Goal: Task Accomplishment & Management: Manage account settings

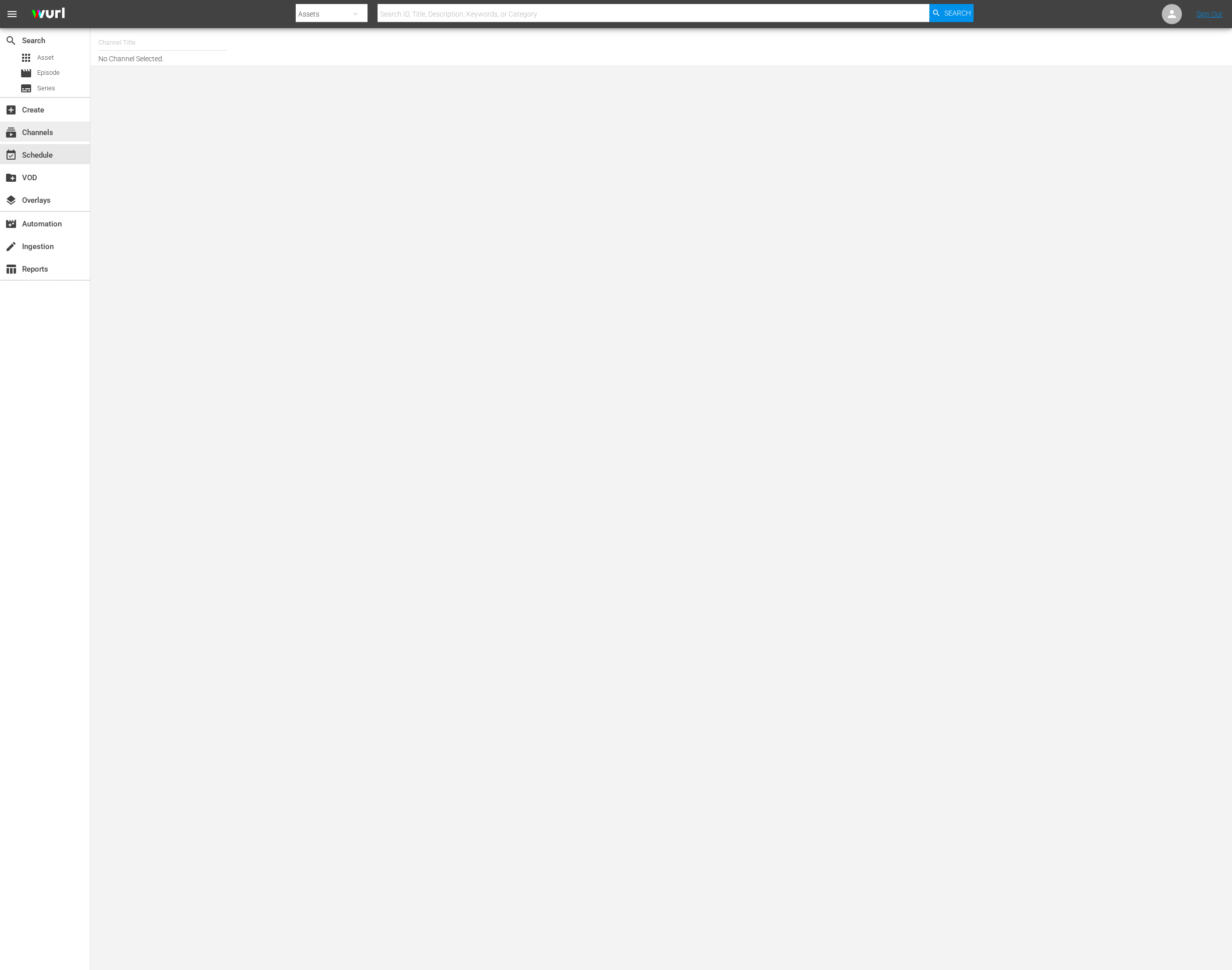
click at [50, 135] on div "subscriptions Channels" at bounding box center [28, 131] width 56 height 9
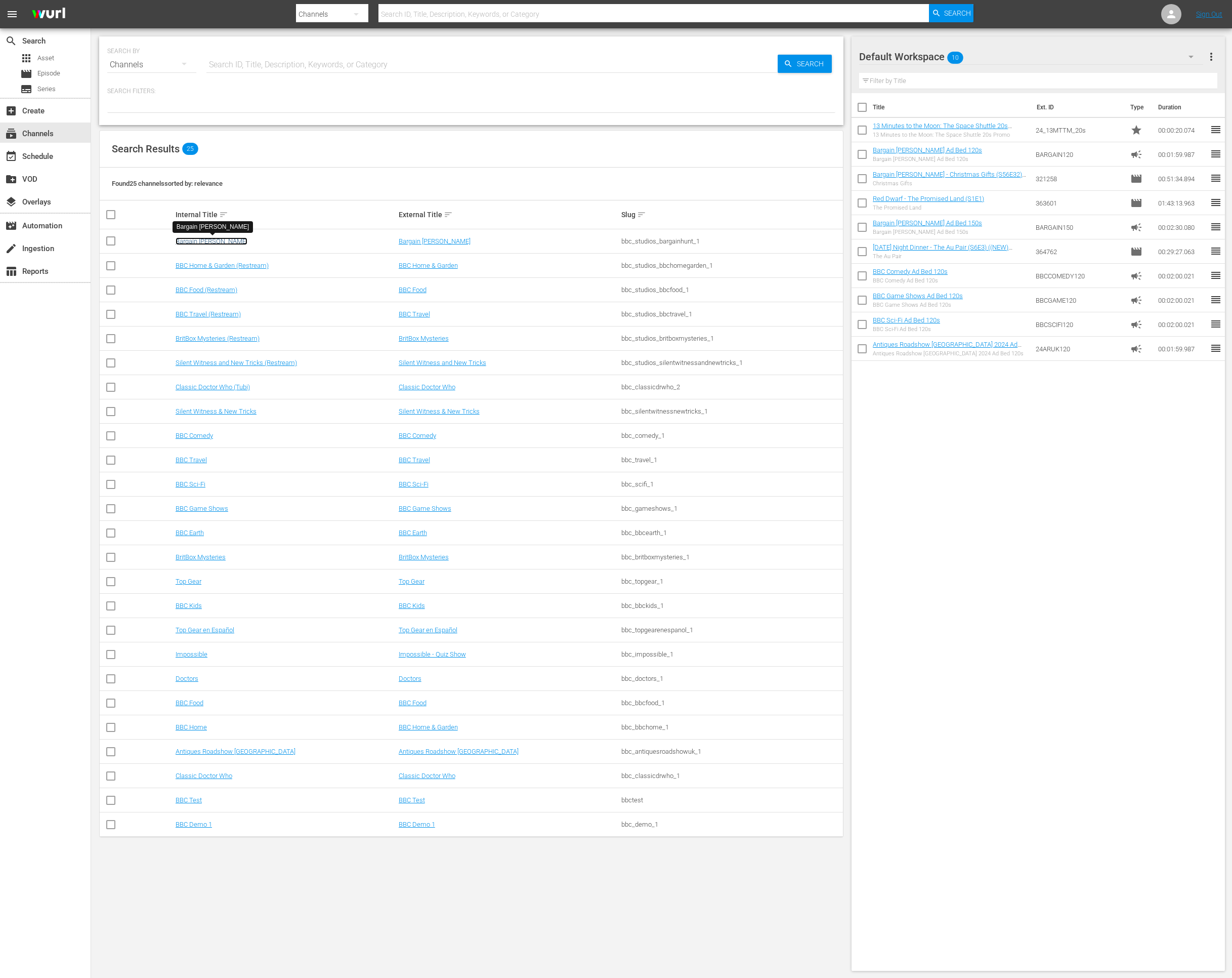
click at [186, 239] on link "Bargain [PERSON_NAME]" at bounding box center [211, 241] width 72 height 7
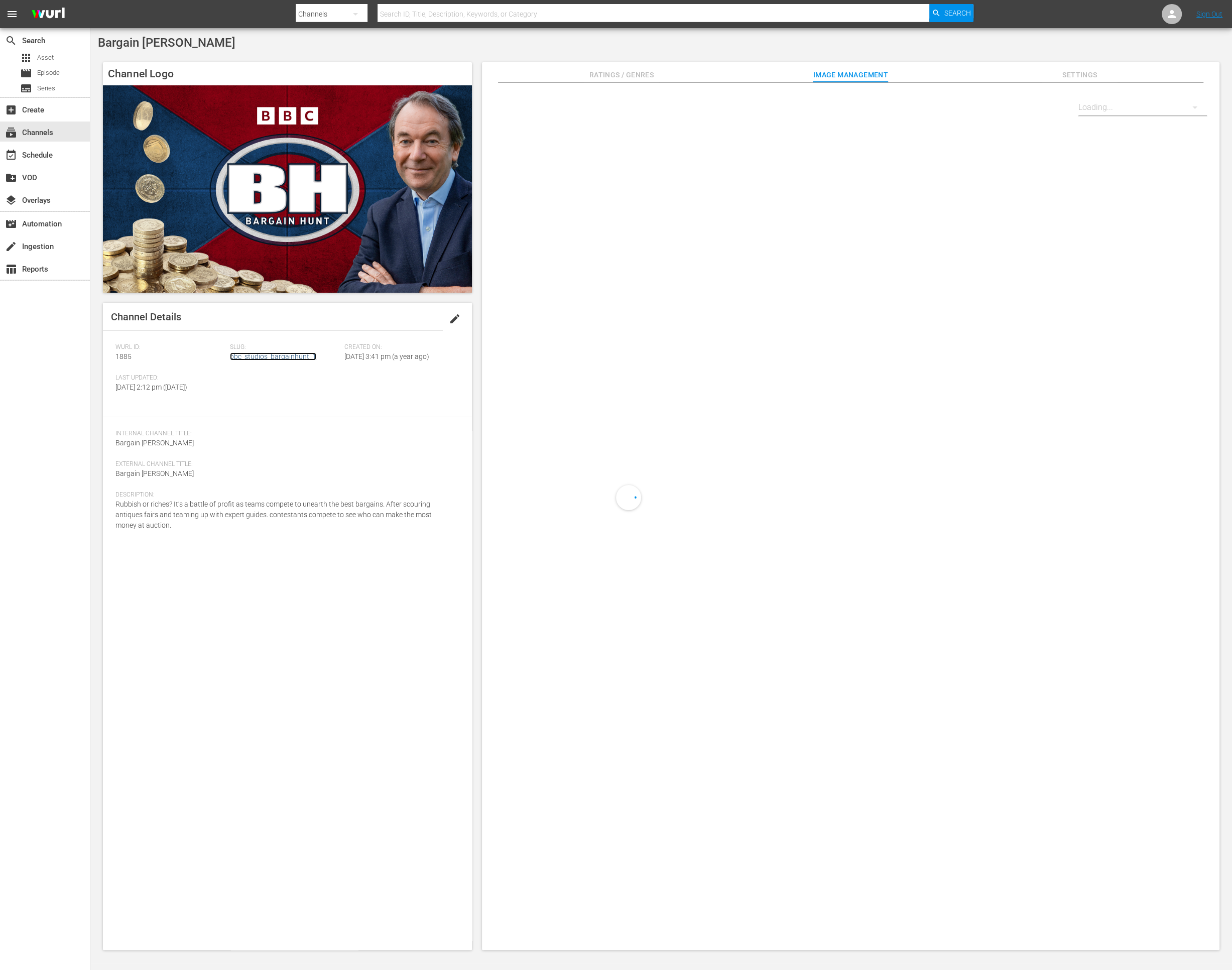
click at [250, 360] on link "bbc_studios_bargainhunt_1" at bounding box center [273, 356] width 87 height 8
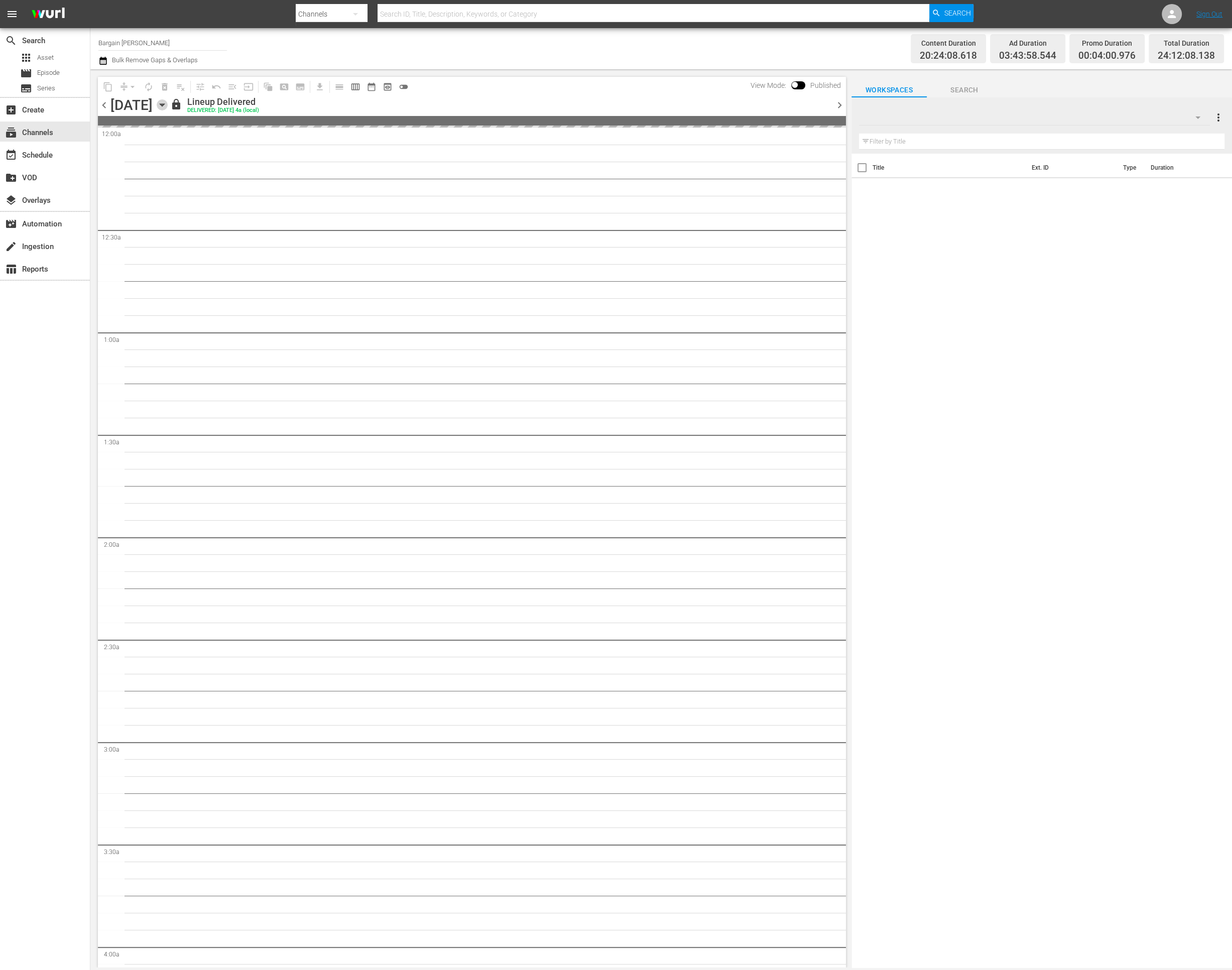
click at [168, 105] on icon "button" at bounding box center [162, 105] width 11 height 11
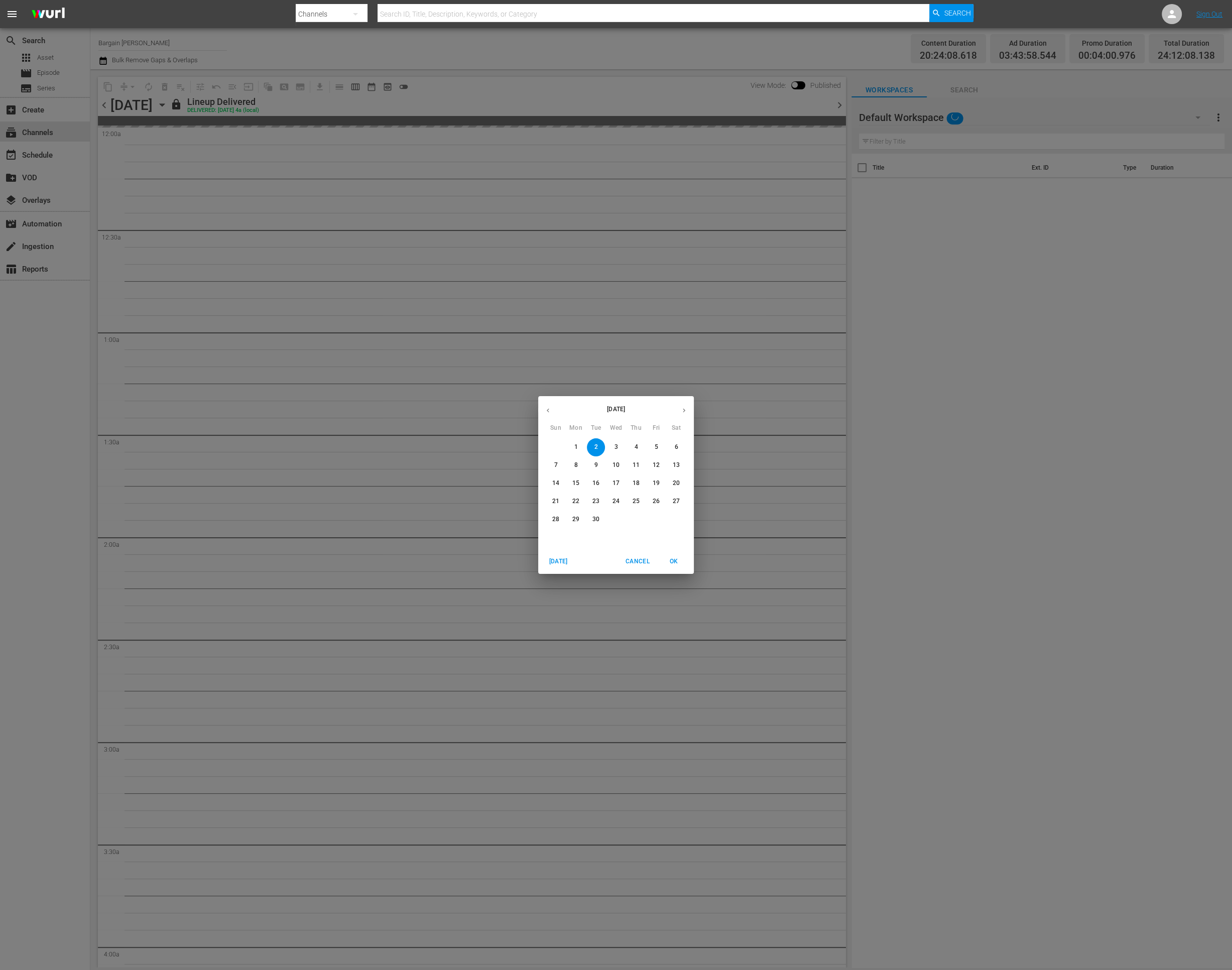
click at [559, 505] on p "21" at bounding box center [556, 501] width 7 height 8
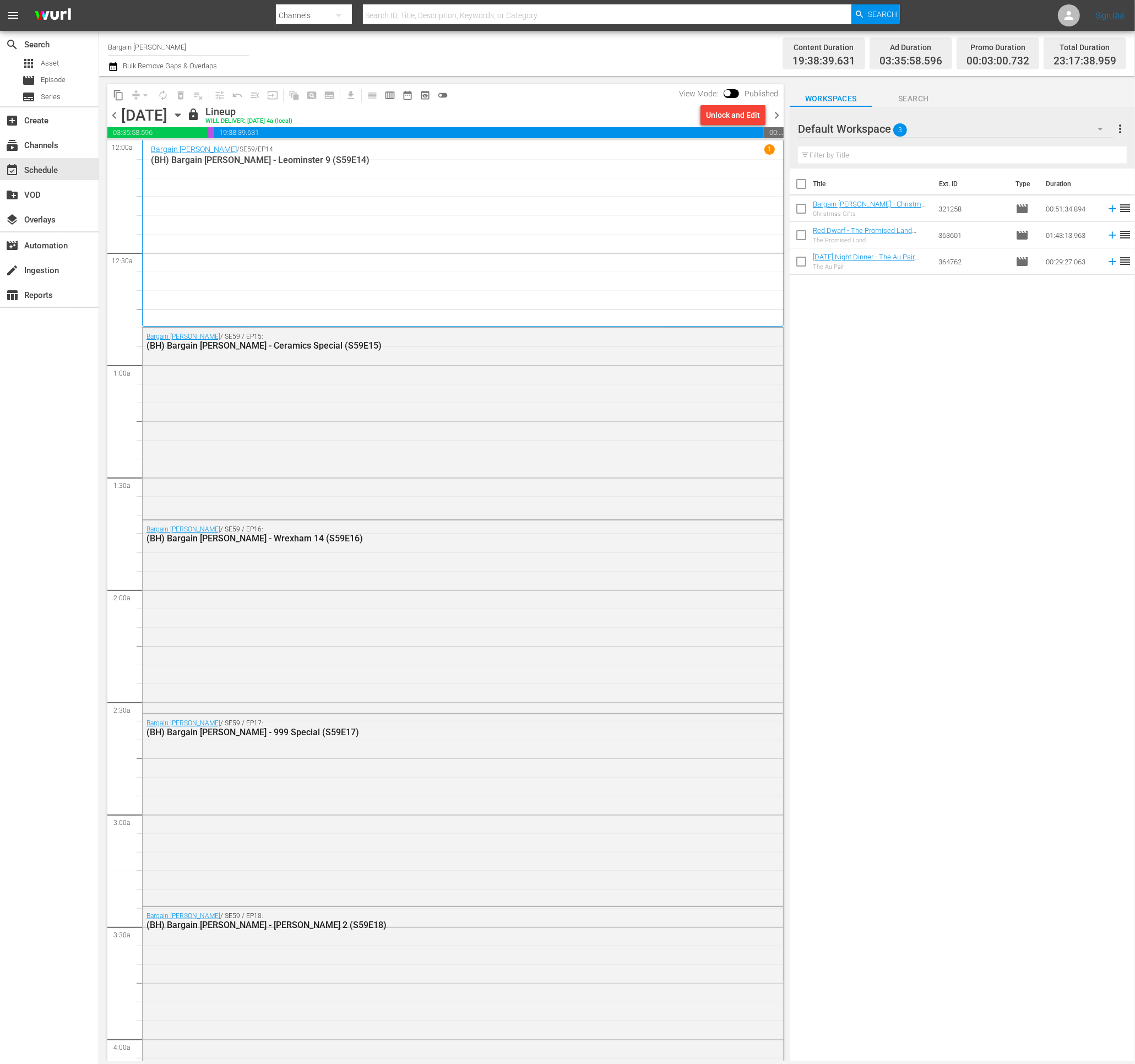
click at [775, 115] on span "chevron_right" at bounding box center [777, 115] width 14 height 14
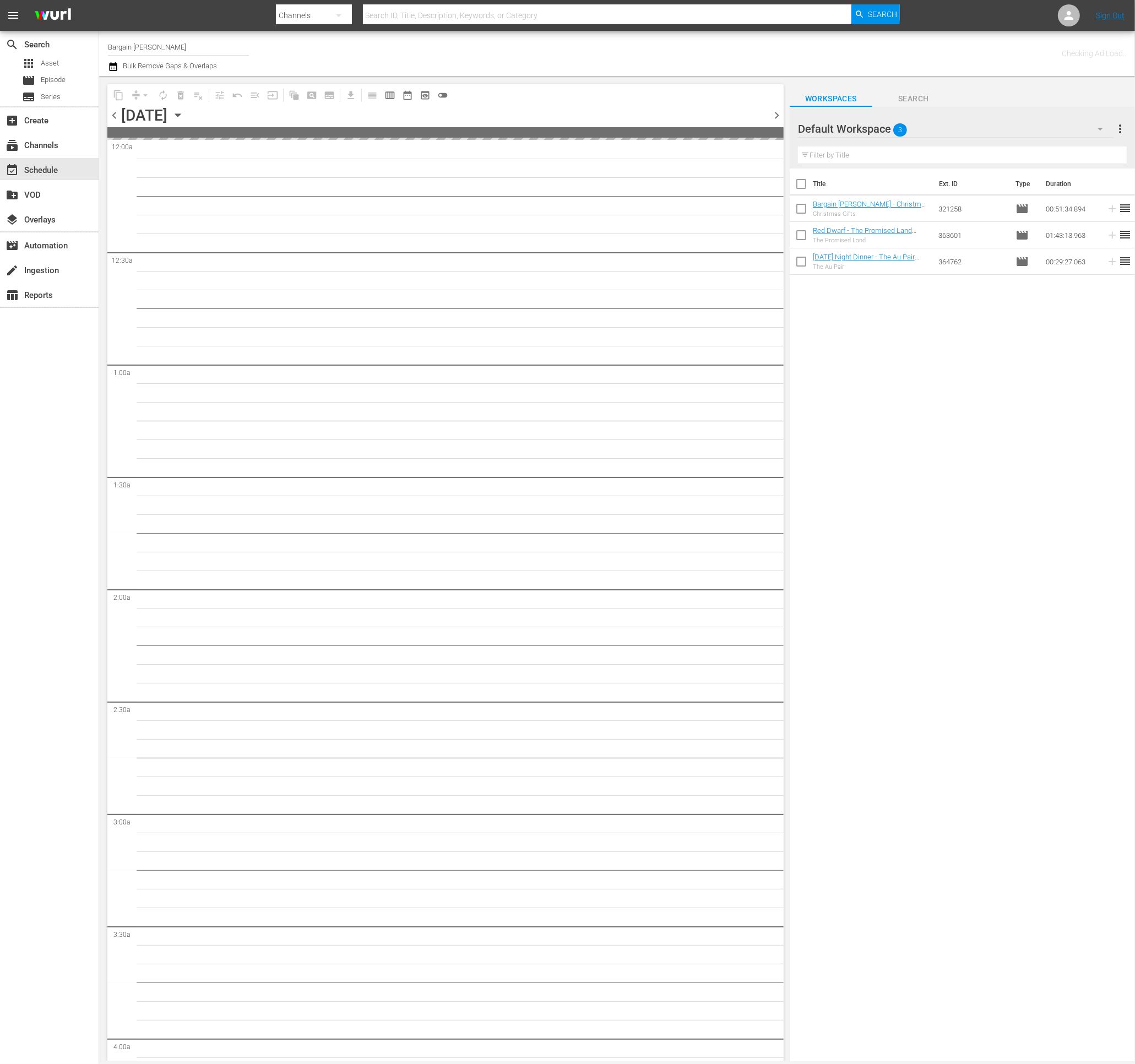
click at [1104, 128] on icon "button" at bounding box center [1100, 129] width 13 height 13
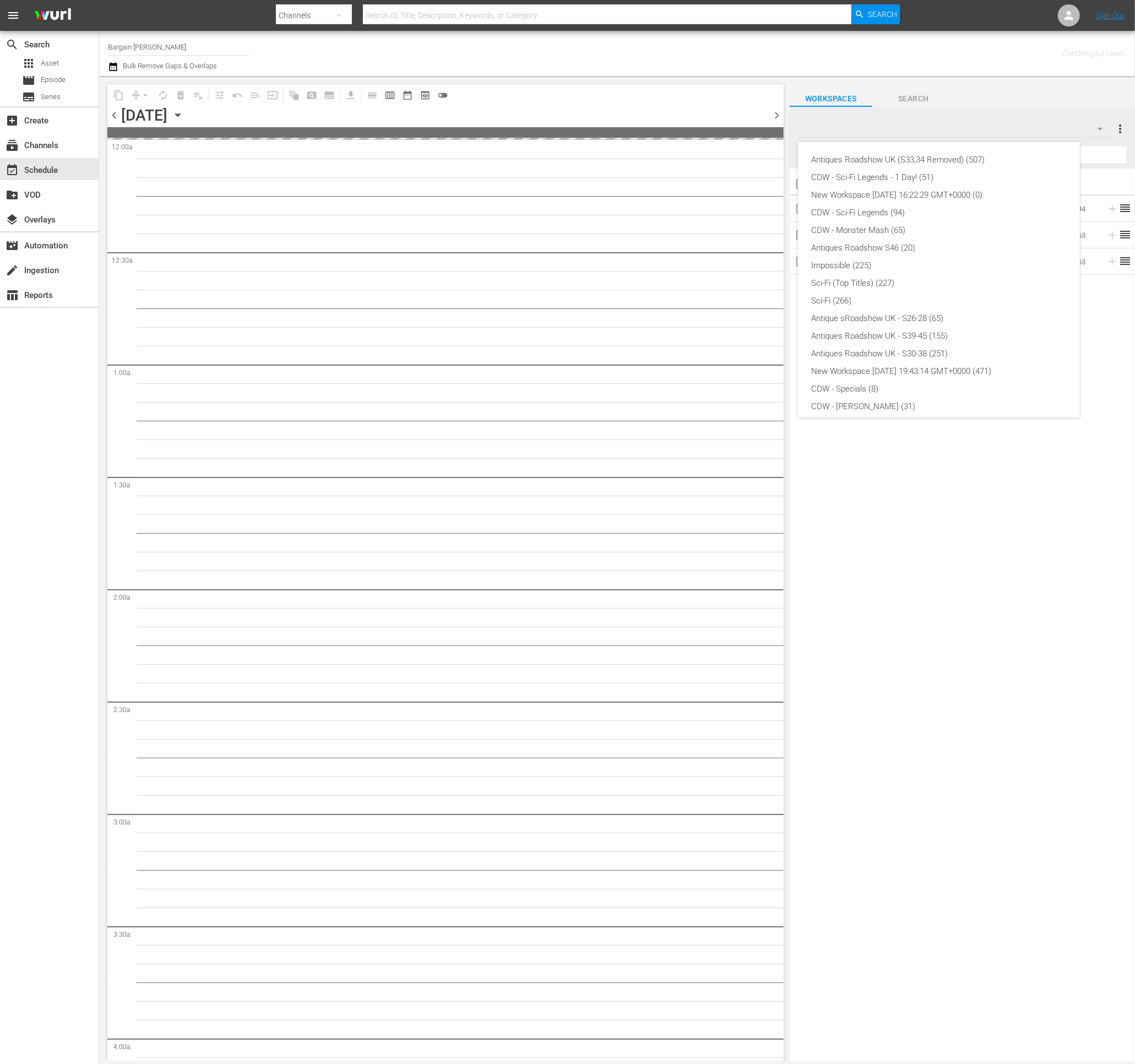
scroll to position [200, 0]
click at [925, 383] on div "Bargain [PERSON_NAME] (259)" at bounding box center [939, 383] width 255 height 17
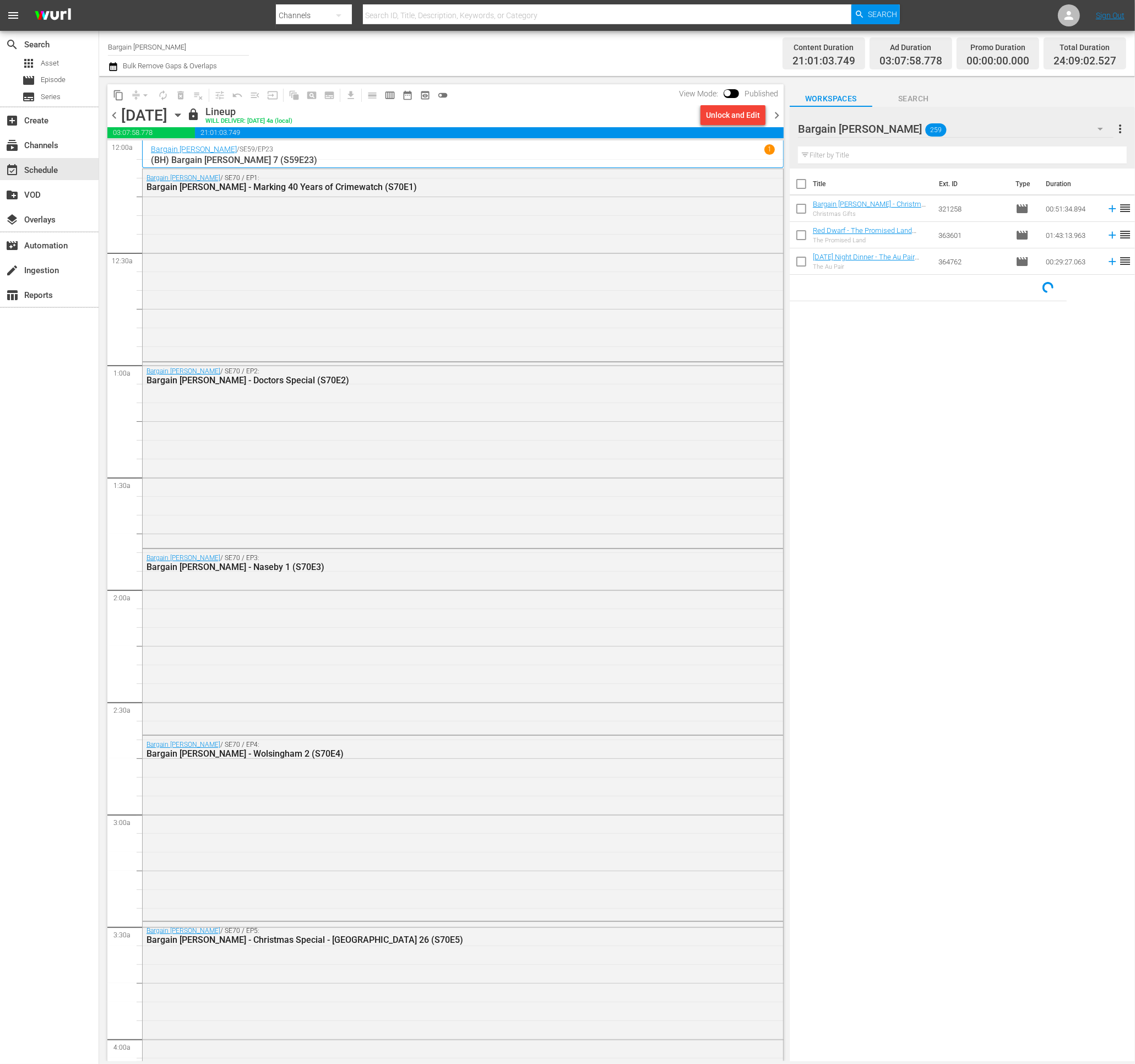
click at [108, 68] on div "Channel Title Bargain [PERSON_NAME] Bulk Remove Gaps & Overlaps Content Duratio…" at bounding box center [617, 53] width 1036 height 45
click at [109, 68] on icon "button" at bounding box center [112, 66] width 8 height 9
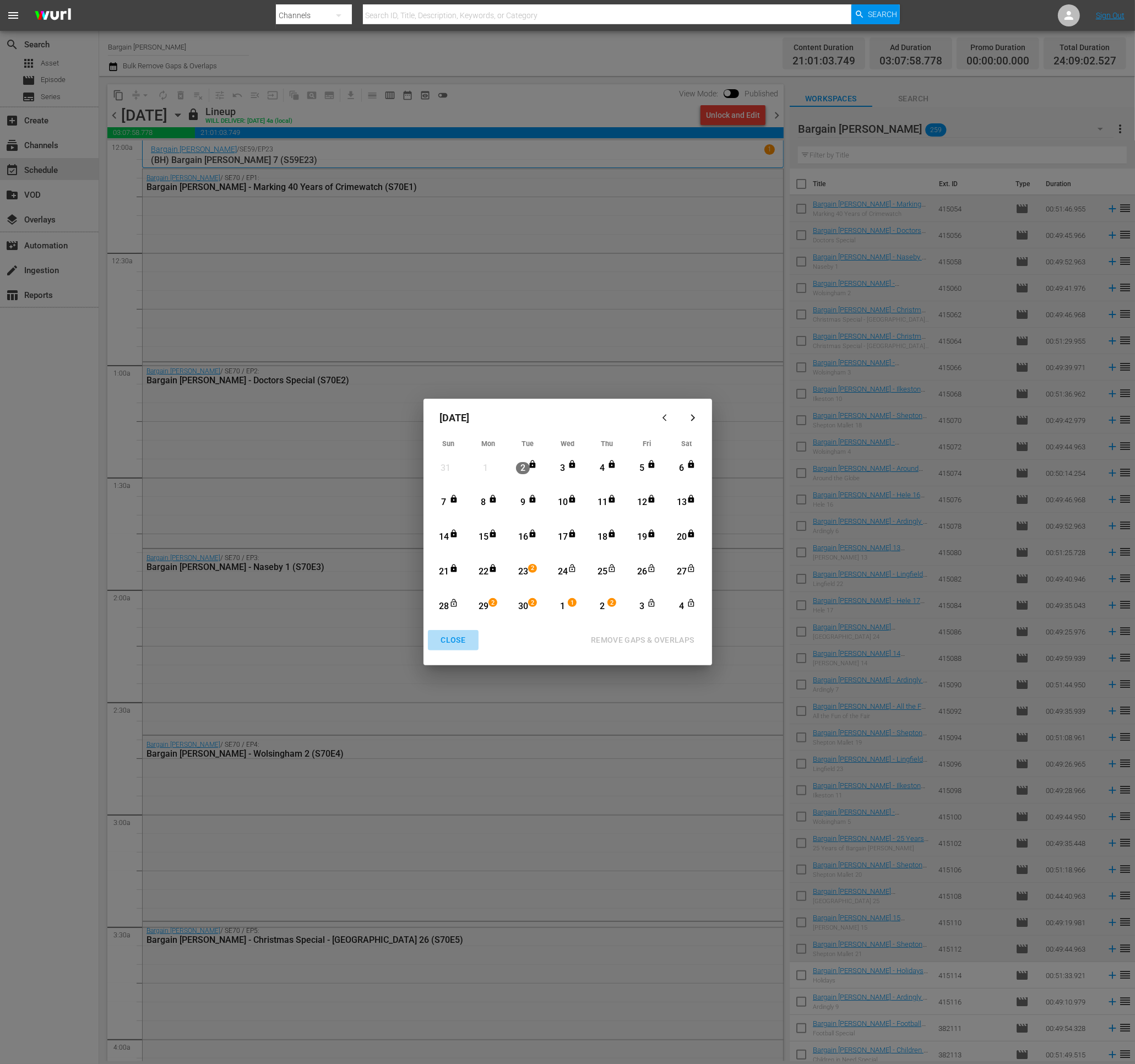
click at [449, 641] on div "CLOSE" at bounding box center [453, 640] width 43 height 14
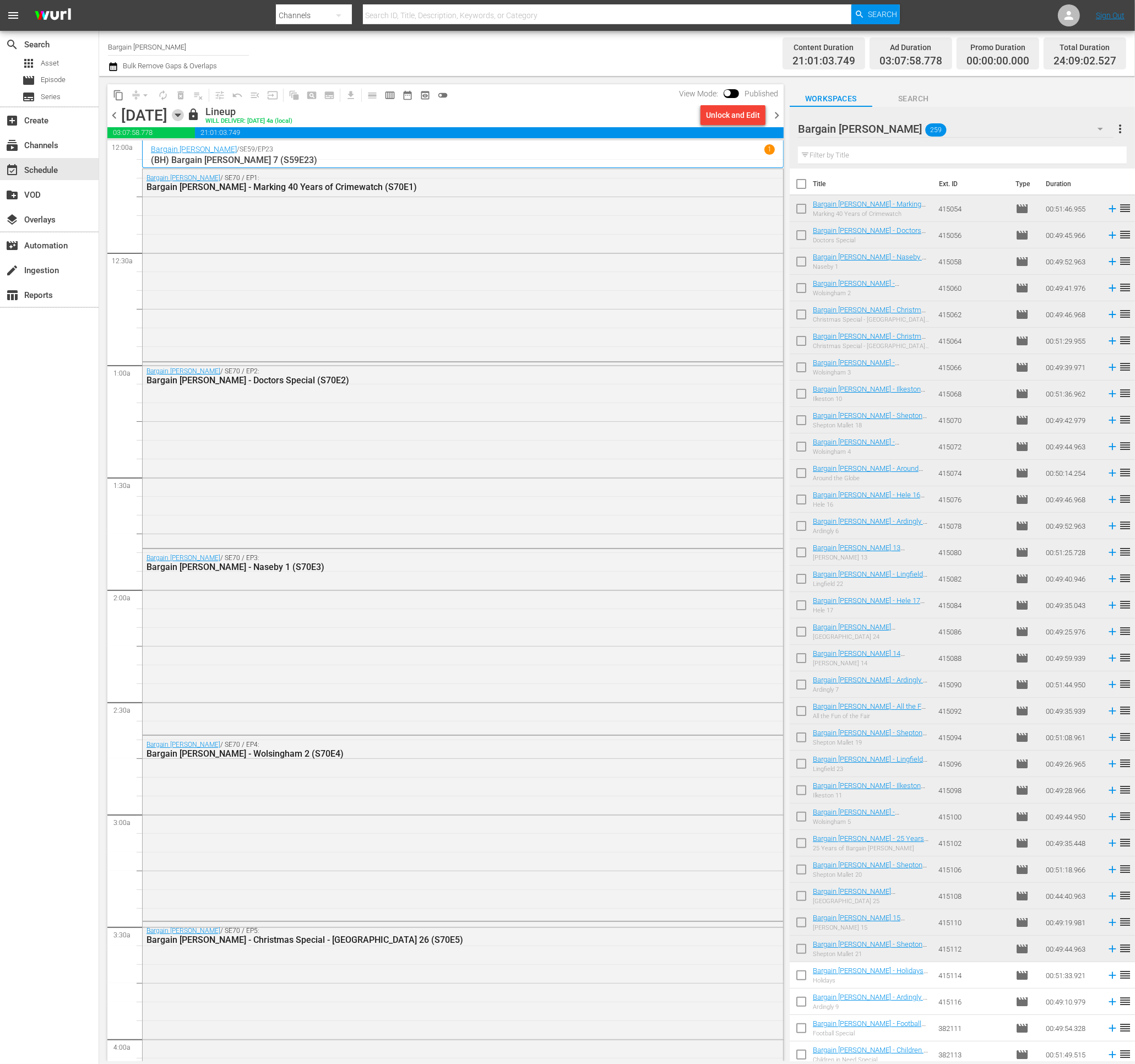
click at [180, 115] on icon "button" at bounding box center [178, 115] width 5 height 3
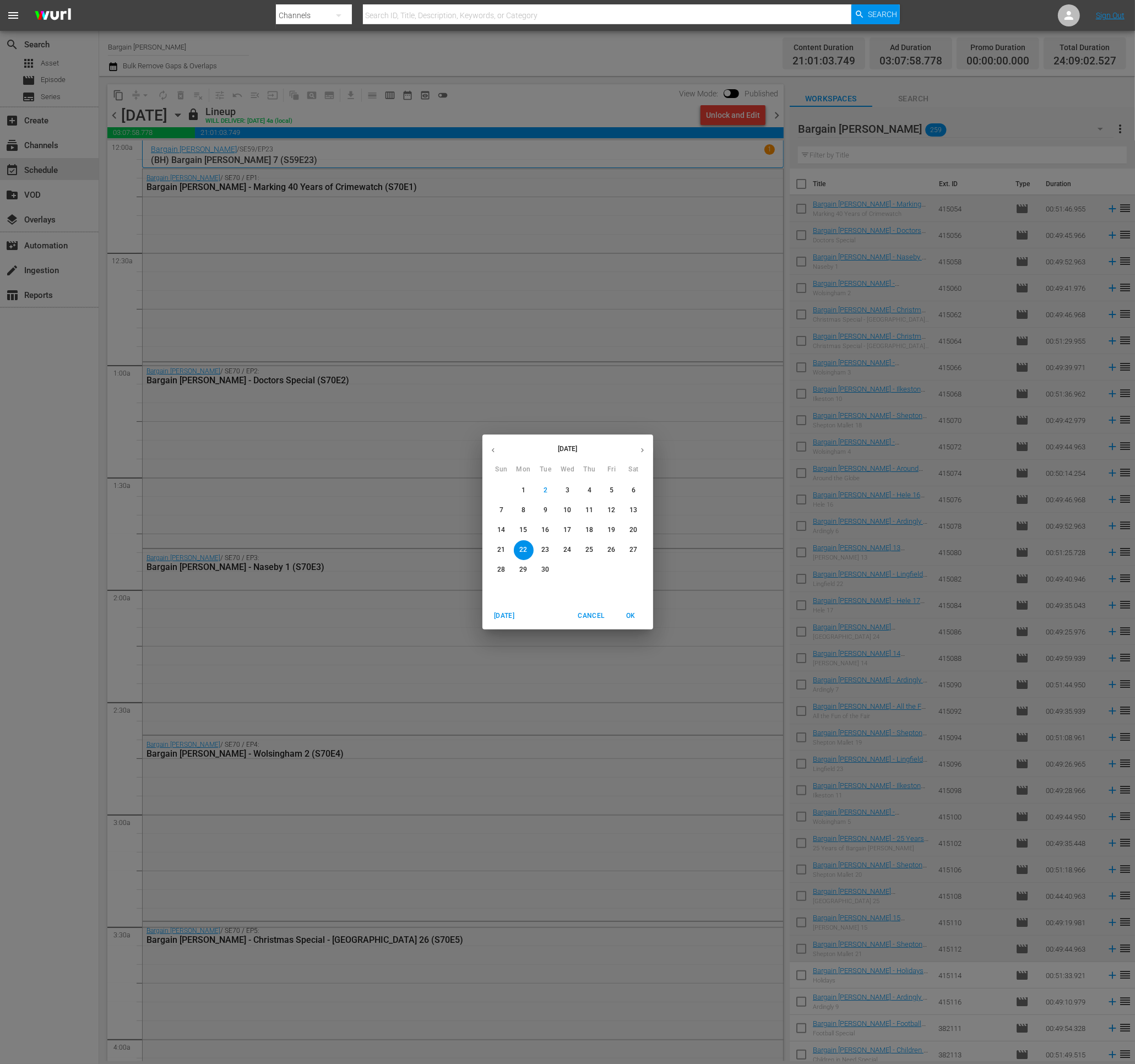
click at [546, 554] on p "23" at bounding box center [545, 550] width 8 height 9
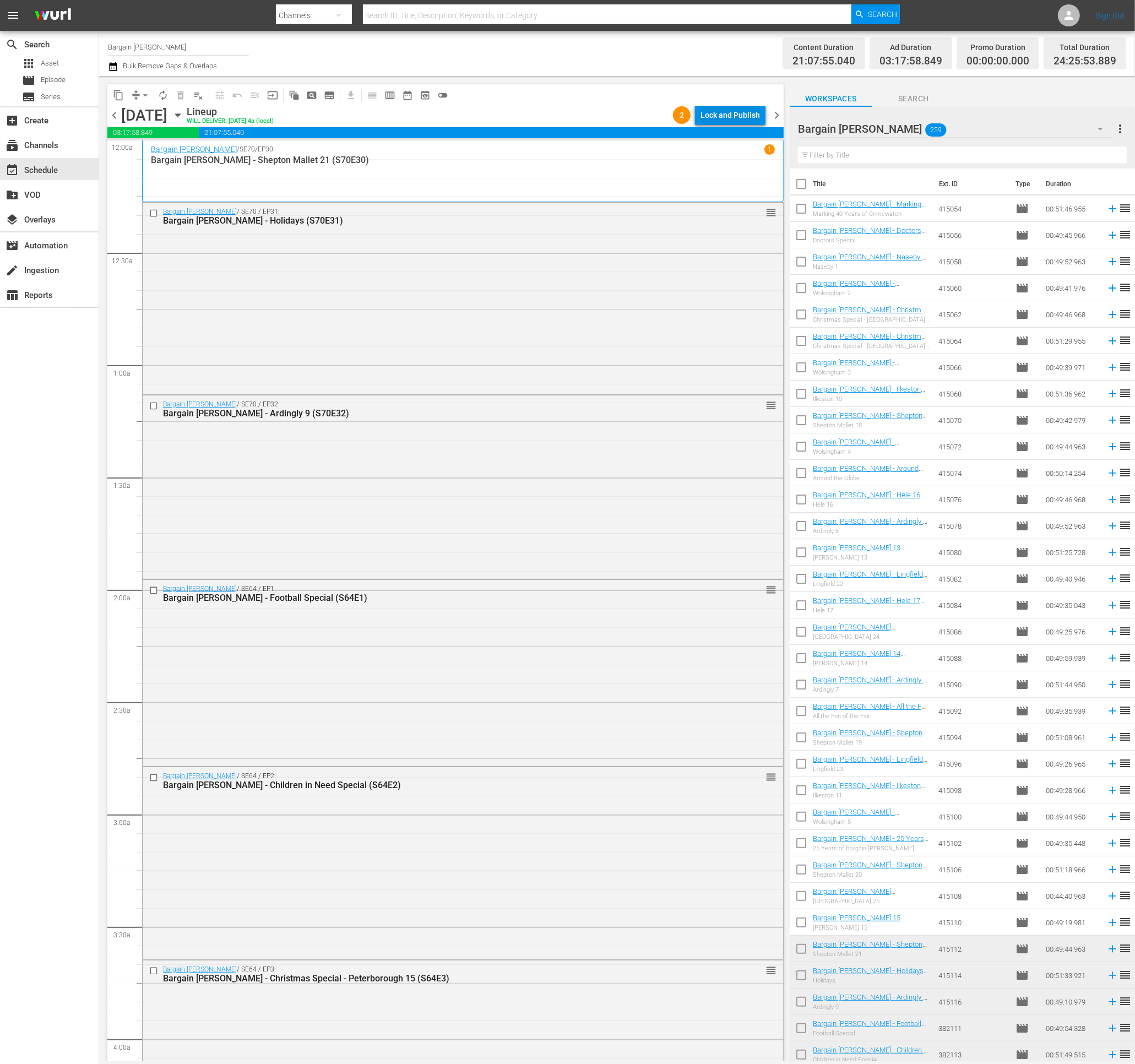
click at [751, 118] on div "Lock and Publish" at bounding box center [730, 115] width 59 height 20
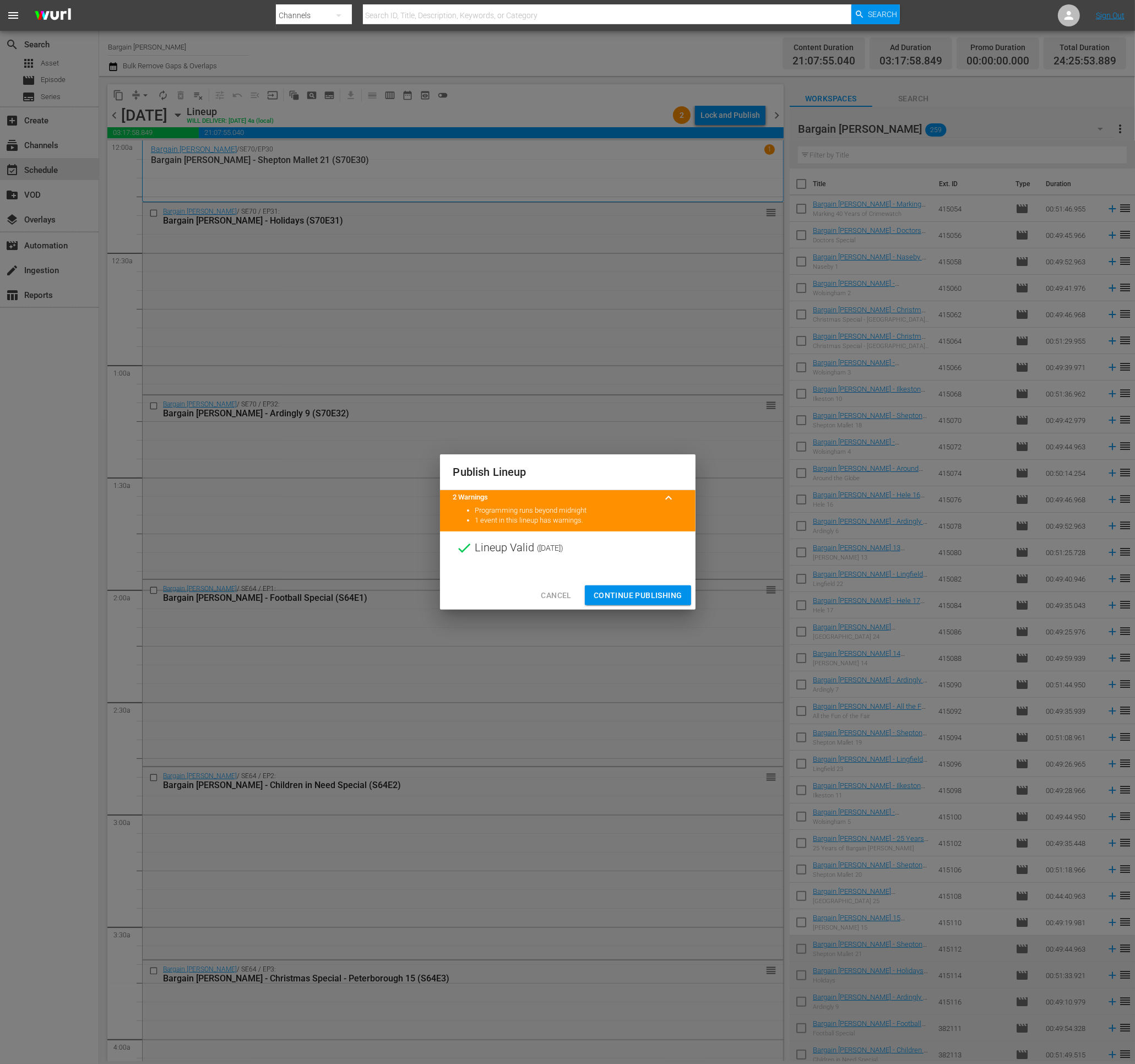
click at [665, 589] on span "Continue Publishing" at bounding box center [638, 596] width 89 height 14
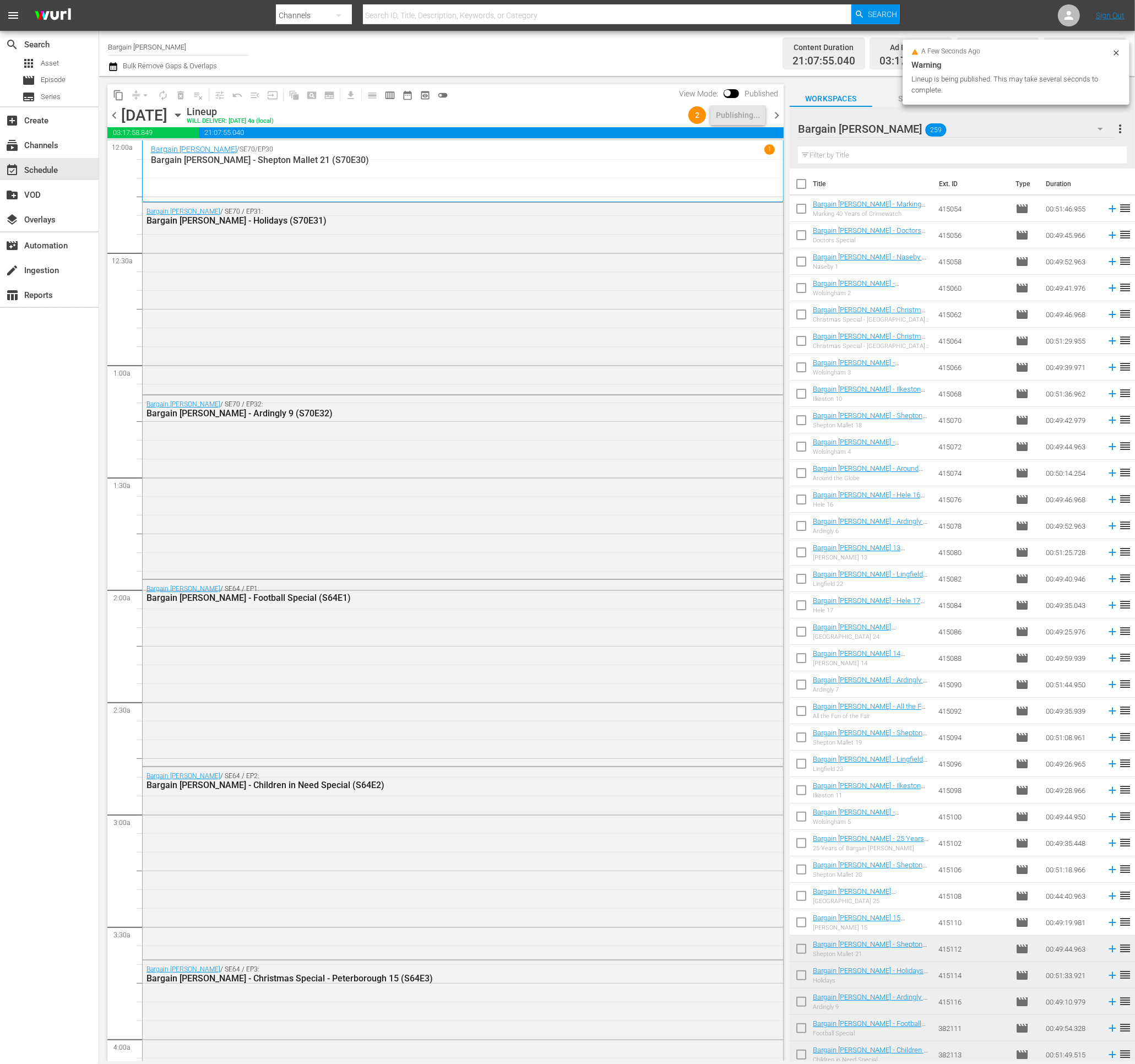
click at [777, 115] on span "chevron_right" at bounding box center [777, 115] width 14 height 14
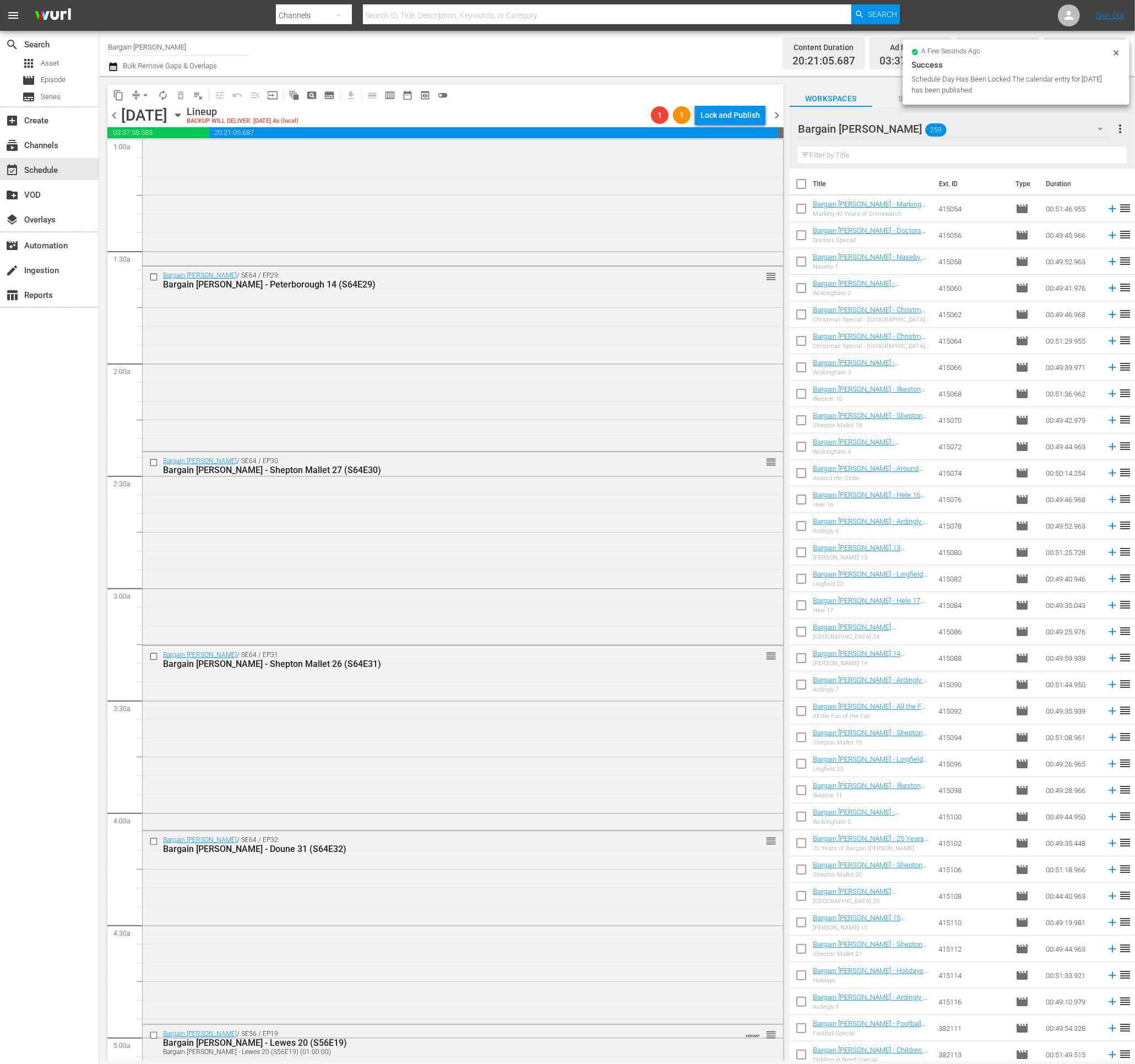
scroll to position [224, 0]
click at [729, 127] on span "20:21:05.687" at bounding box center [494, 132] width 569 height 11
click at [735, 115] on div "Lock and Publish" at bounding box center [730, 115] width 59 height 20
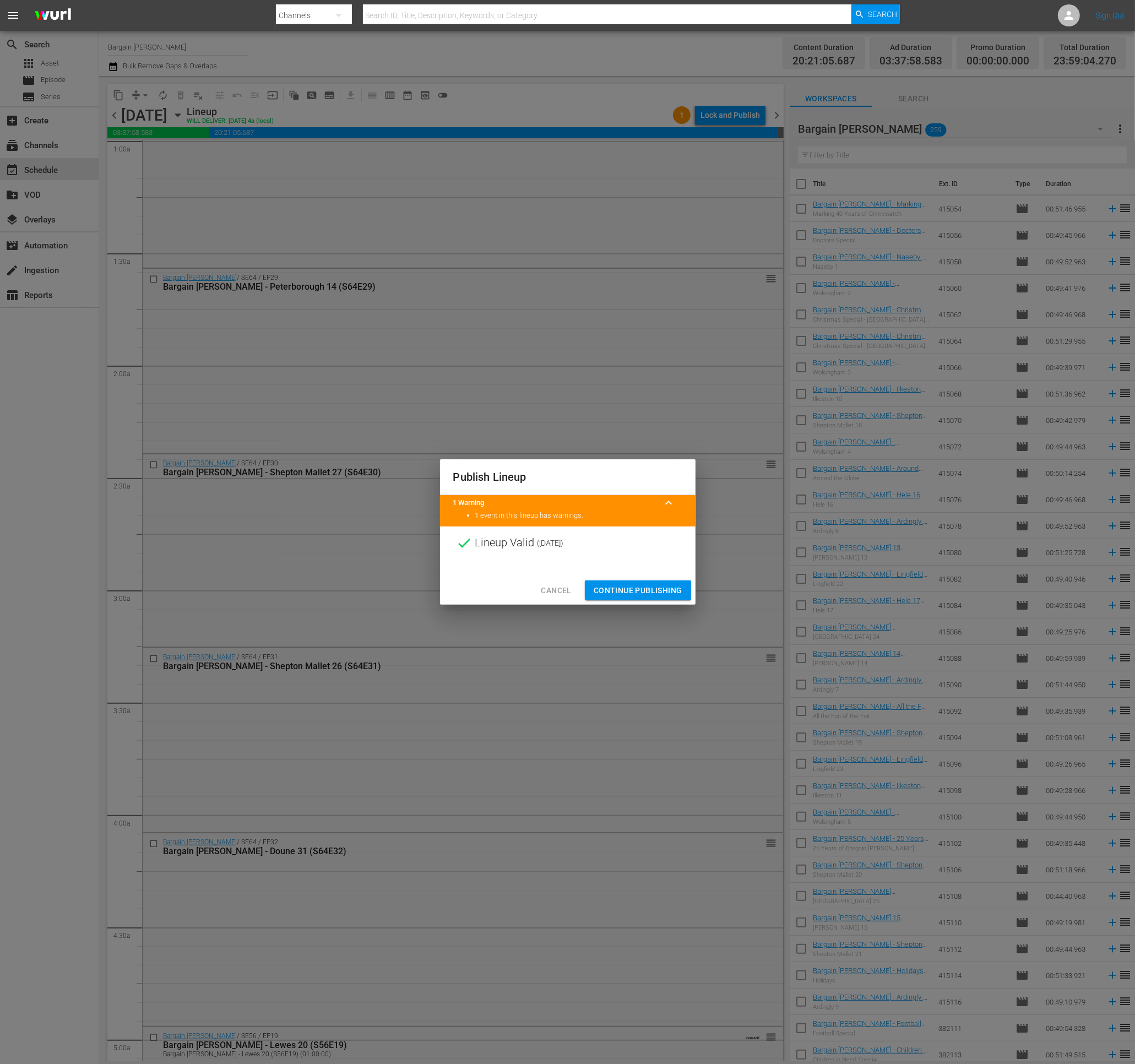
click at [654, 590] on span "Continue Publishing" at bounding box center [638, 591] width 89 height 14
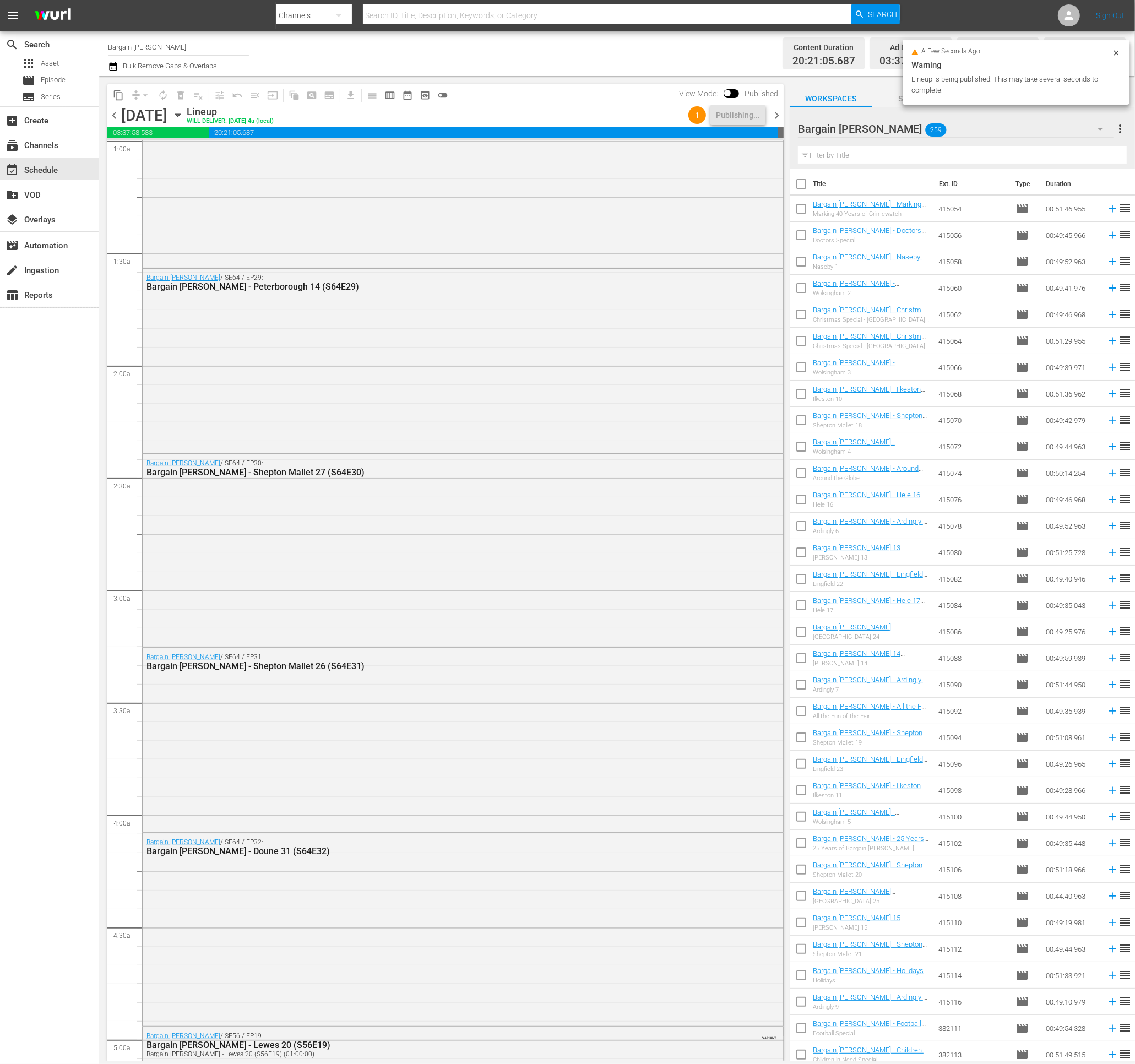
click at [778, 117] on span "chevron_right" at bounding box center [777, 115] width 14 height 14
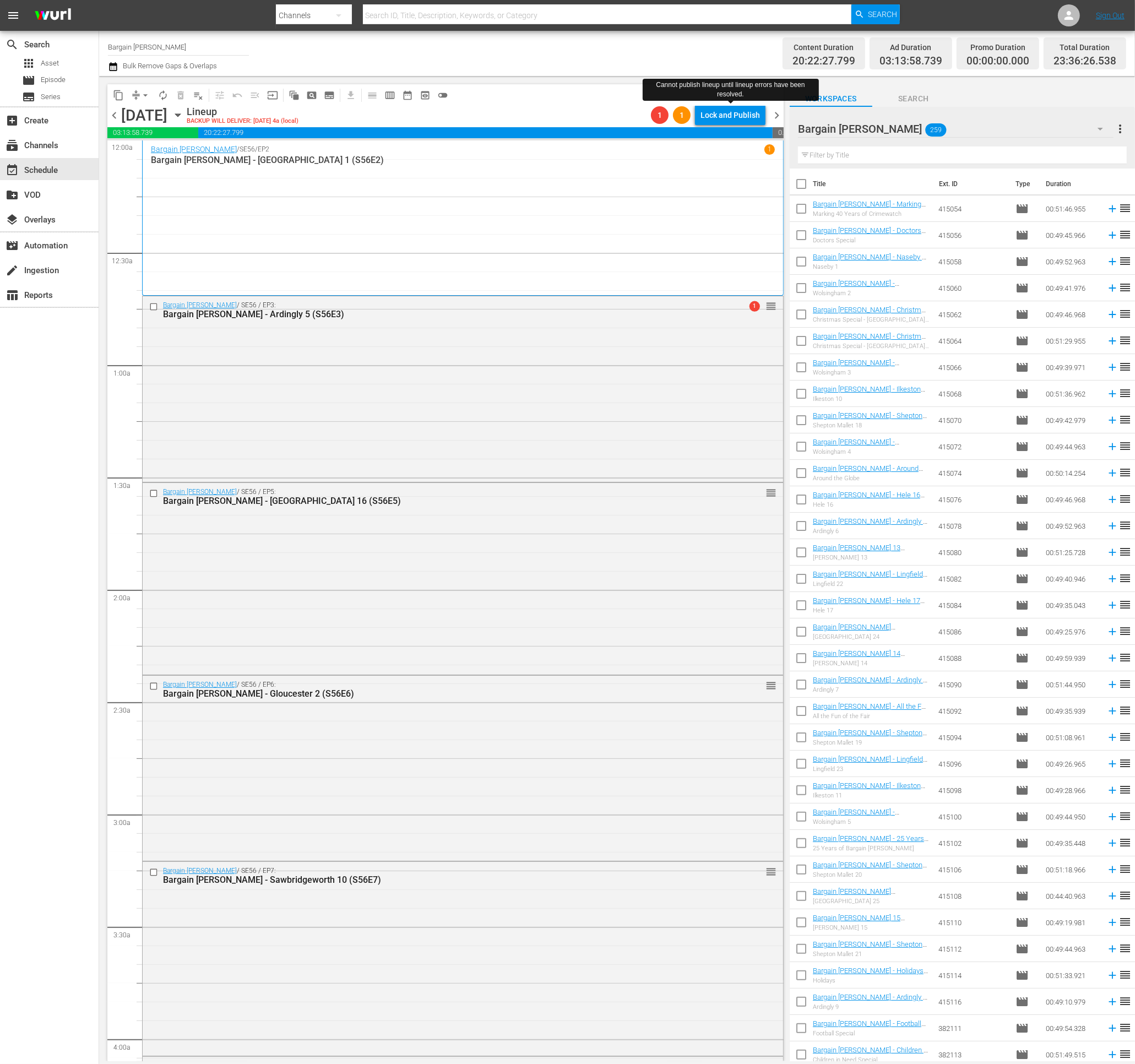
click at [727, 117] on div "Lock and Publish" at bounding box center [730, 115] width 59 height 20
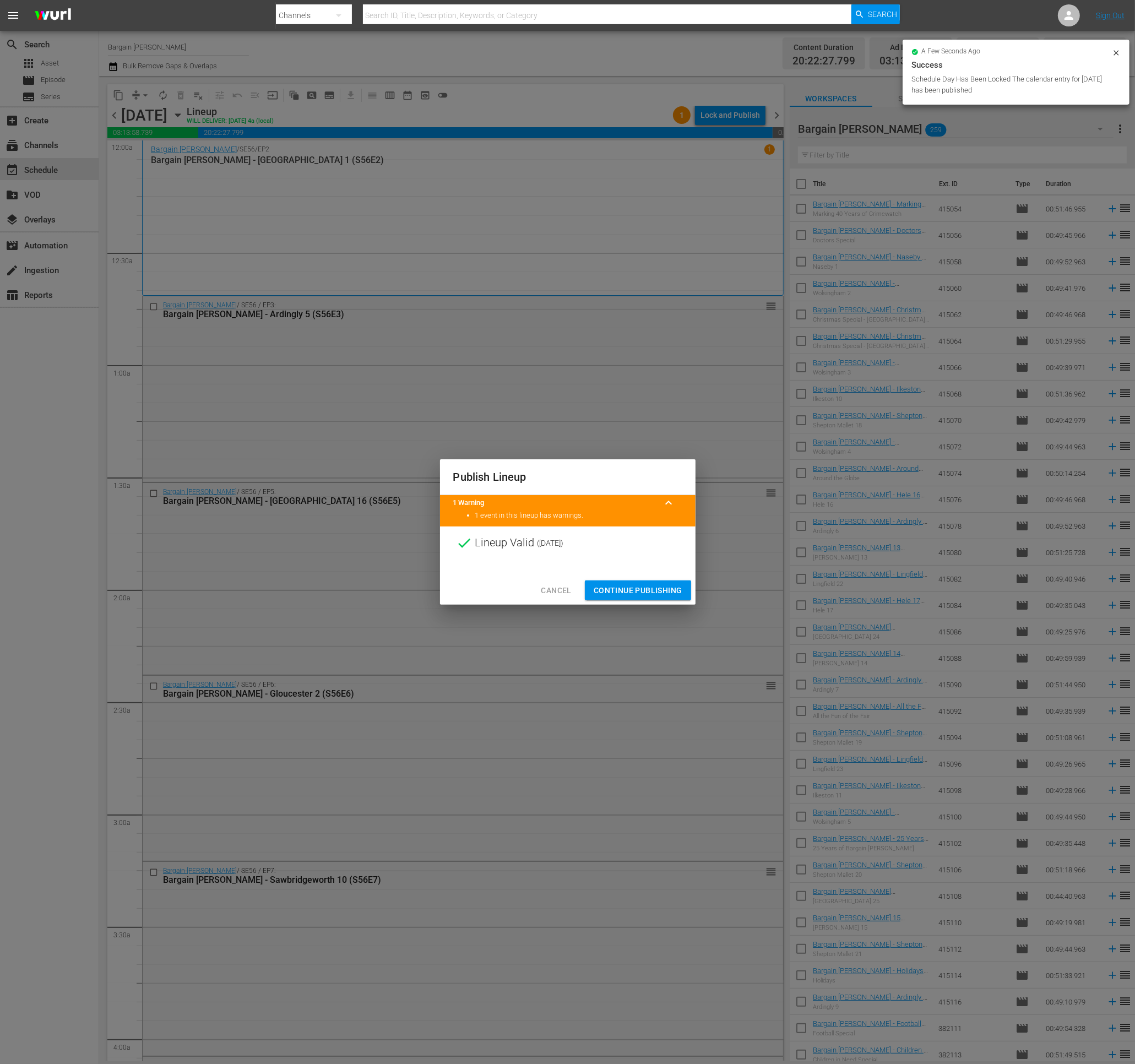
click at [608, 597] on button "Continue Publishing" at bounding box center [638, 590] width 106 height 20
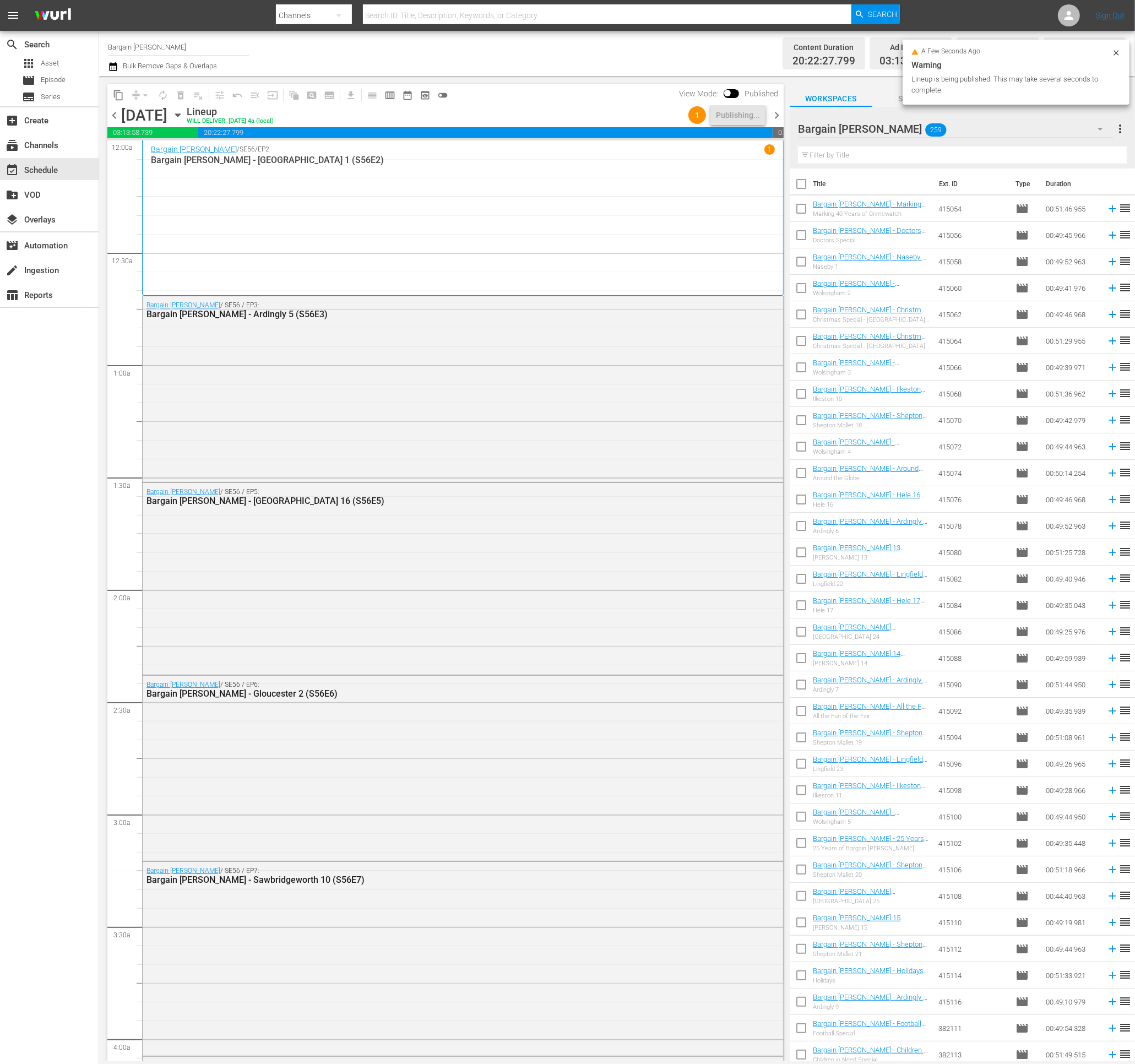
click at [774, 116] on span "chevron_right" at bounding box center [777, 115] width 14 height 14
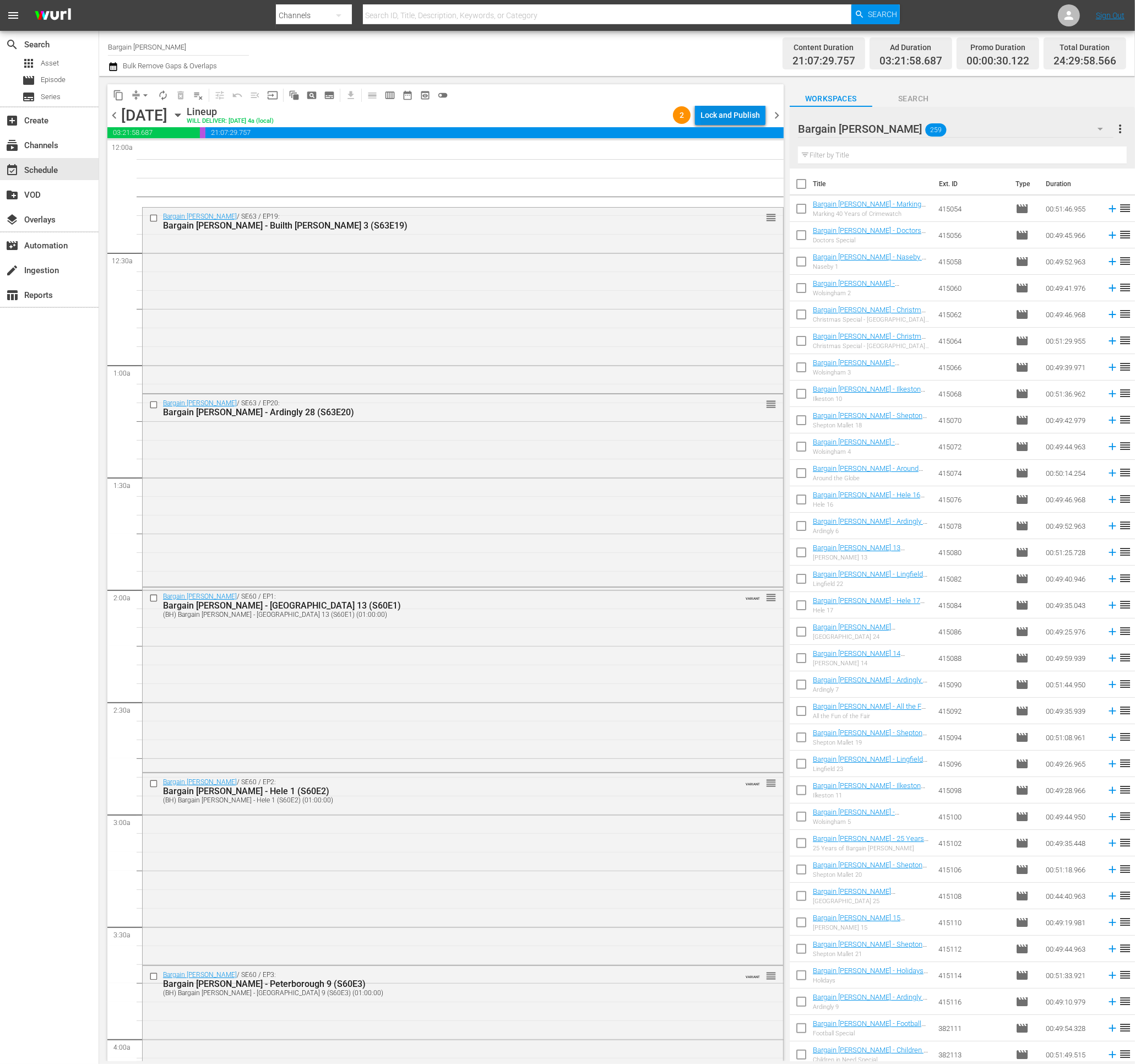
click at [709, 120] on div "Lock and Publish" at bounding box center [730, 115] width 59 height 20
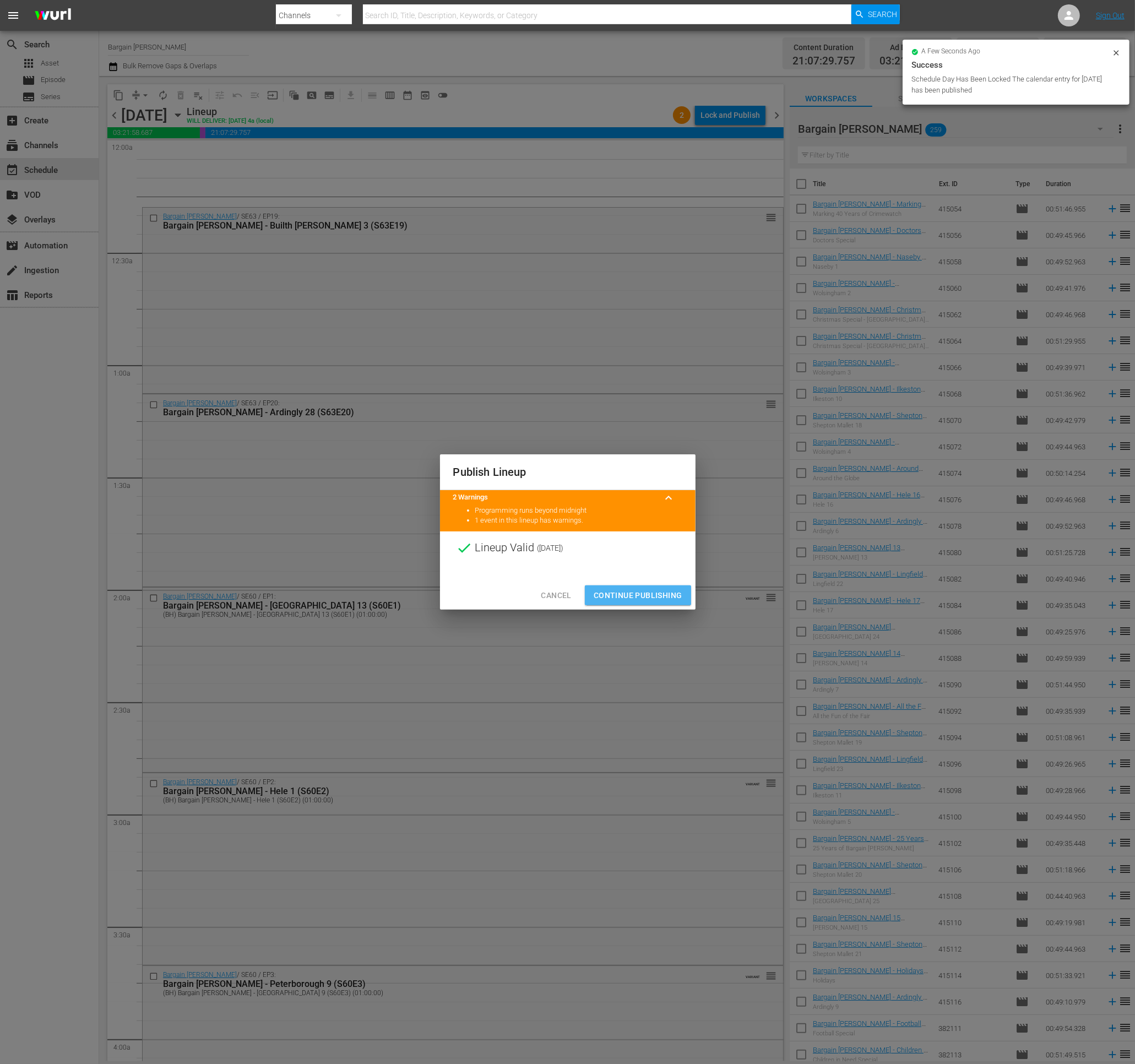
click at [632, 593] on span "Continue Publishing" at bounding box center [638, 596] width 89 height 14
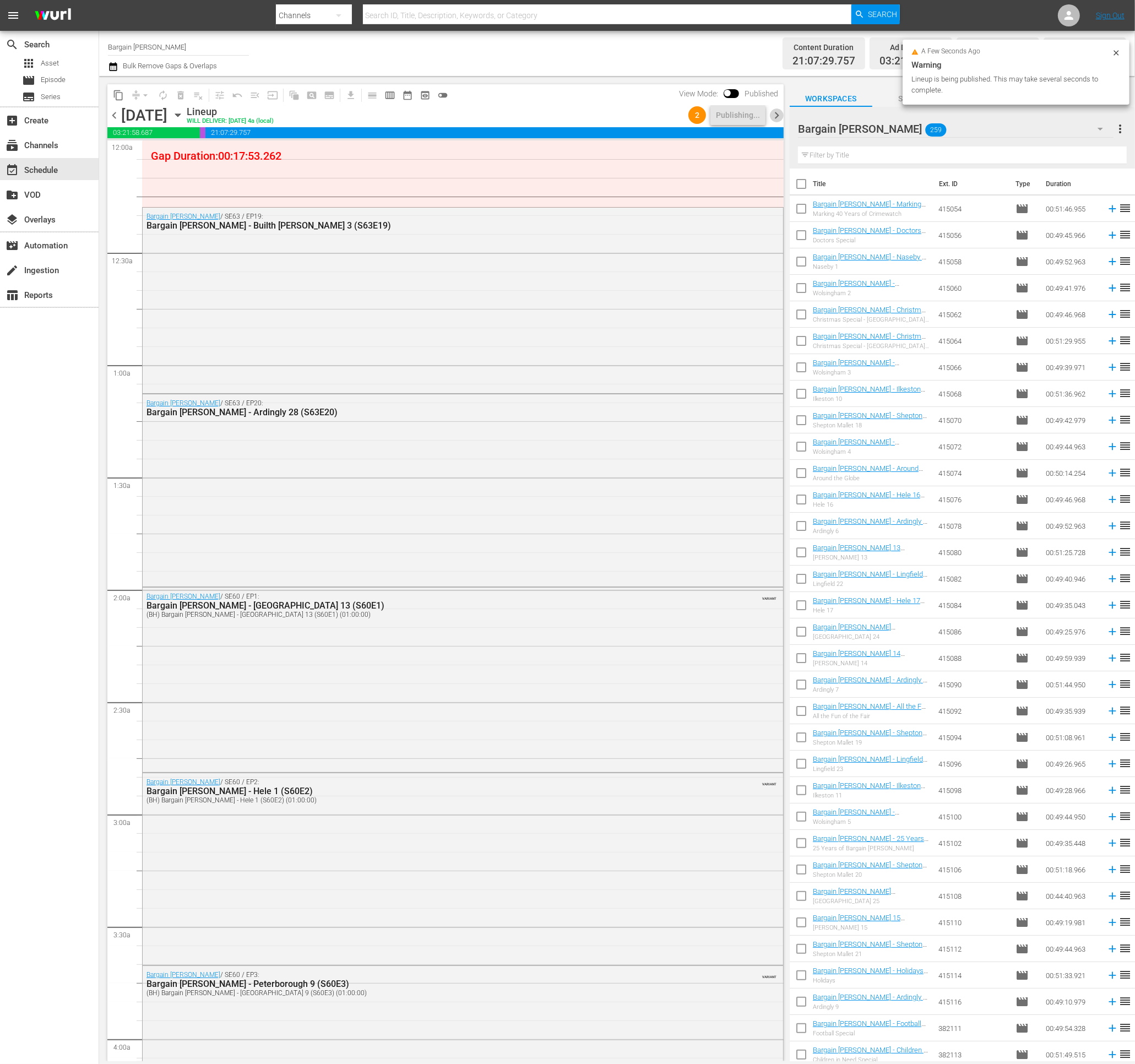
click at [780, 115] on span "chevron_right" at bounding box center [777, 115] width 14 height 14
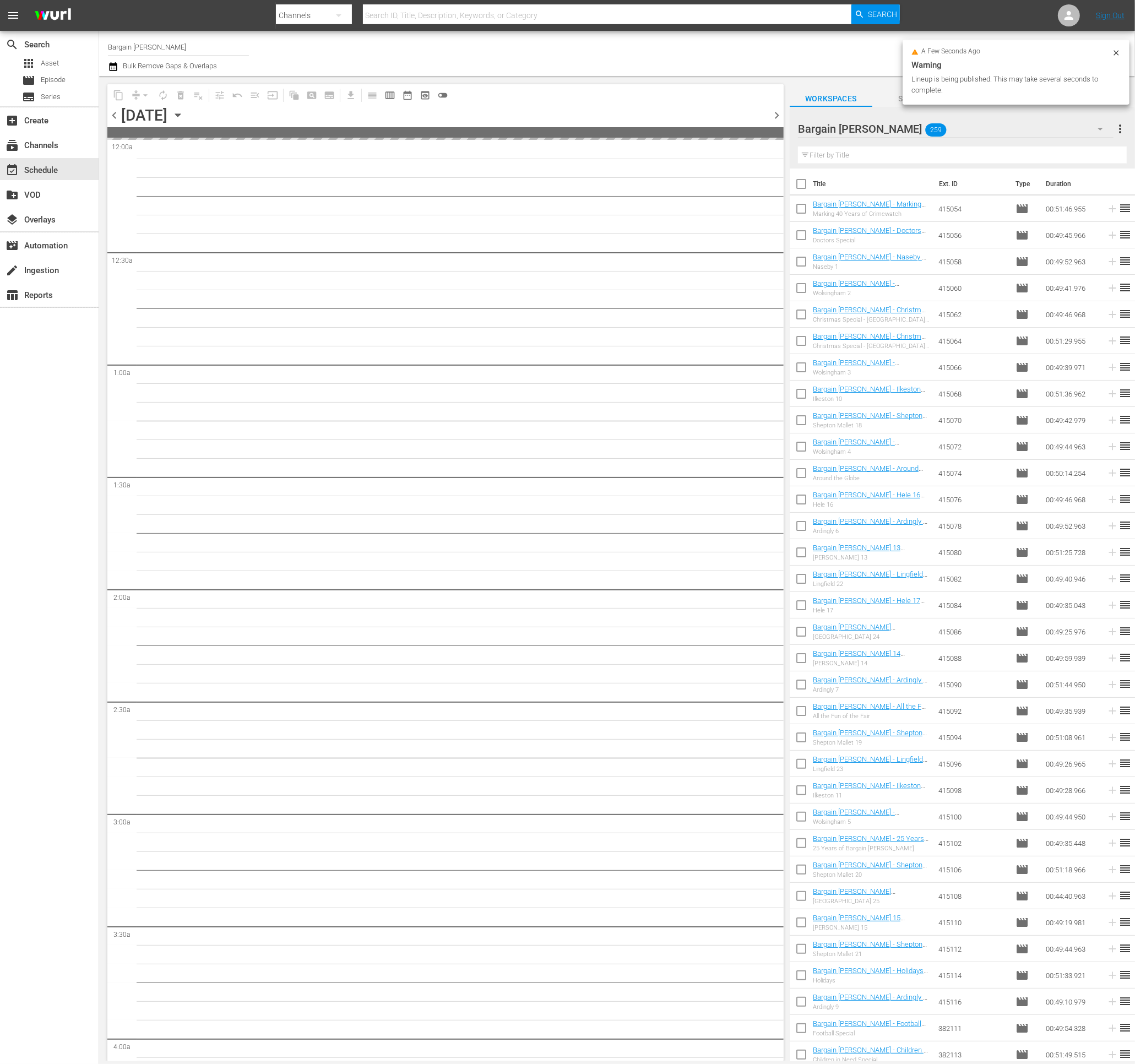
click at [110, 68] on icon "button" at bounding box center [113, 66] width 10 height 13
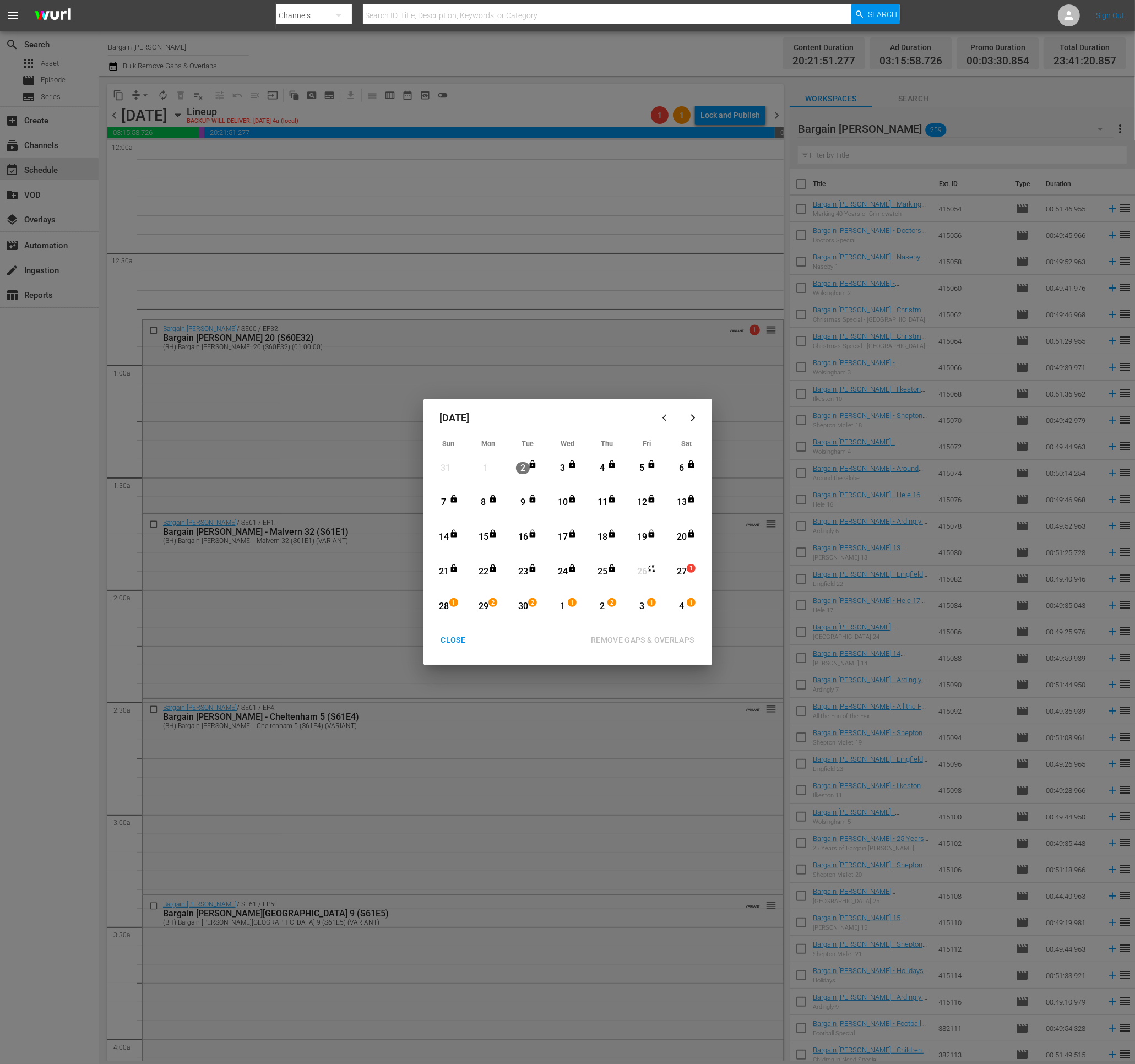
click at [446, 637] on div "CLOSE" at bounding box center [453, 640] width 43 height 14
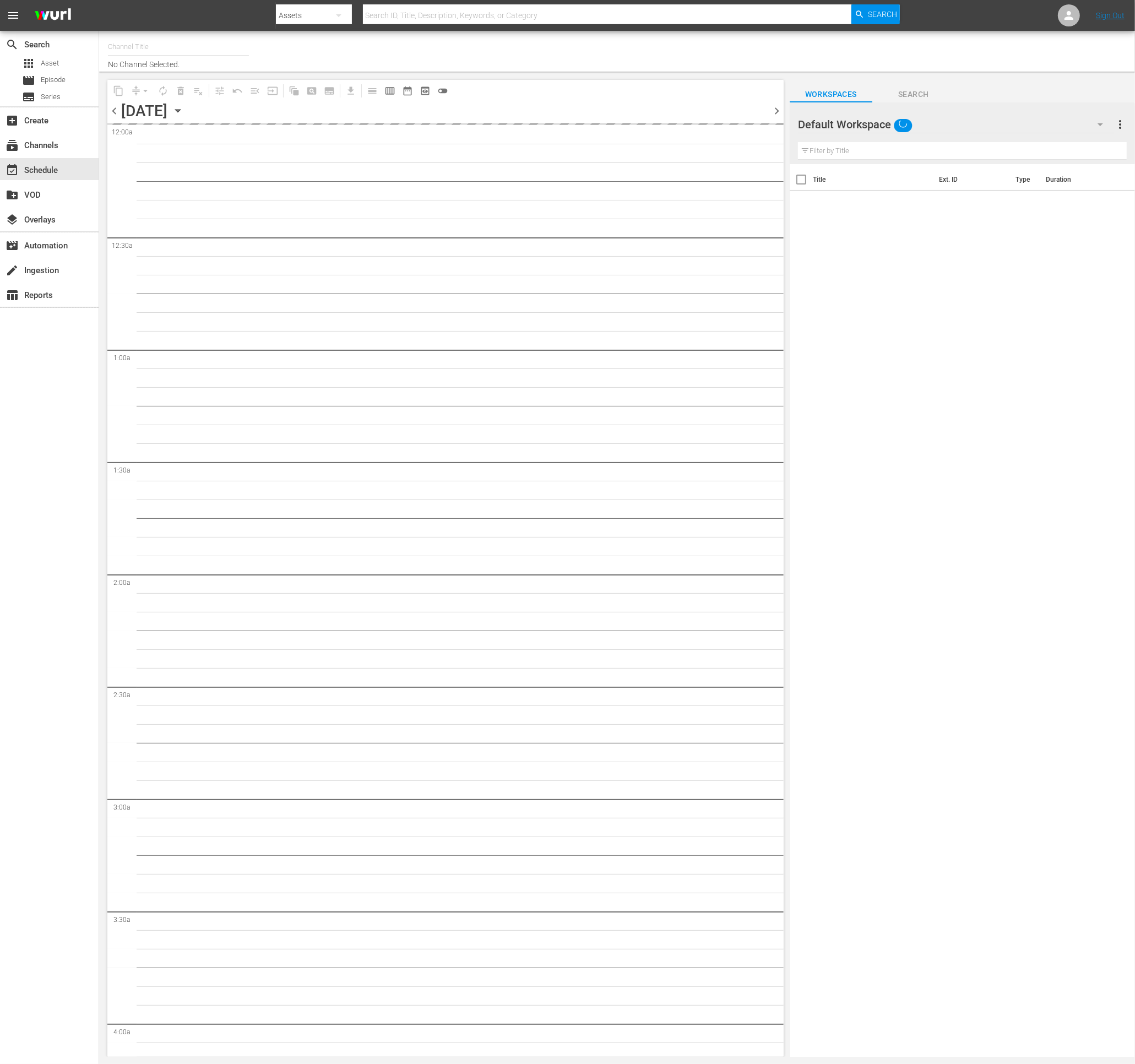
type input "Bargain Hunt (1885)"
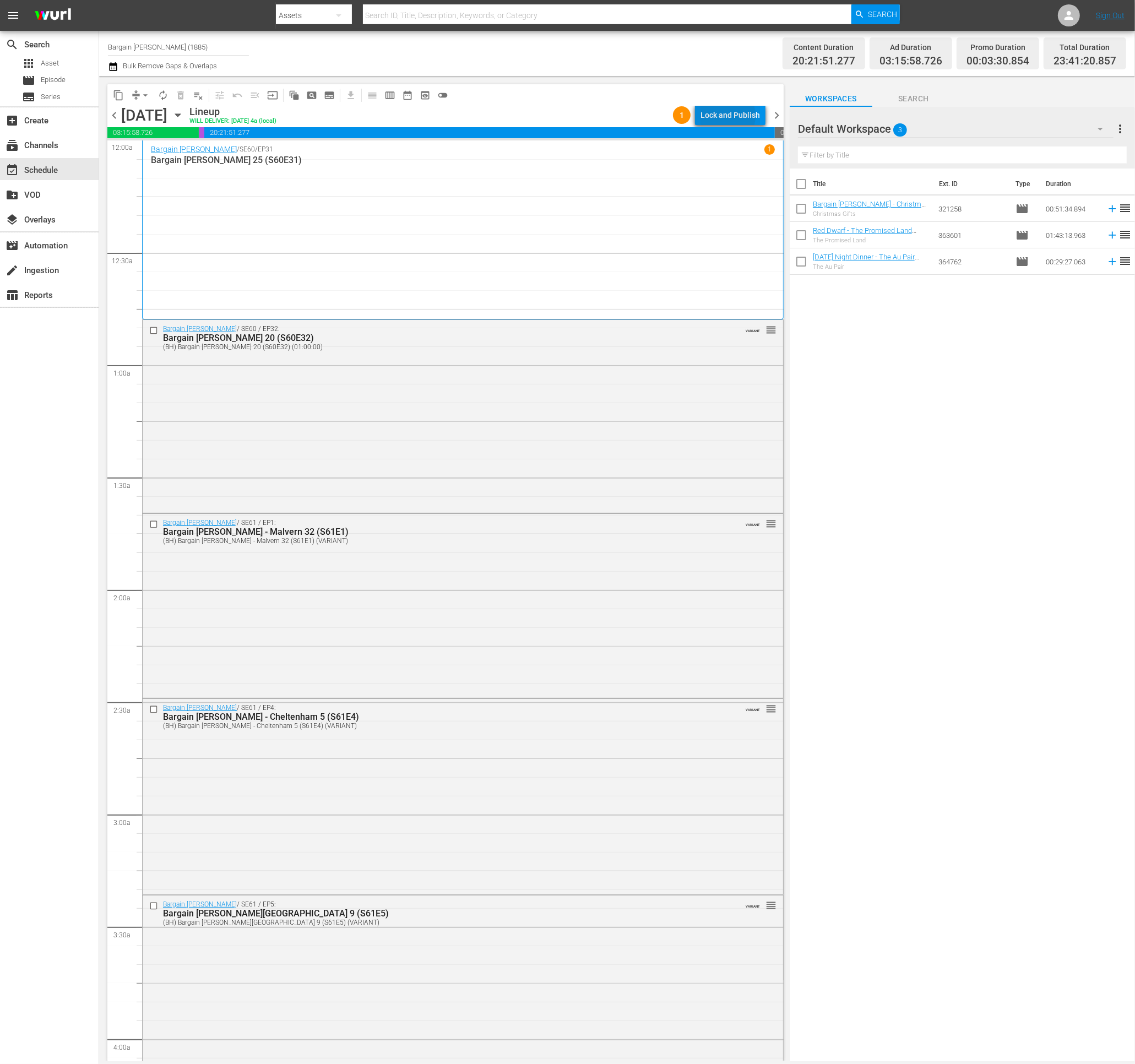
click at [726, 115] on div "Lock and Publish" at bounding box center [730, 115] width 59 height 20
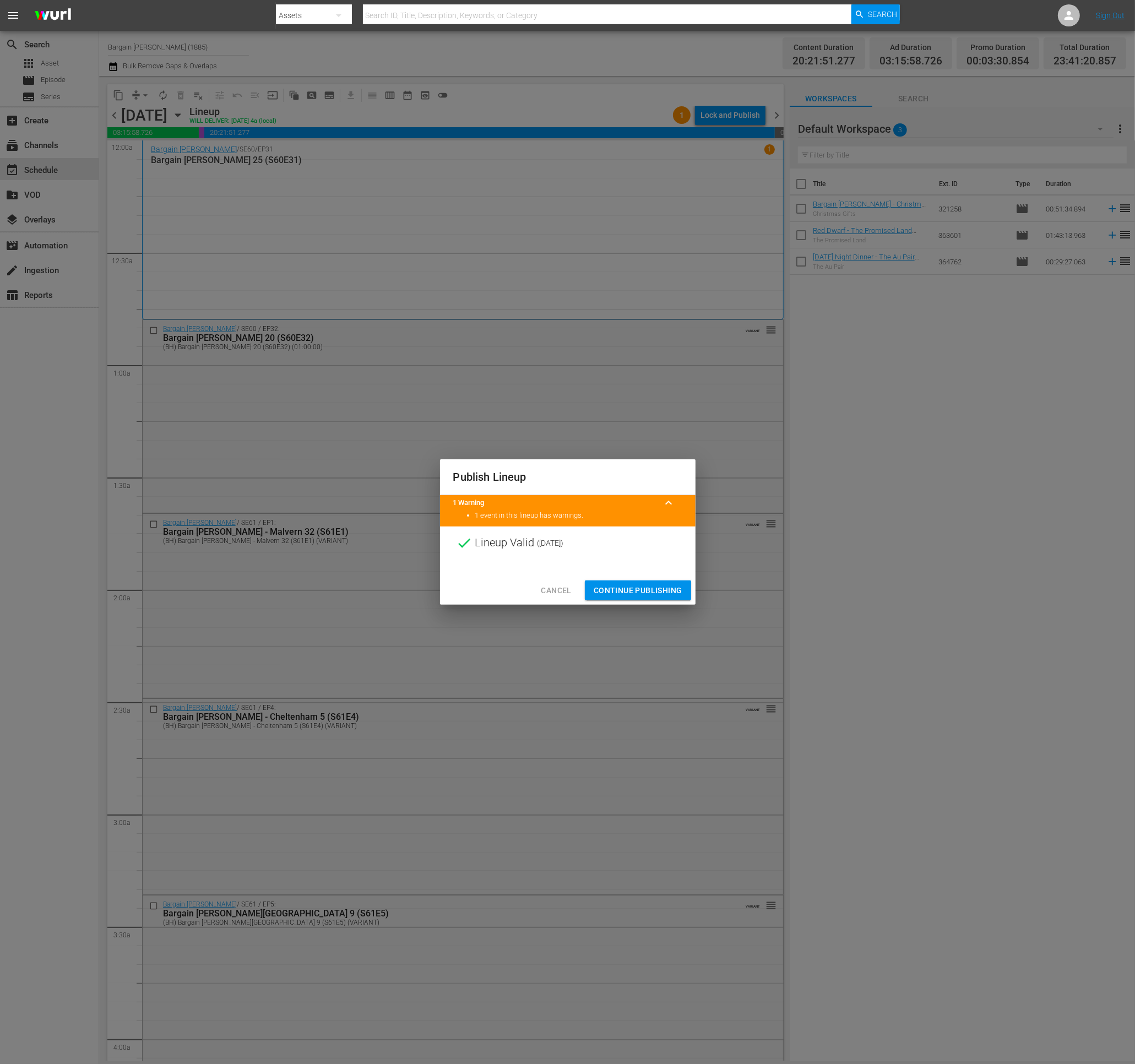
click at [646, 589] on span "Continue Publishing" at bounding box center [638, 591] width 89 height 14
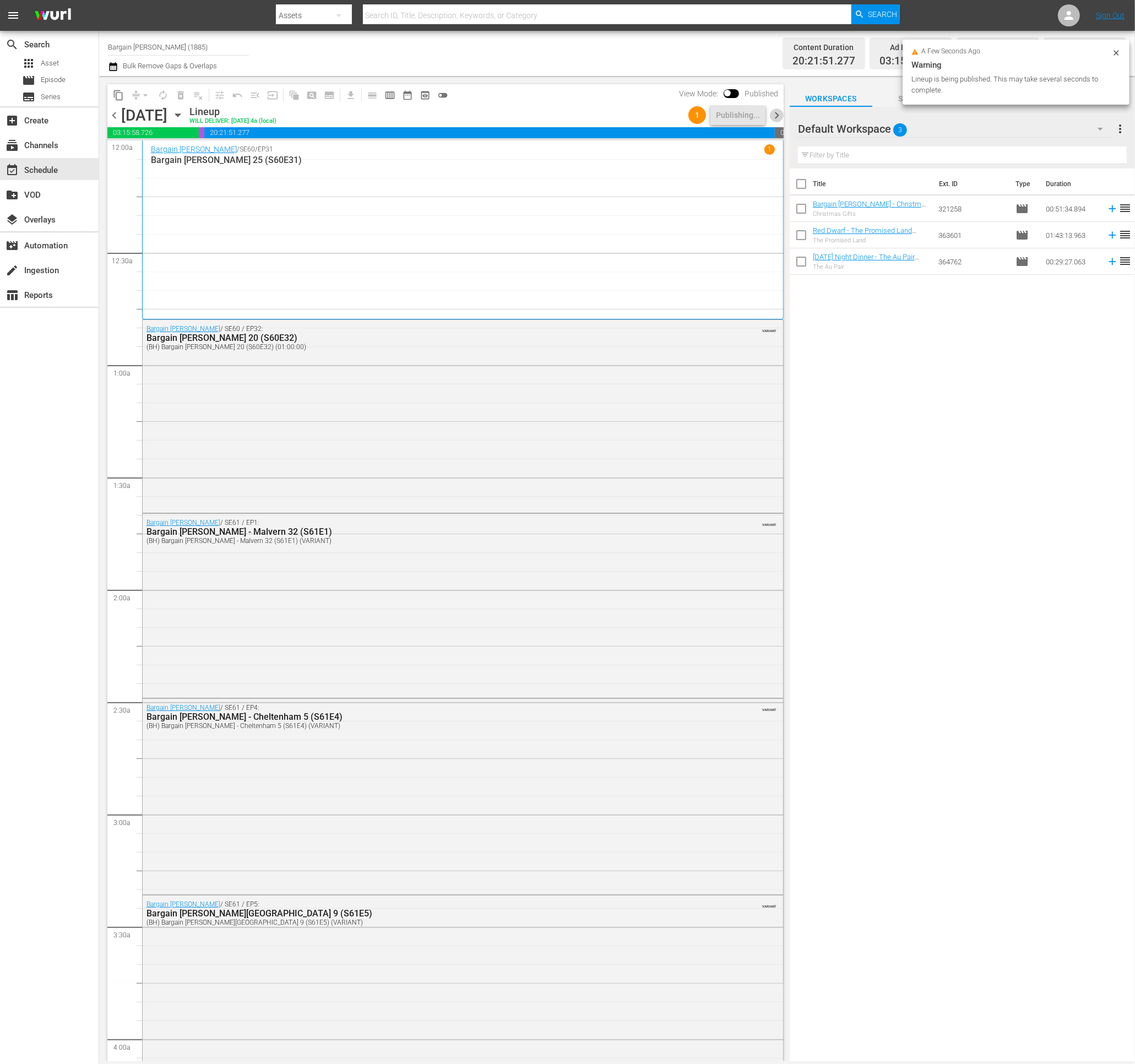
click at [777, 115] on span "chevron_right" at bounding box center [777, 115] width 14 height 14
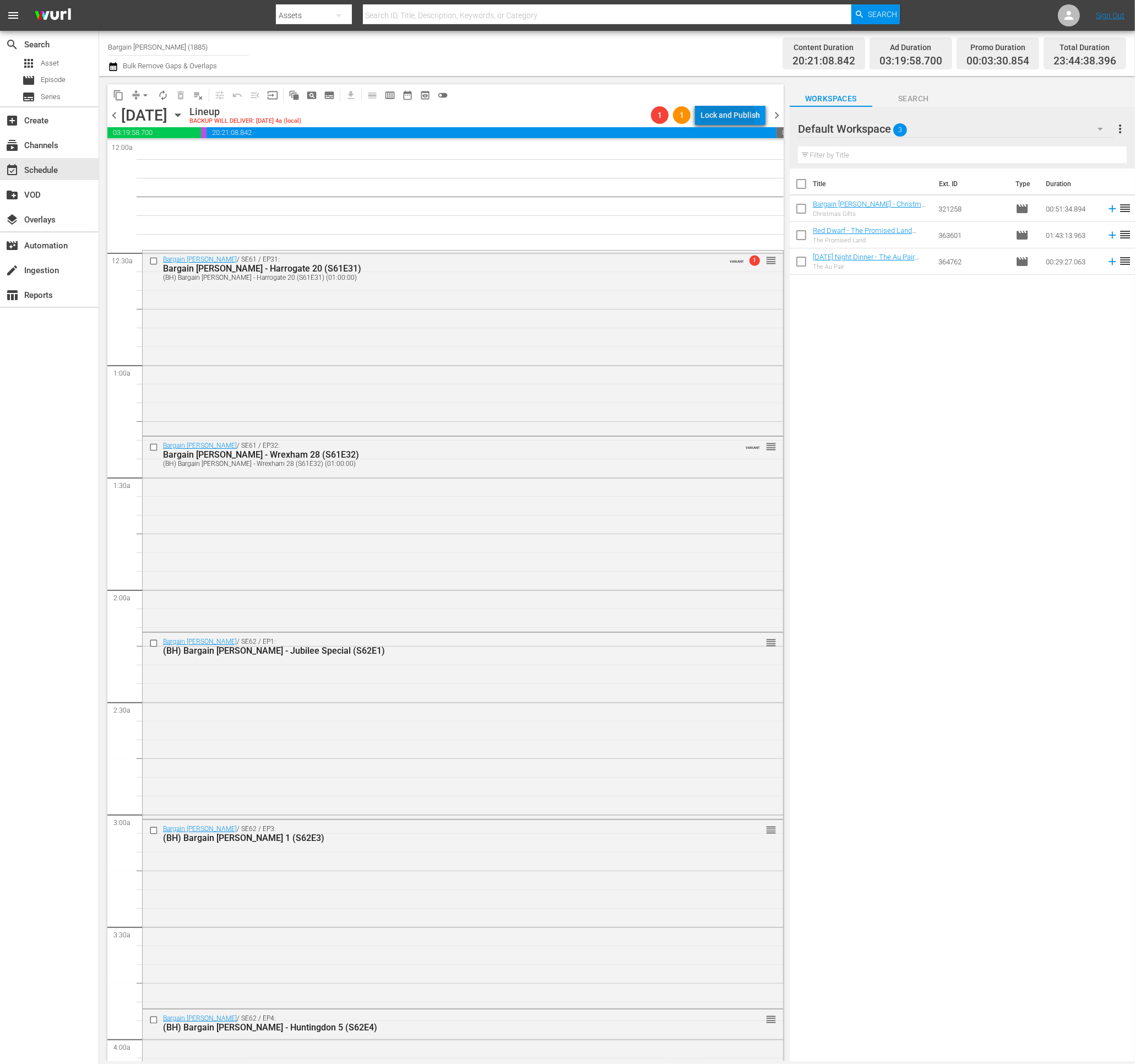
click at [723, 115] on div "Lock and Publish" at bounding box center [730, 115] width 59 height 20
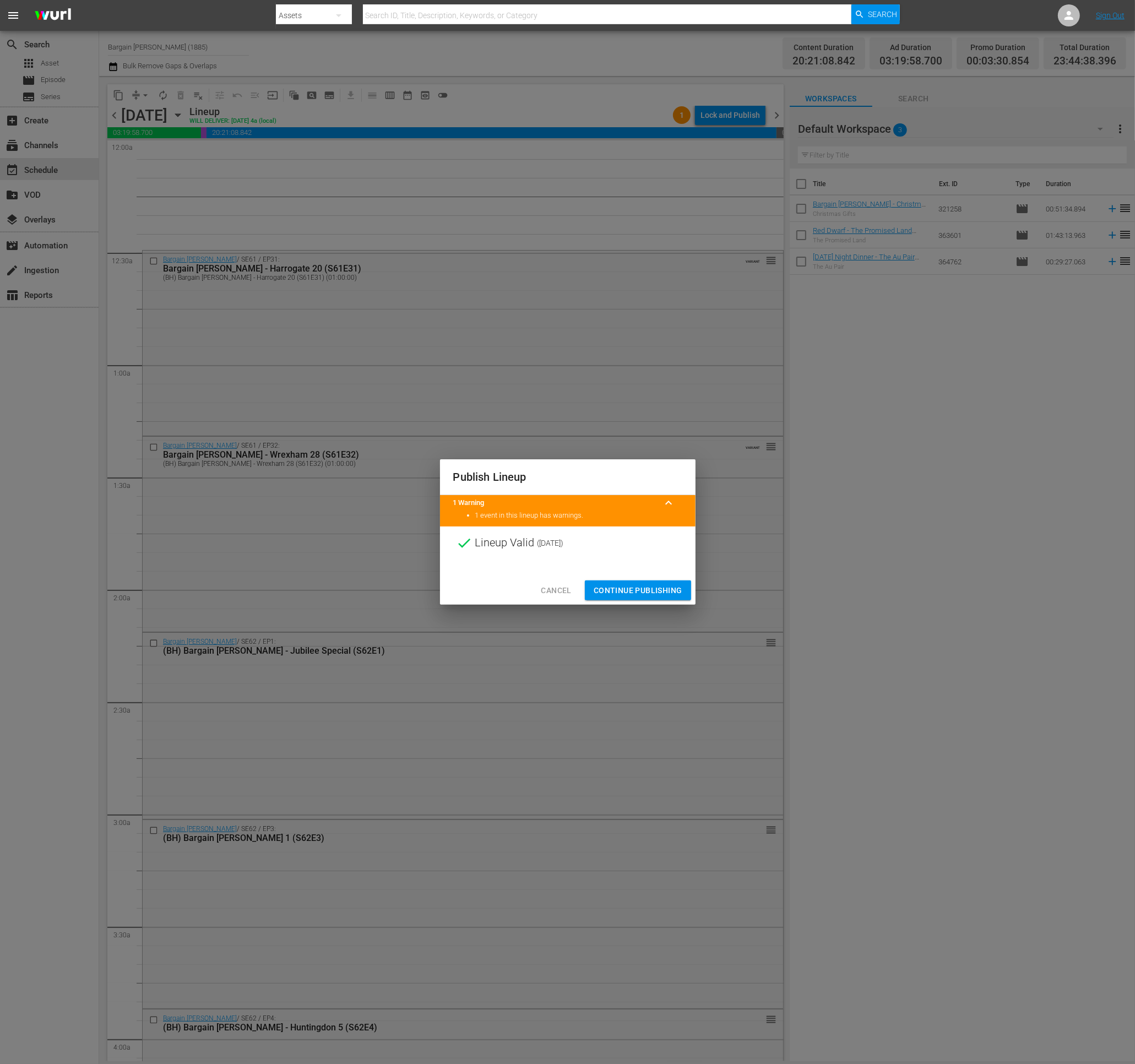
click at [637, 586] on span "Continue Publishing" at bounding box center [638, 591] width 89 height 14
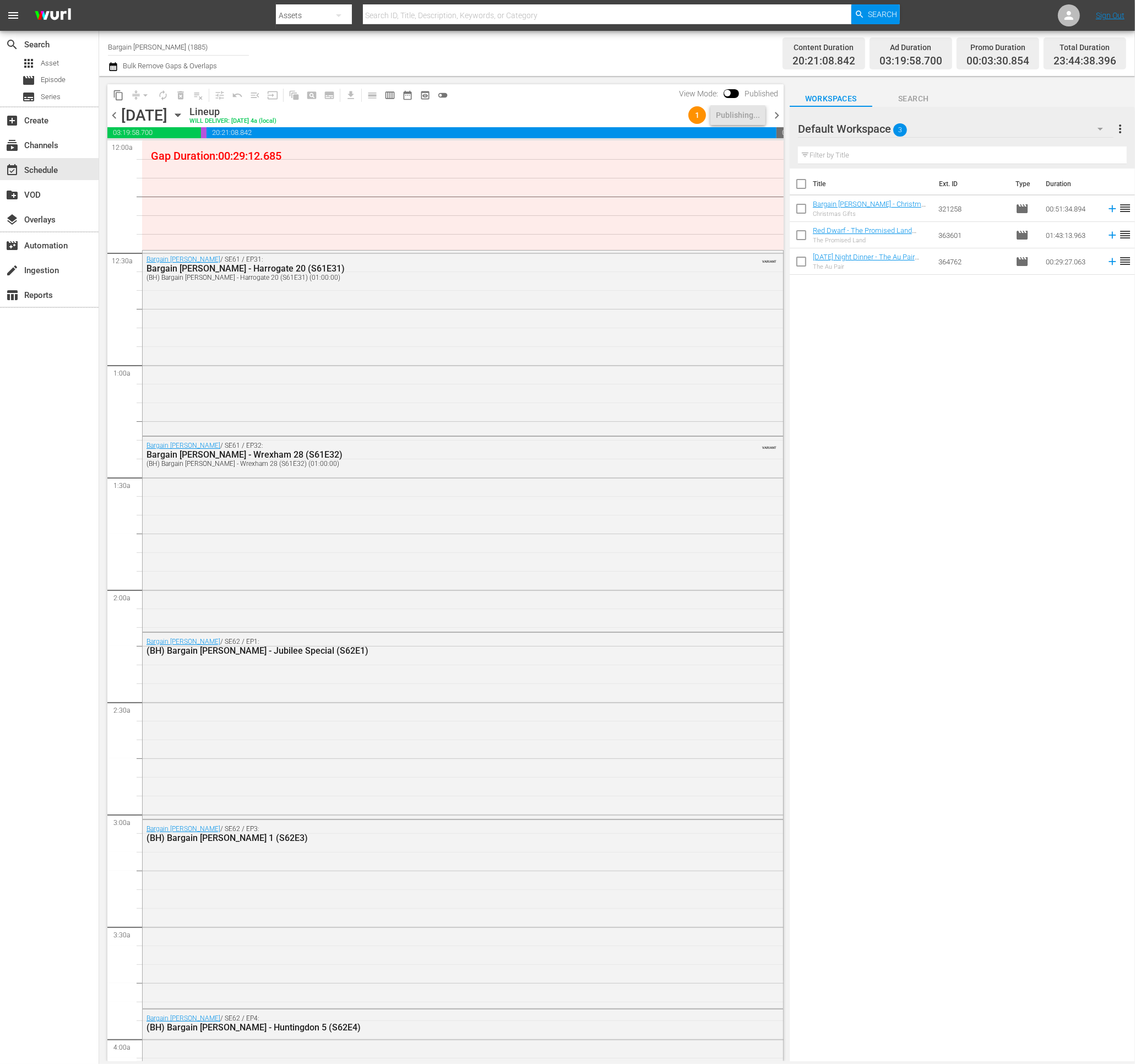
click at [773, 117] on span "chevron_right" at bounding box center [777, 115] width 14 height 14
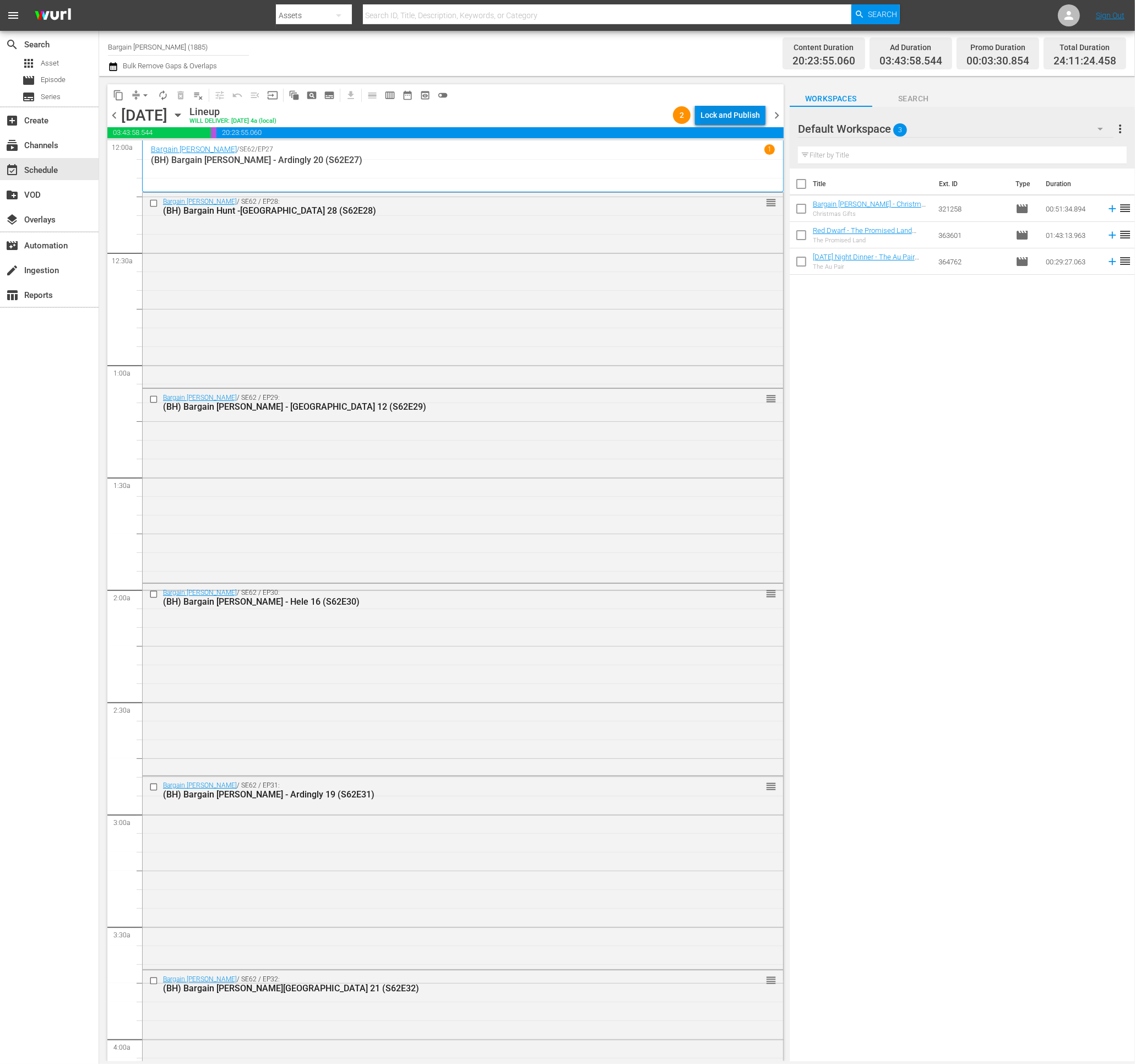
click at [709, 124] on div "Lock and Publish" at bounding box center [730, 115] width 59 height 20
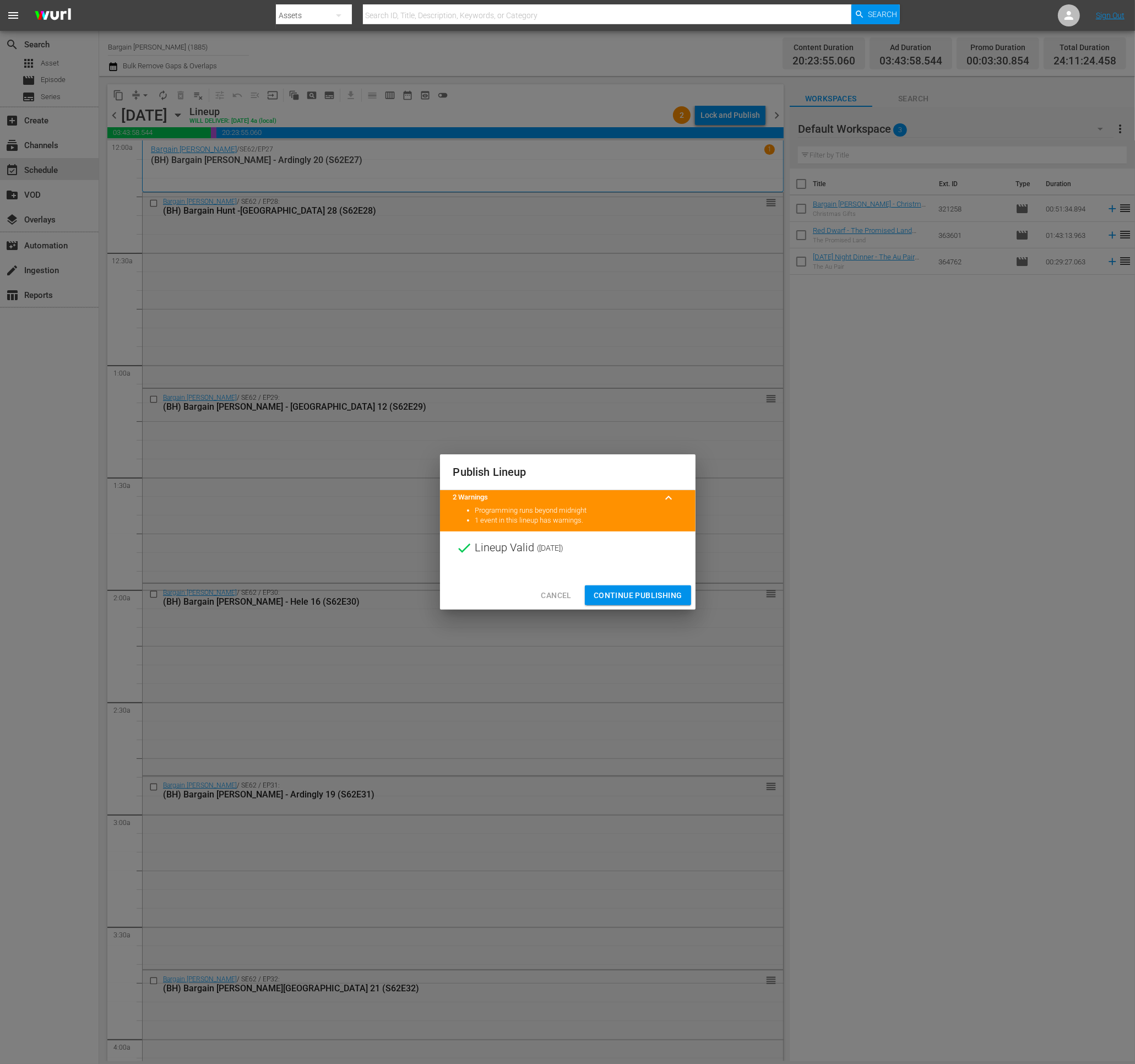
click at [633, 601] on span "Continue Publishing" at bounding box center [638, 596] width 89 height 14
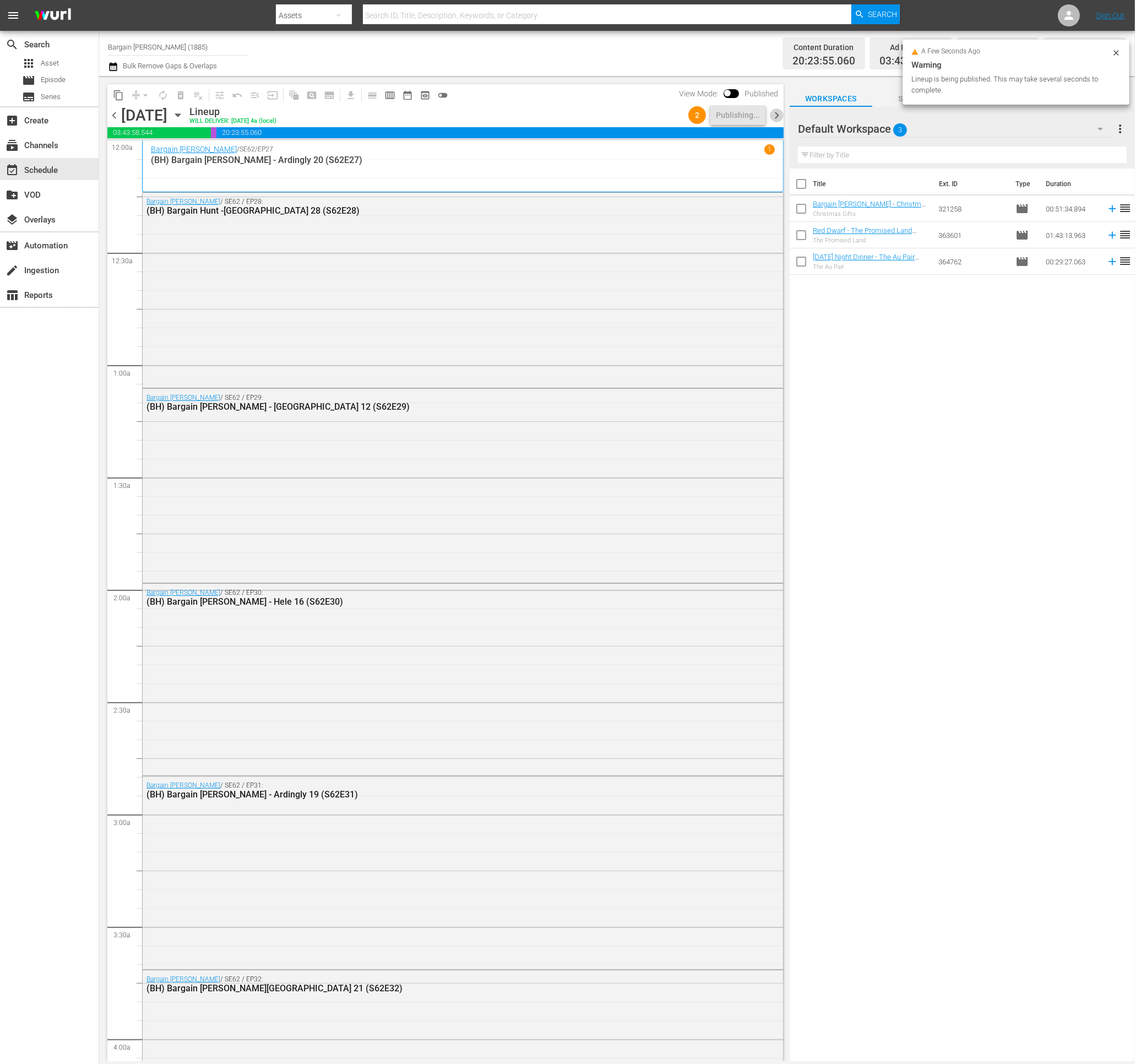
click at [778, 118] on span "chevron_right" at bounding box center [777, 115] width 14 height 14
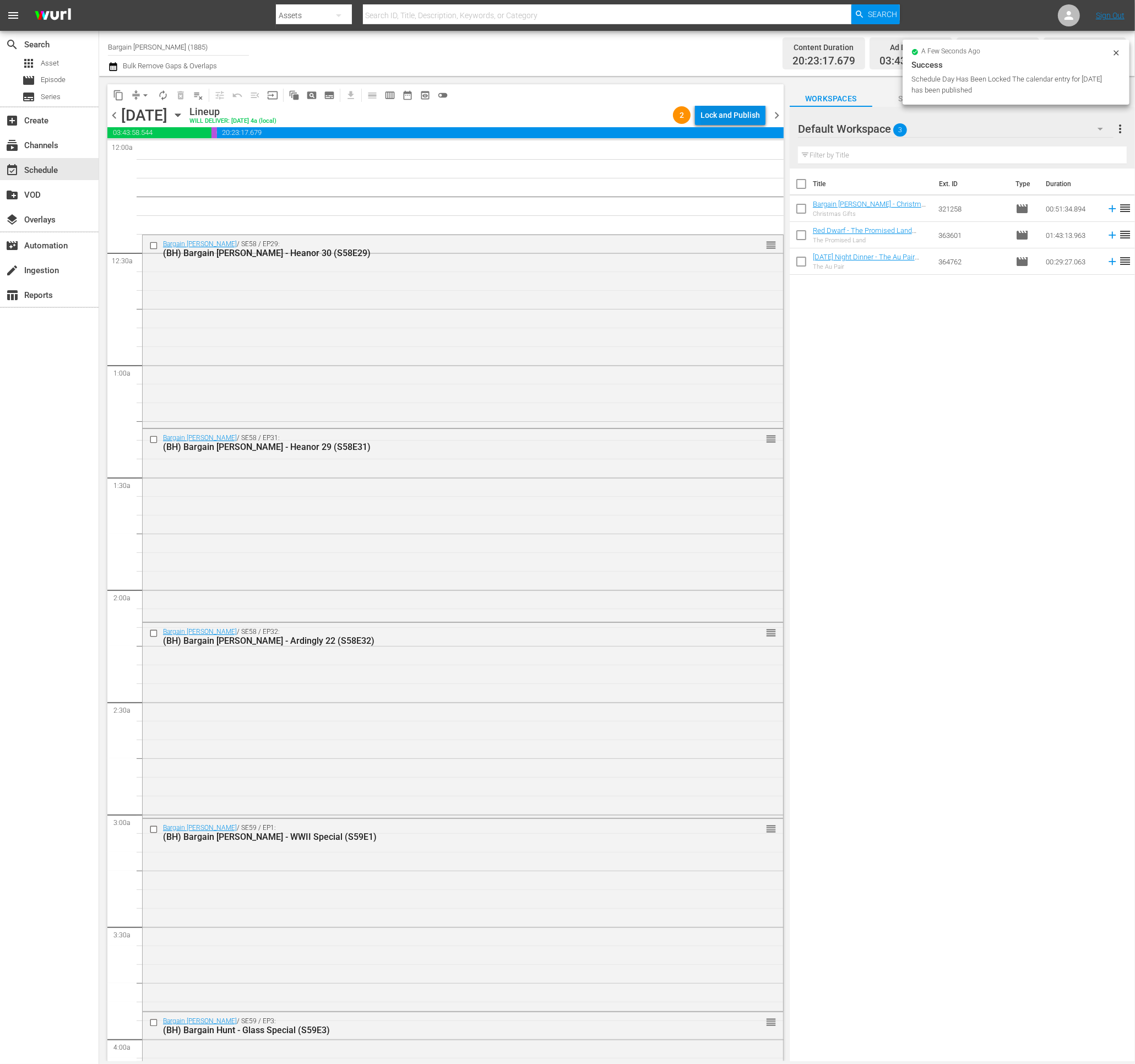
click at [736, 117] on div "Lock and Publish" at bounding box center [730, 115] width 59 height 20
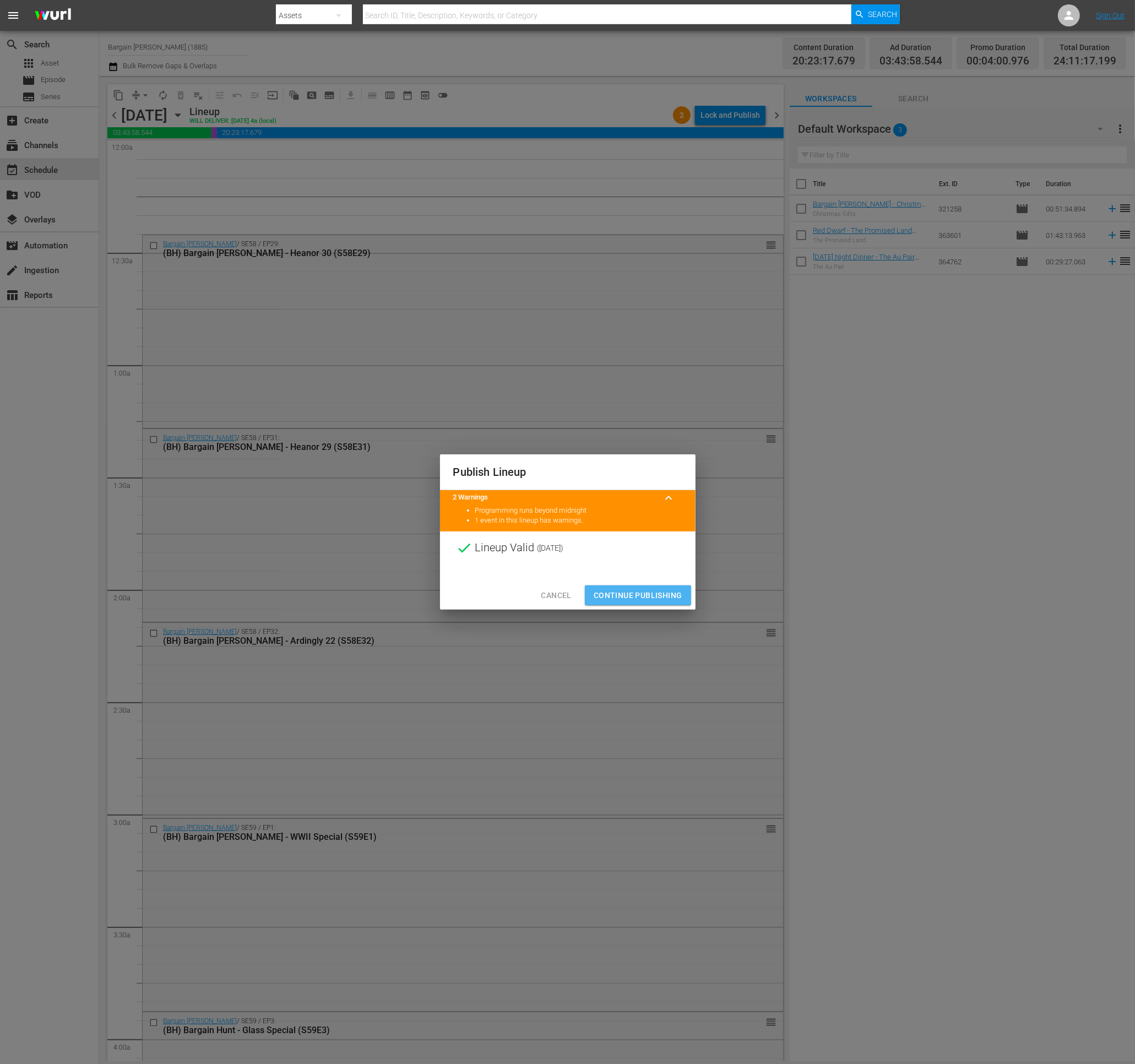
click at [670, 586] on button "Continue Publishing" at bounding box center [638, 596] width 106 height 20
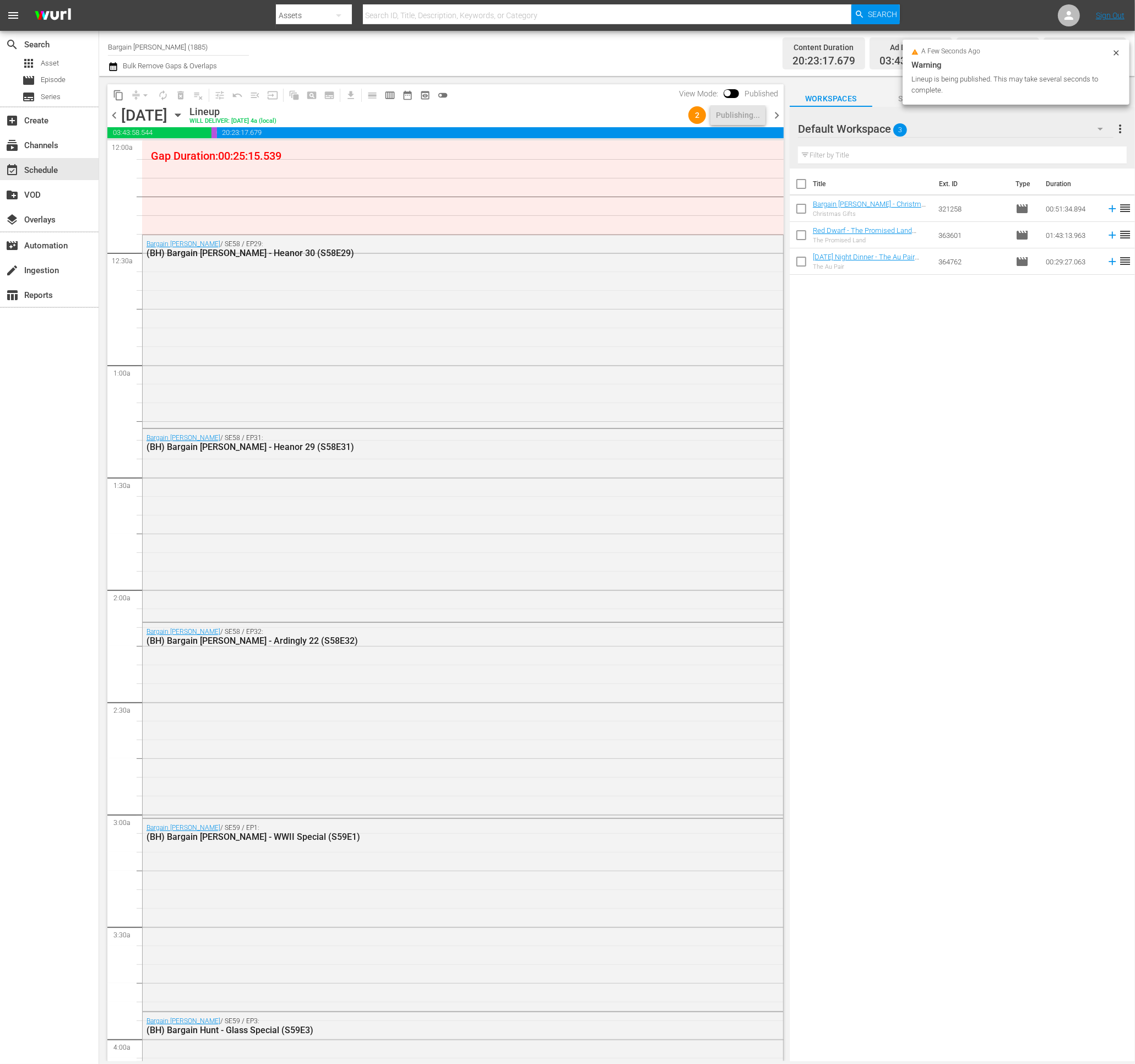
click at [777, 115] on span "chevron_right" at bounding box center [777, 115] width 14 height 14
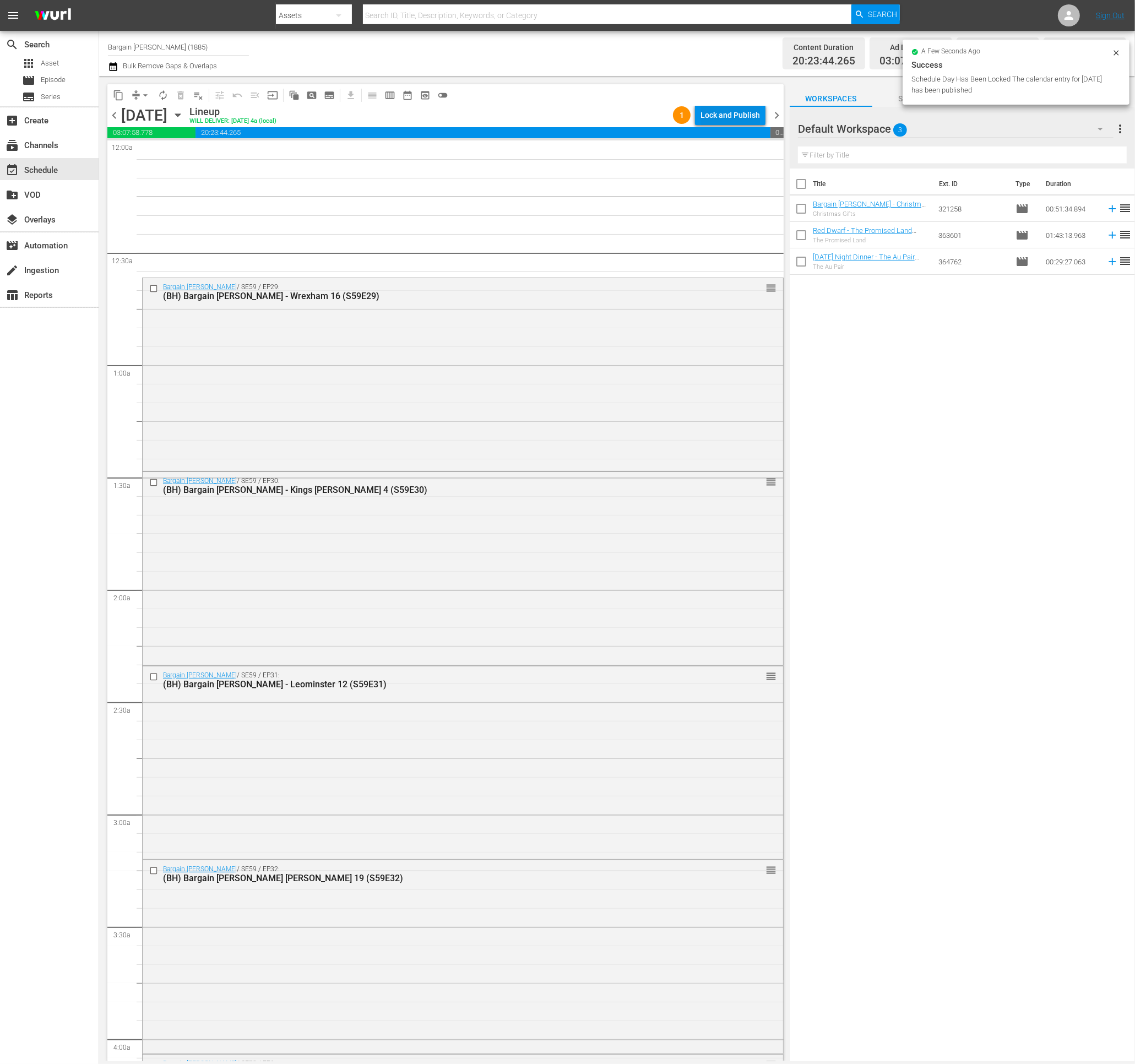
click at [707, 117] on div "Lock and Publish" at bounding box center [730, 115] width 59 height 20
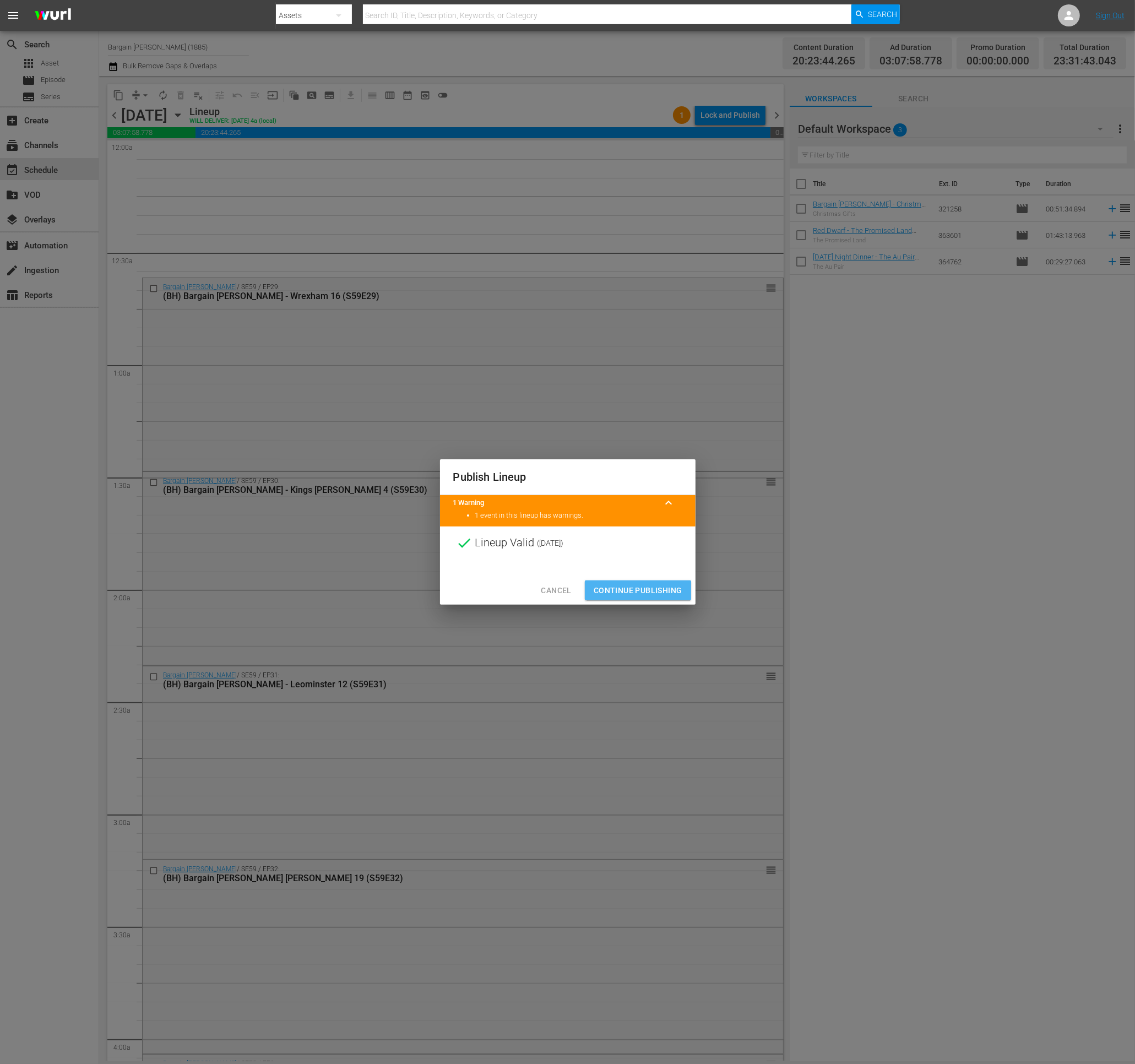
drag, startPoint x: 659, startPoint y: 590, endPoint x: 643, endPoint y: 611, distance: 26.4
click at [659, 590] on span "Continue Publishing" at bounding box center [638, 591] width 89 height 14
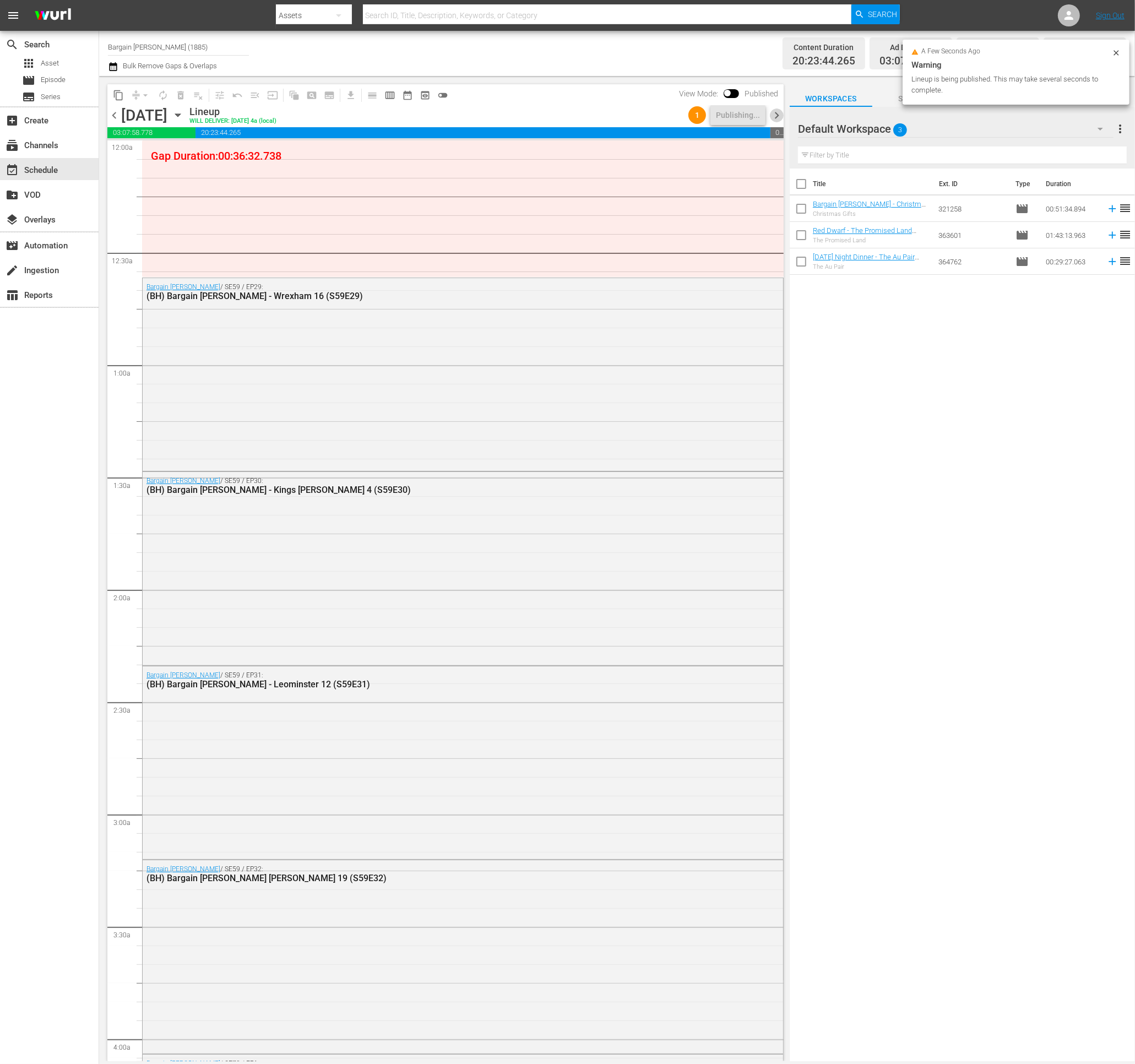
click at [776, 115] on span "chevron_right" at bounding box center [777, 115] width 14 height 14
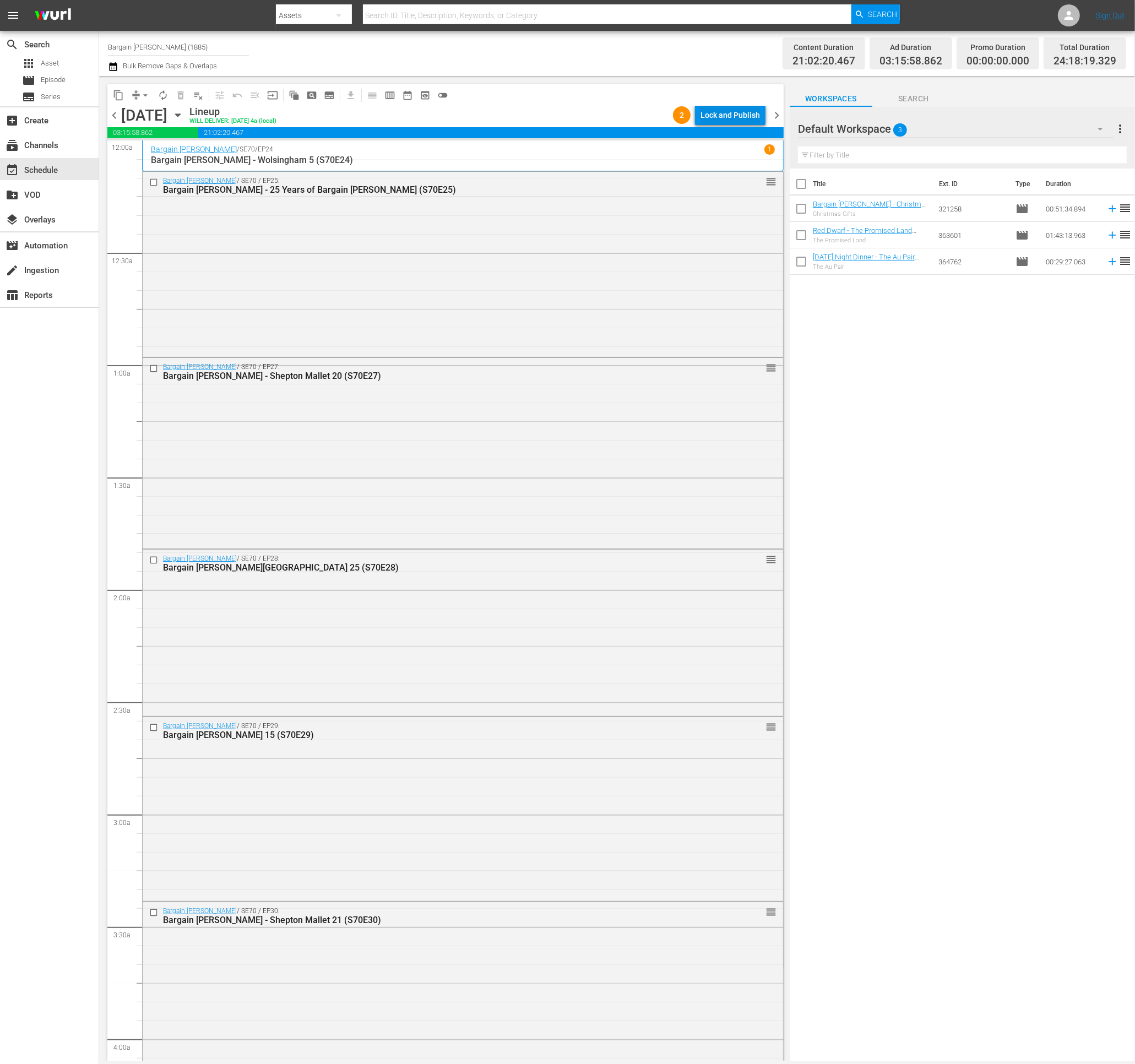
click at [715, 116] on div "Lock and Publish" at bounding box center [730, 115] width 59 height 20
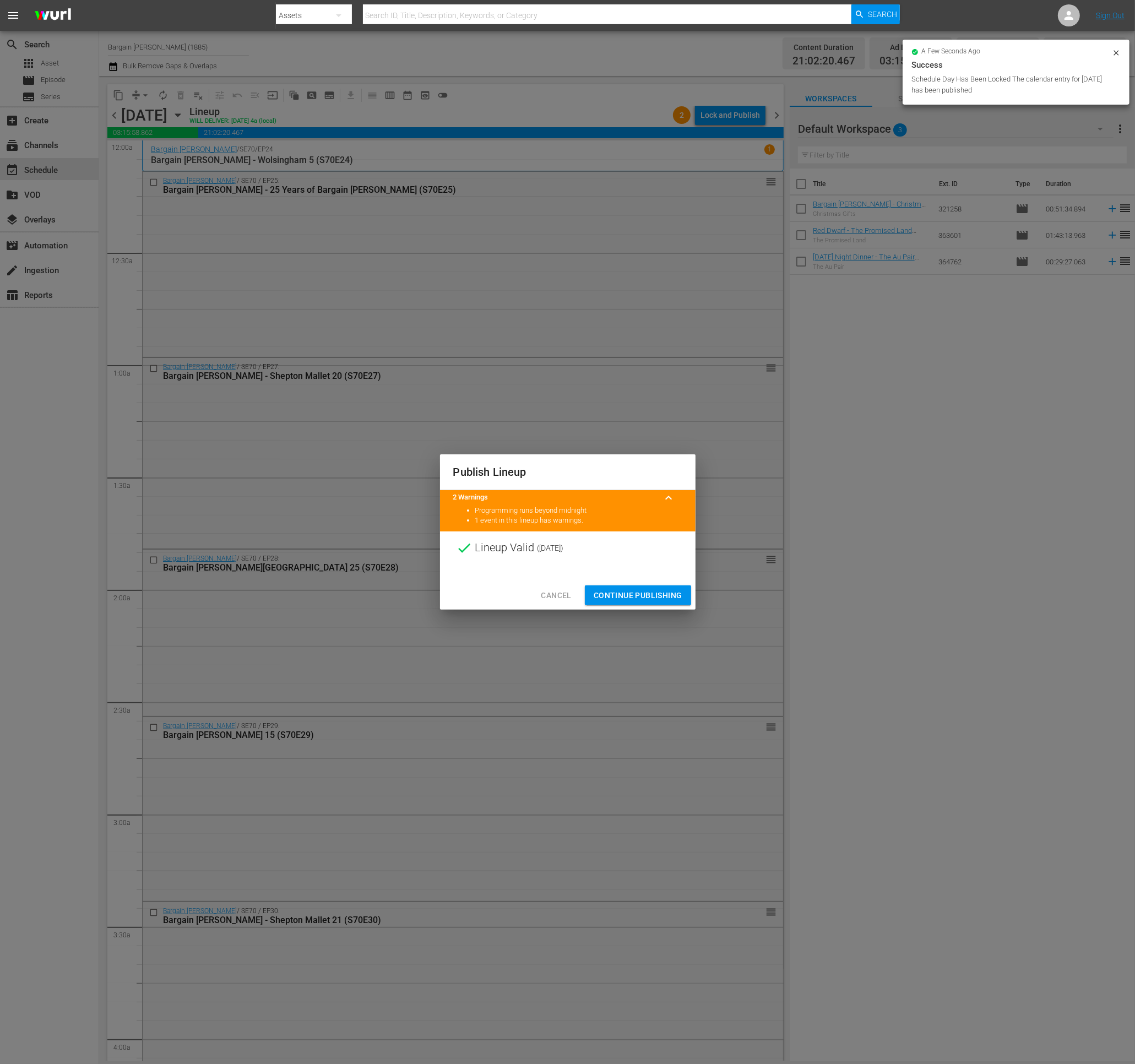
click at [634, 604] on button "Continue Publishing" at bounding box center [638, 596] width 106 height 20
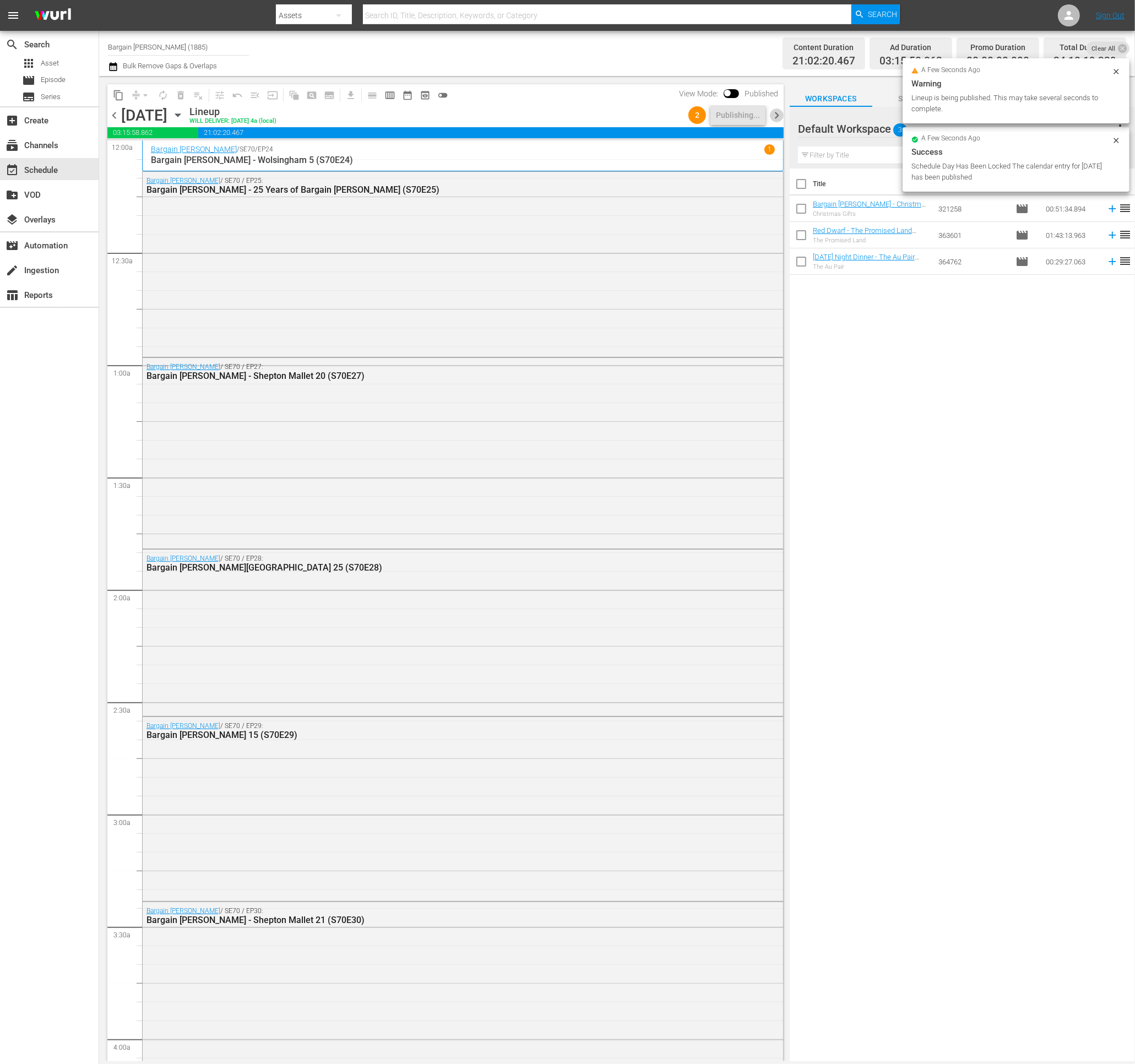
click at [773, 117] on span "chevron_right" at bounding box center [777, 115] width 14 height 14
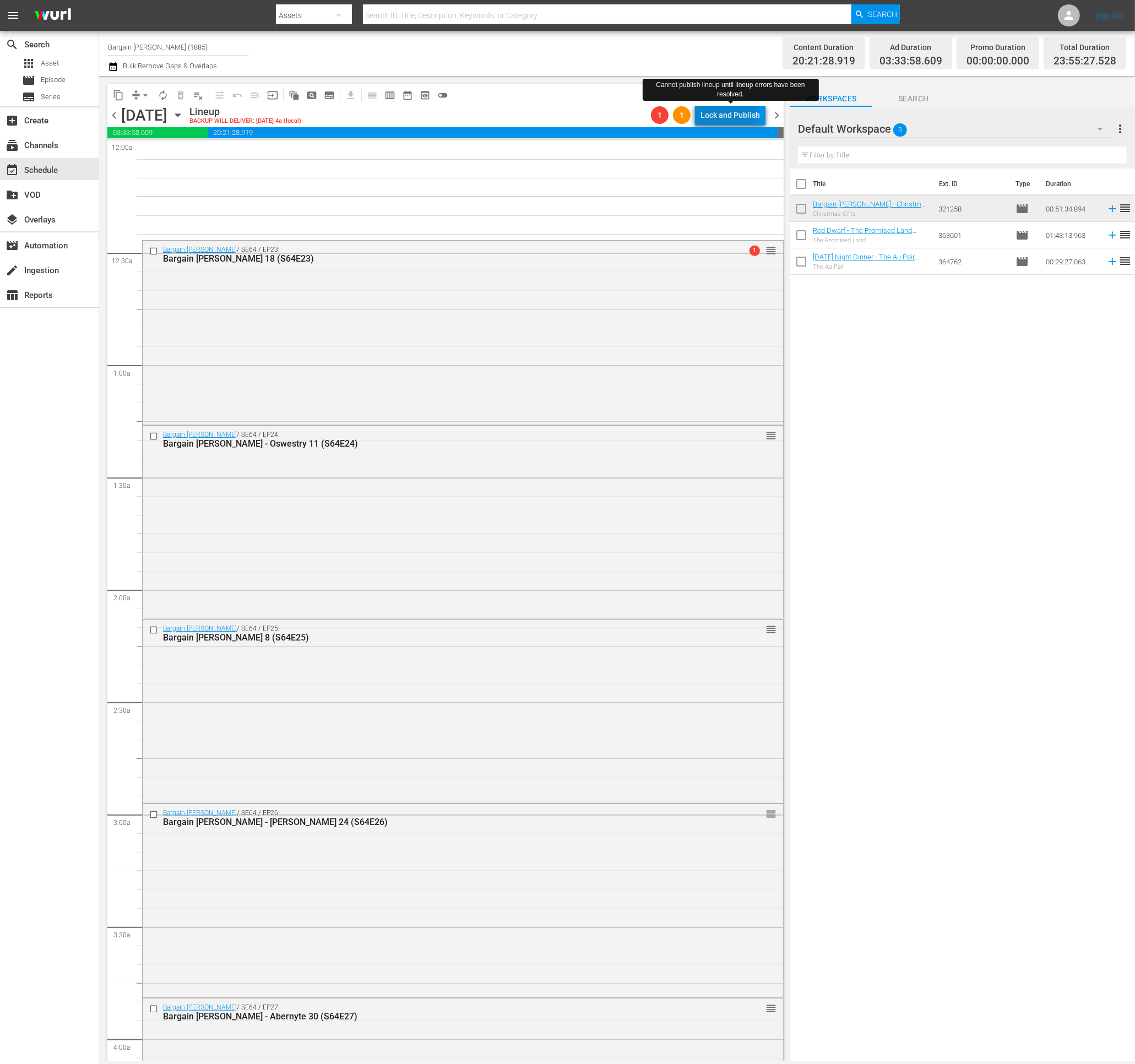
click at [714, 114] on div "Lock and Publish" at bounding box center [730, 115] width 59 height 20
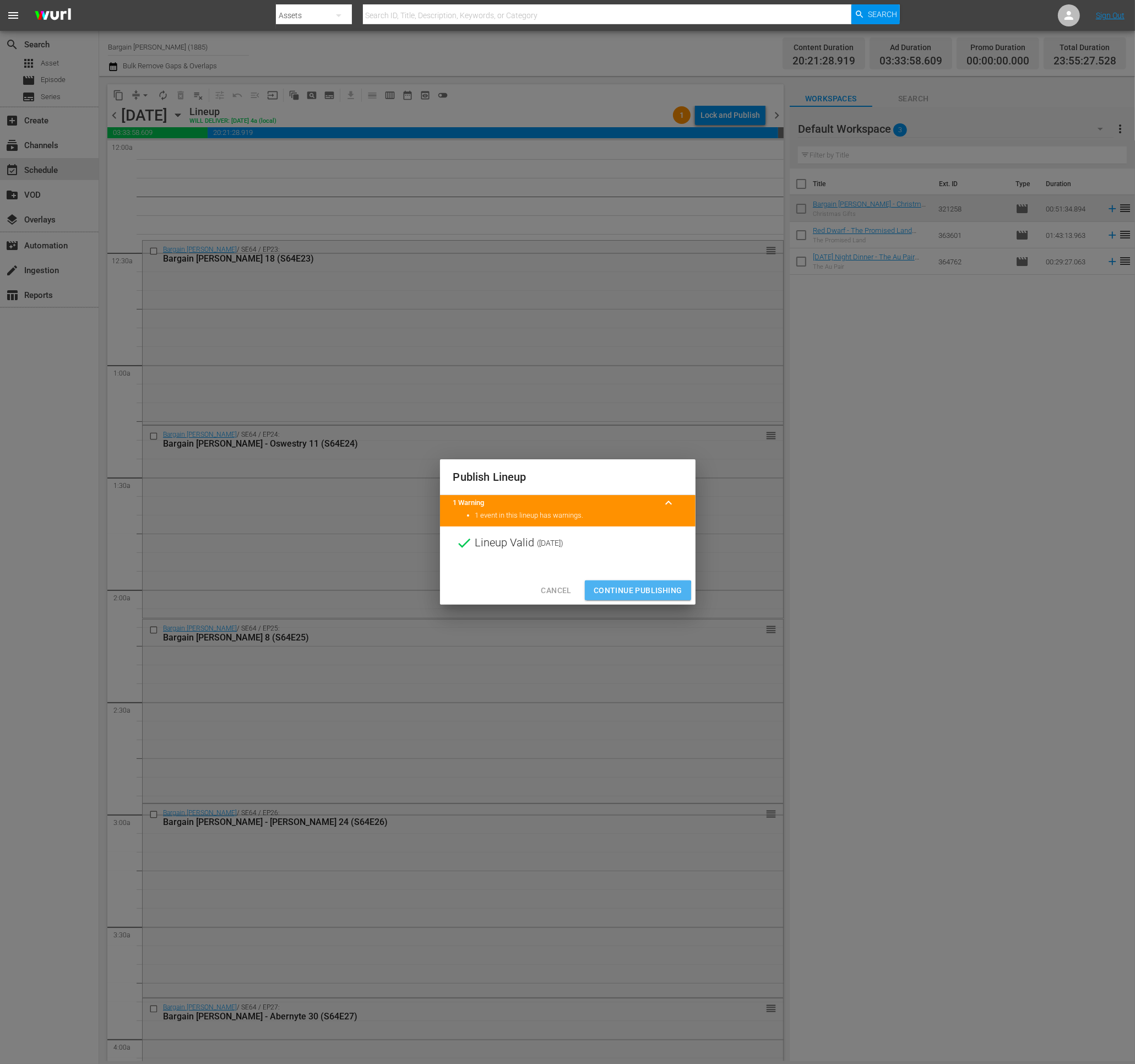
click at [614, 593] on span "Continue Publishing" at bounding box center [638, 591] width 89 height 14
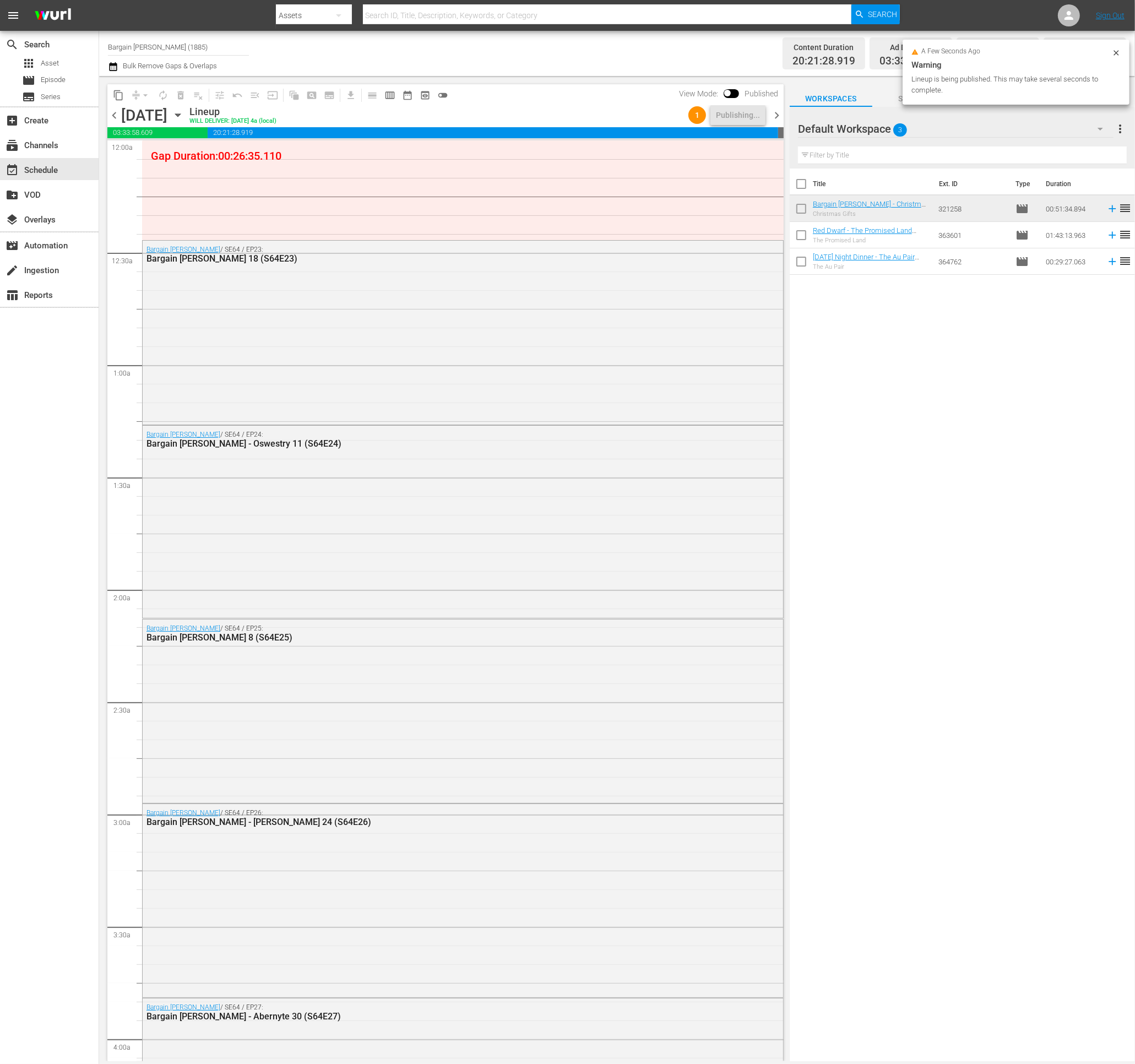
click at [774, 114] on span "chevron_right" at bounding box center [777, 115] width 14 height 14
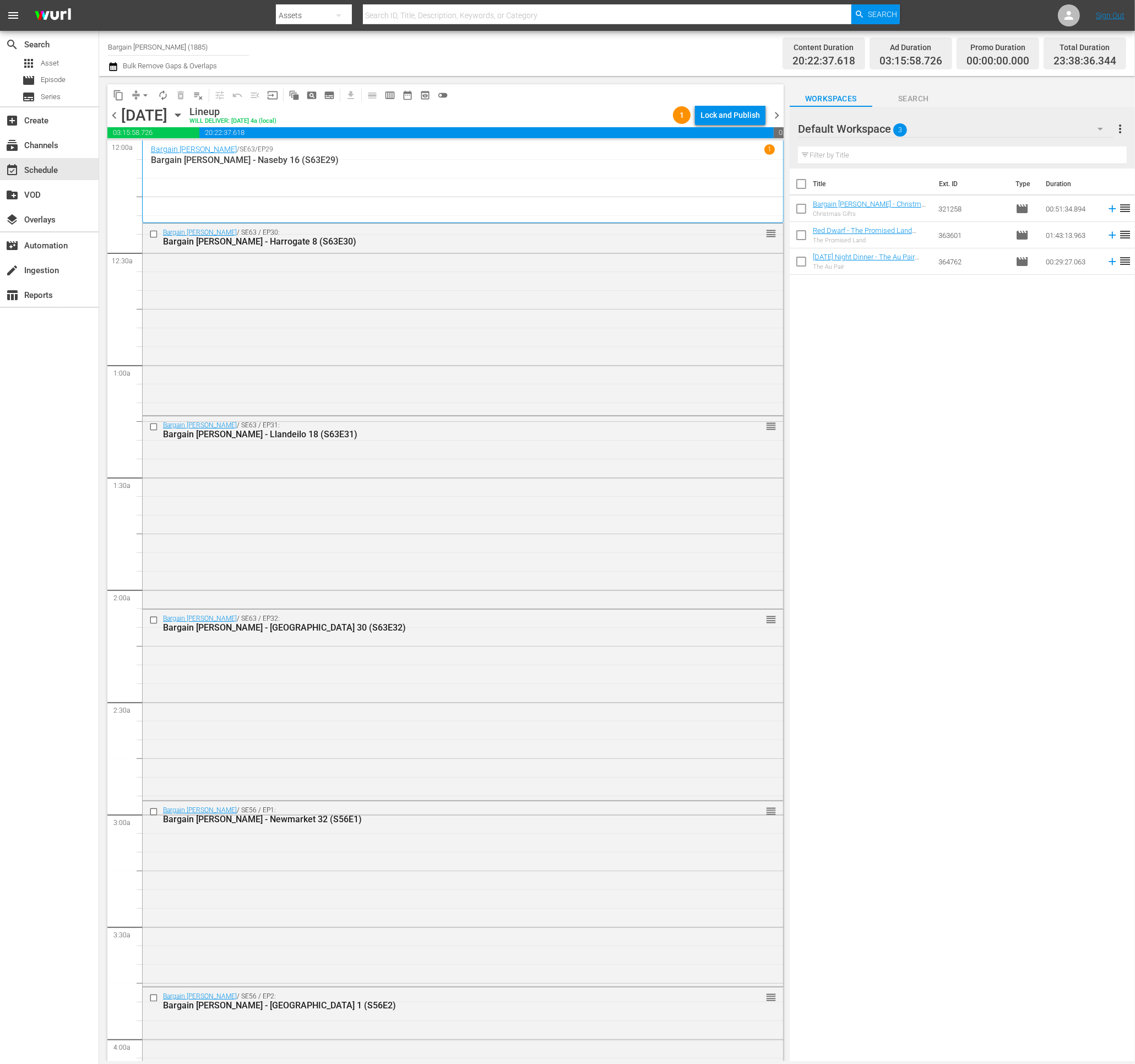
click at [746, 105] on div "content_copy compress arrow_drop_down autorenew_outlined delete_forever_outline…" at bounding box center [445, 95] width 676 height 22
click at [746, 114] on div "Lock and Publish" at bounding box center [730, 115] width 59 height 20
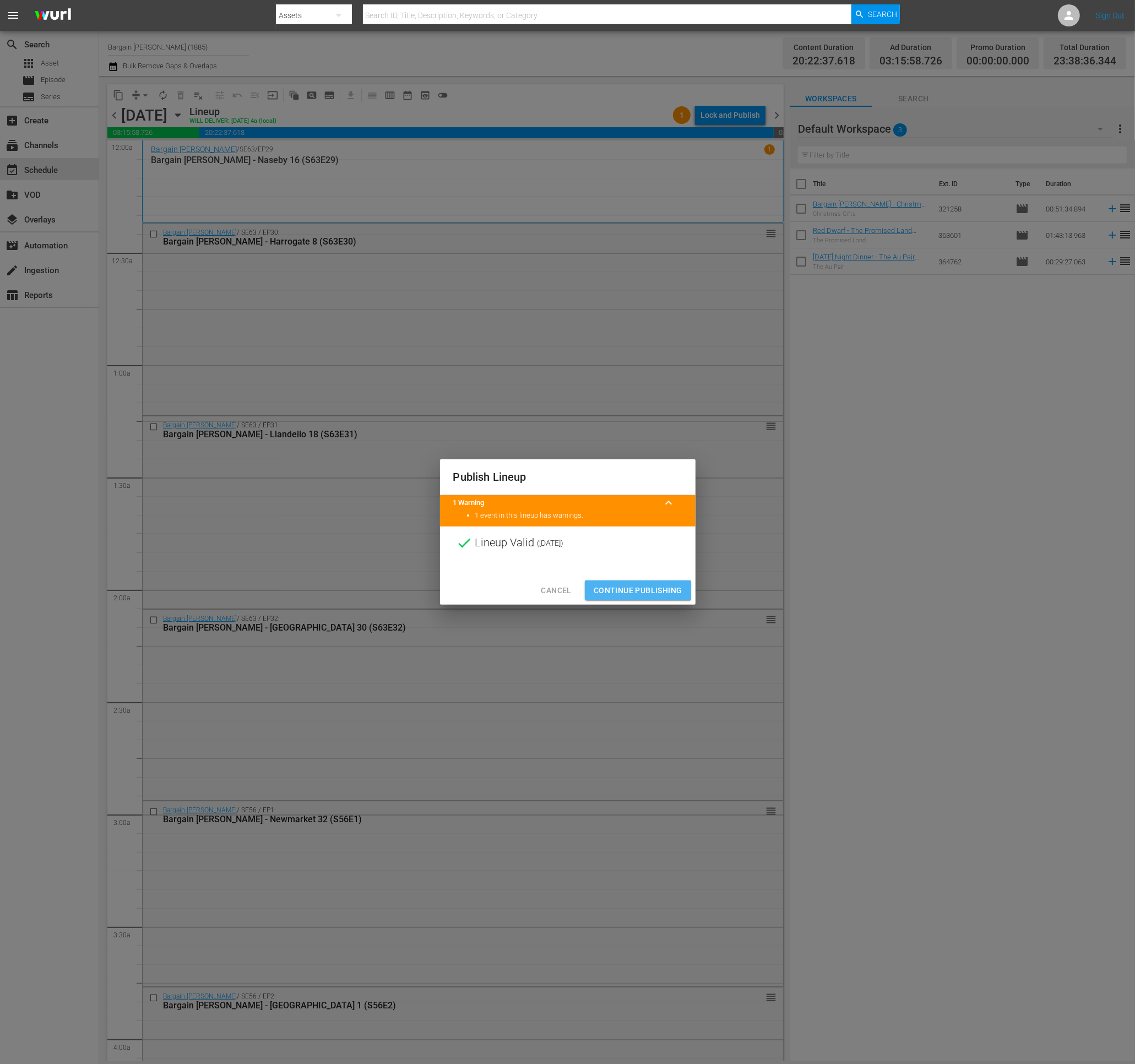
click at [609, 589] on span "Continue Publishing" at bounding box center [638, 591] width 89 height 14
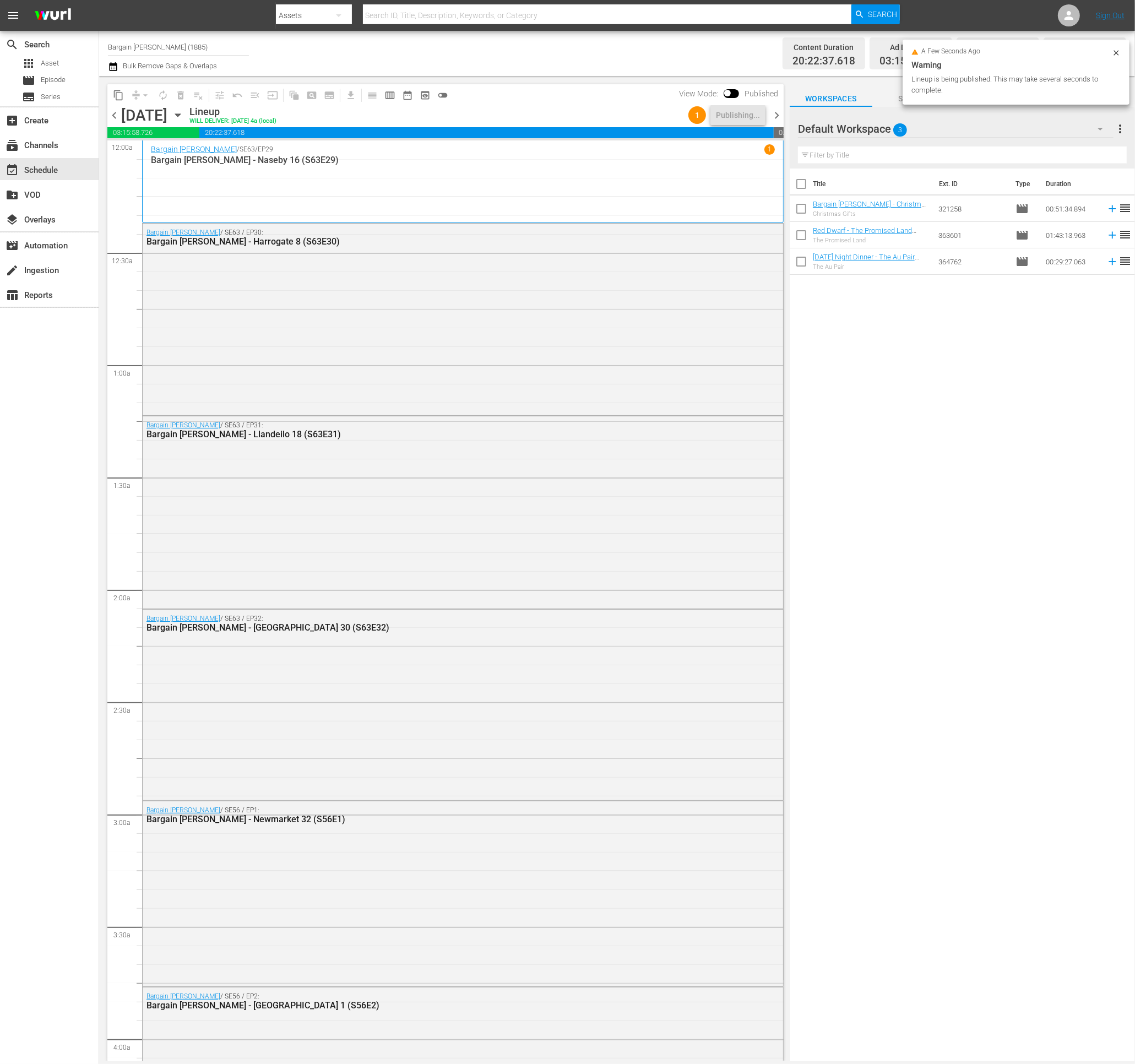
click at [779, 114] on span "chevron_right" at bounding box center [777, 115] width 14 height 14
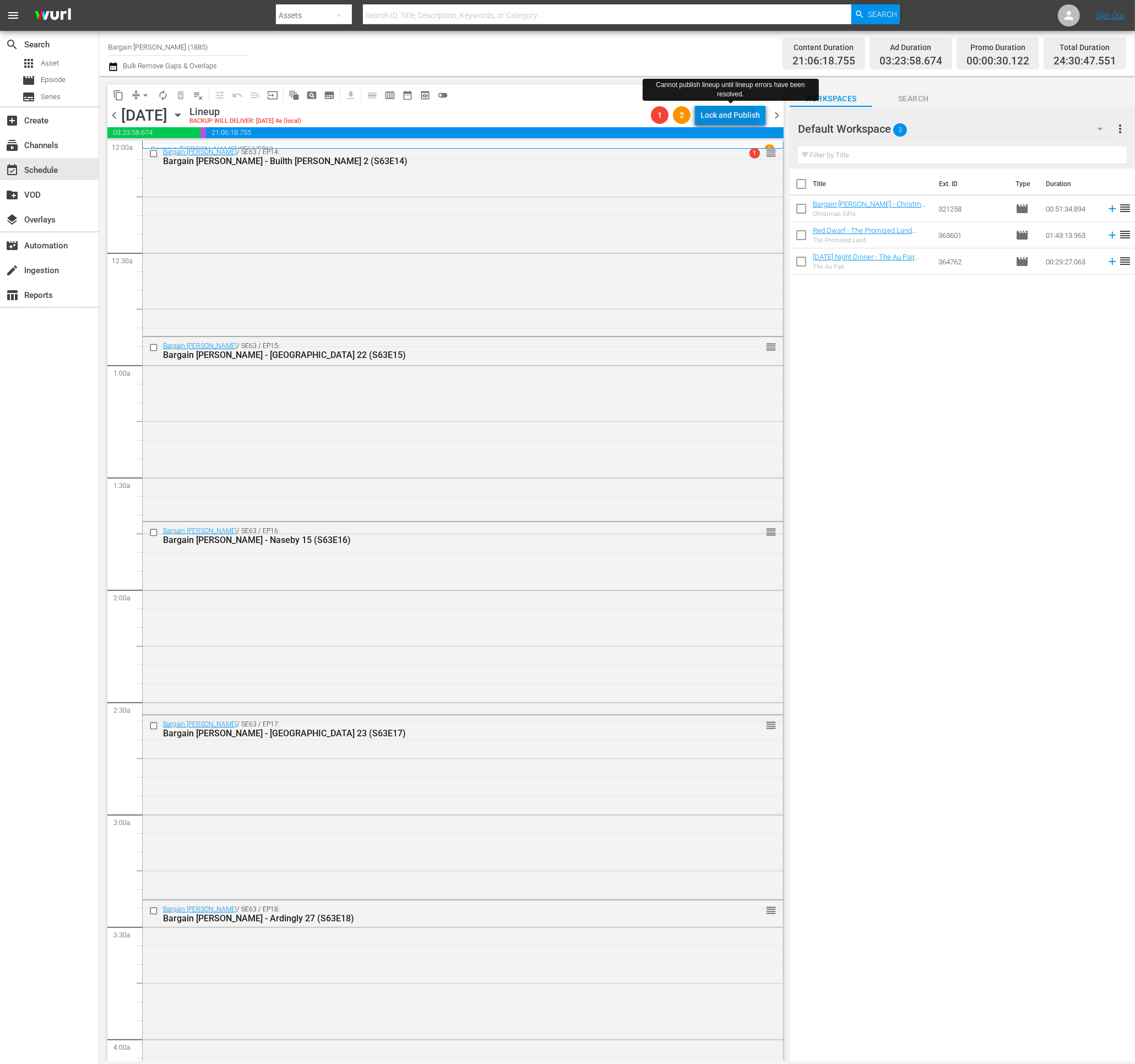
click at [720, 124] on div "Lock and Publish" at bounding box center [730, 115] width 59 height 20
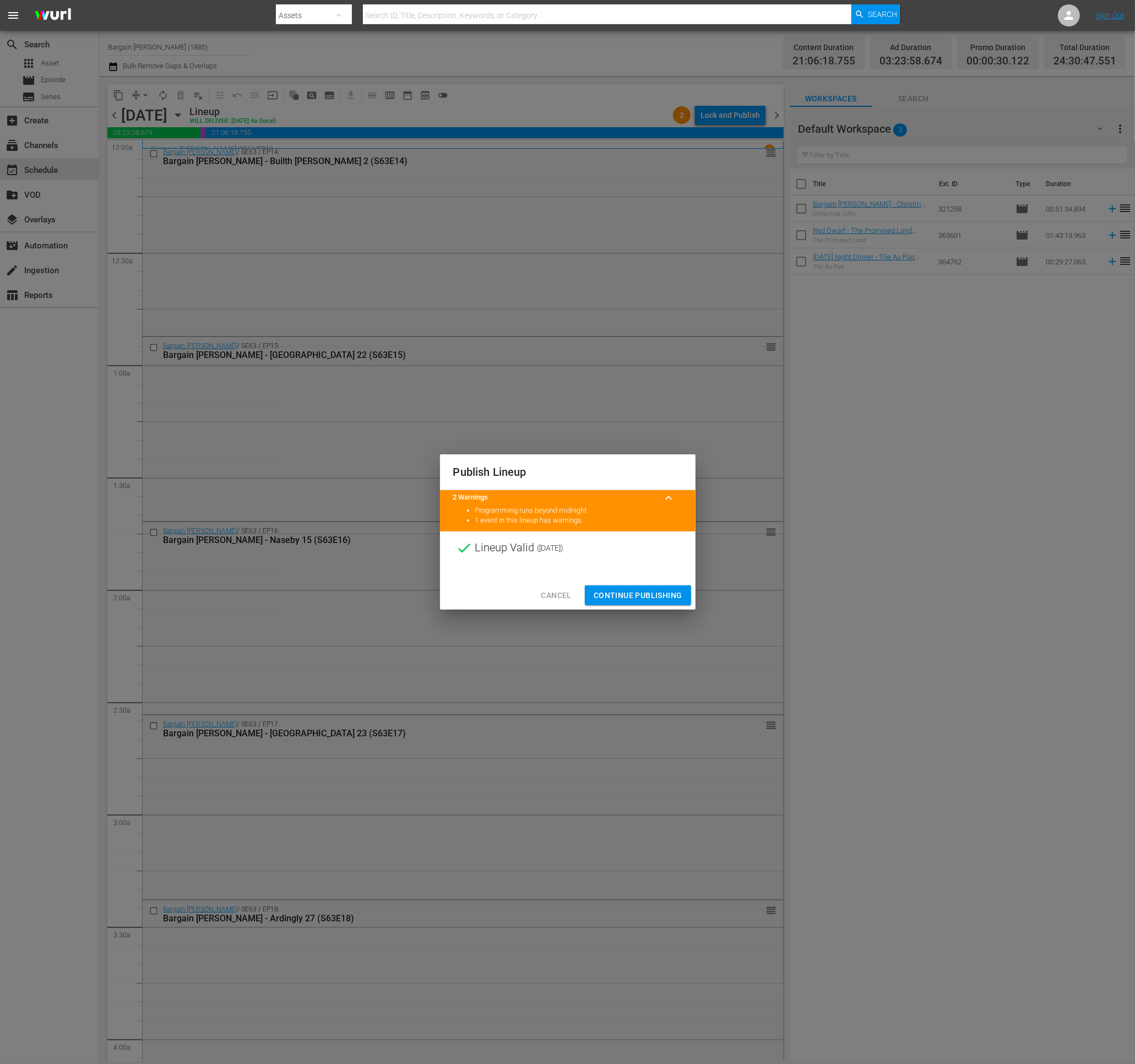
click at [606, 596] on span "Continue Publishing" at bounding box center [638, 596] width 89 height 14
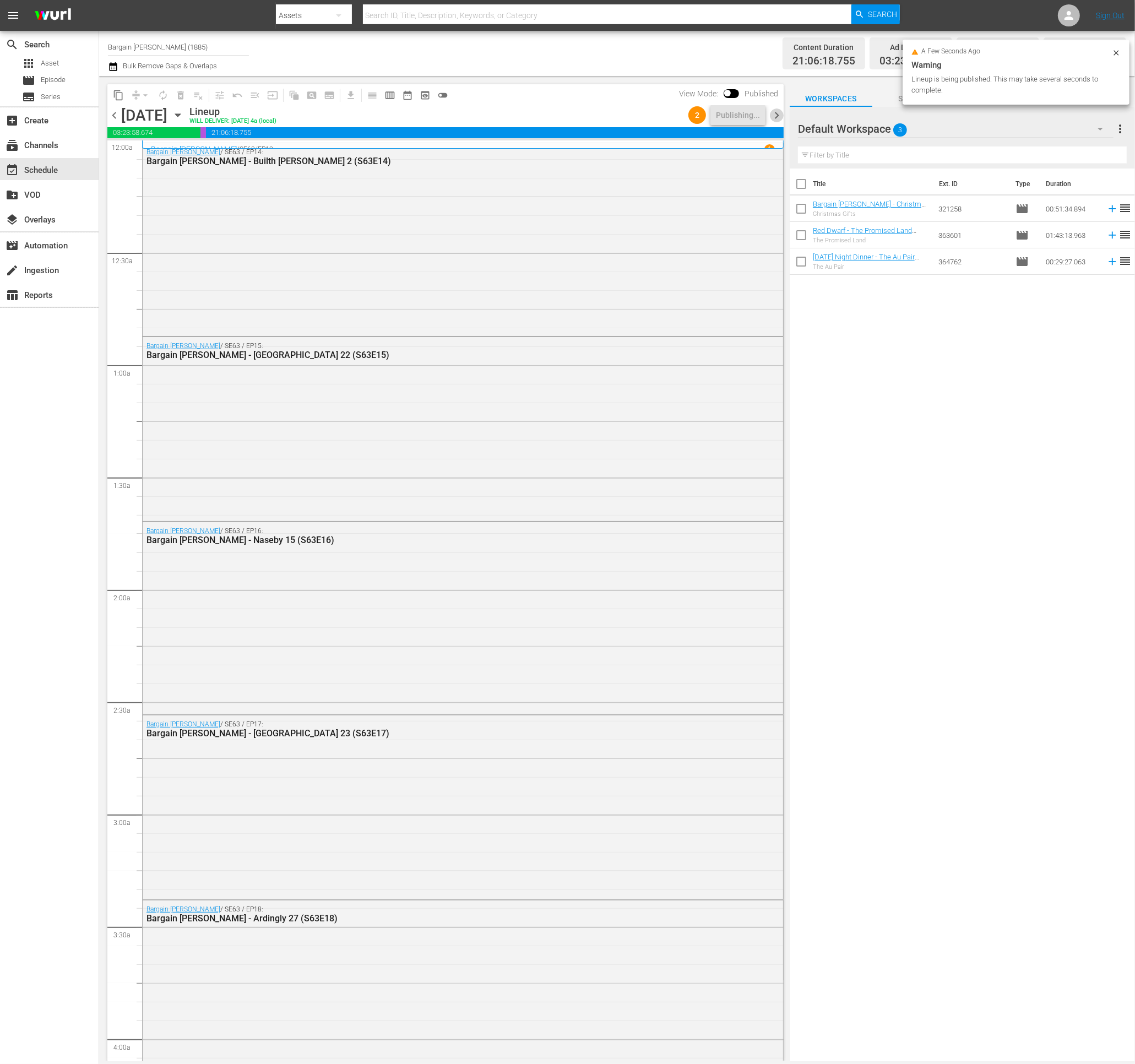
click at [773, 115] on span "chevron_right" at bounding box center [777, 115] width 14 height 14
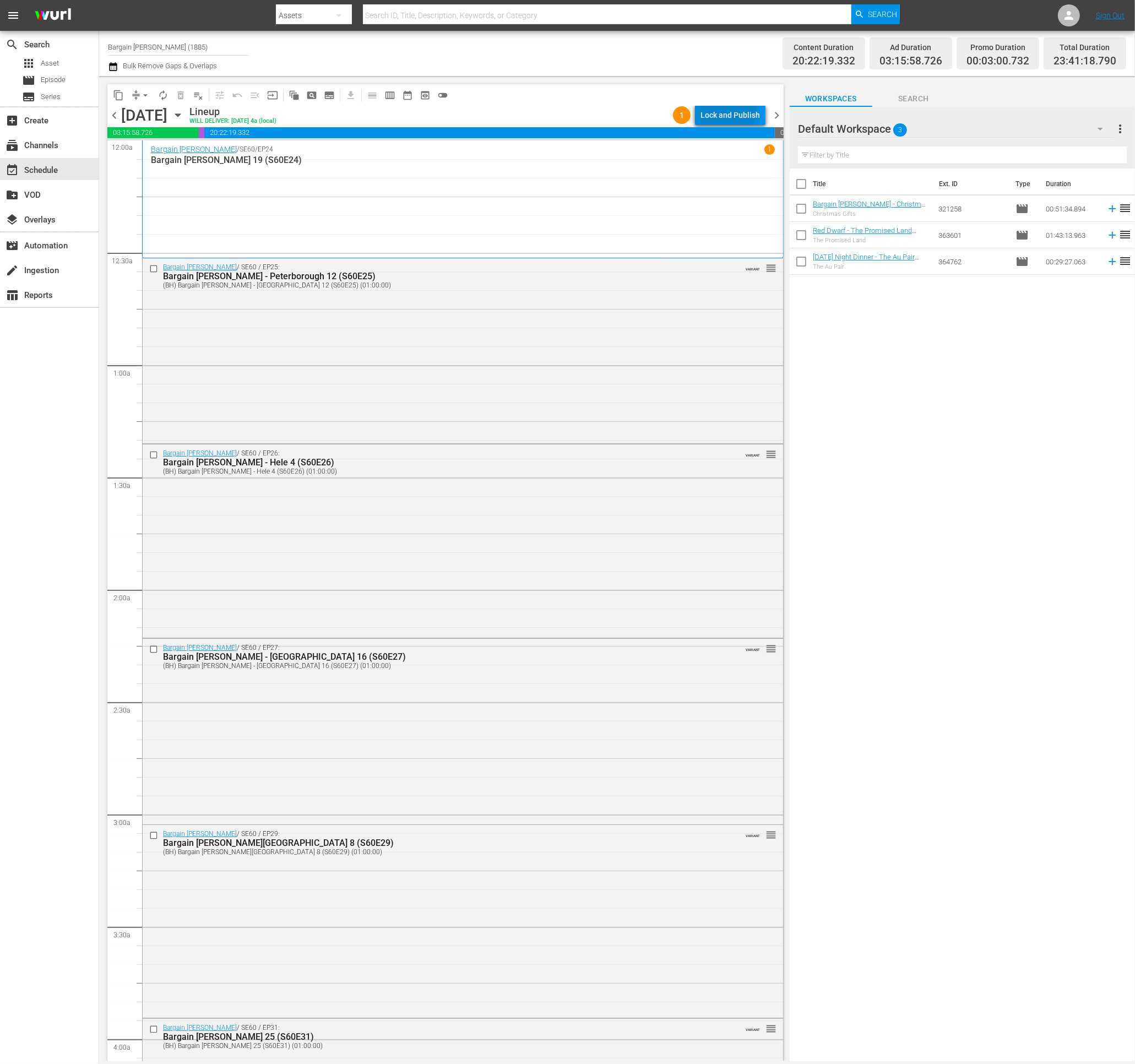
click at [715, 107] on div "Lock and Publish" at bounding box center [730, 115] width 59 height 20
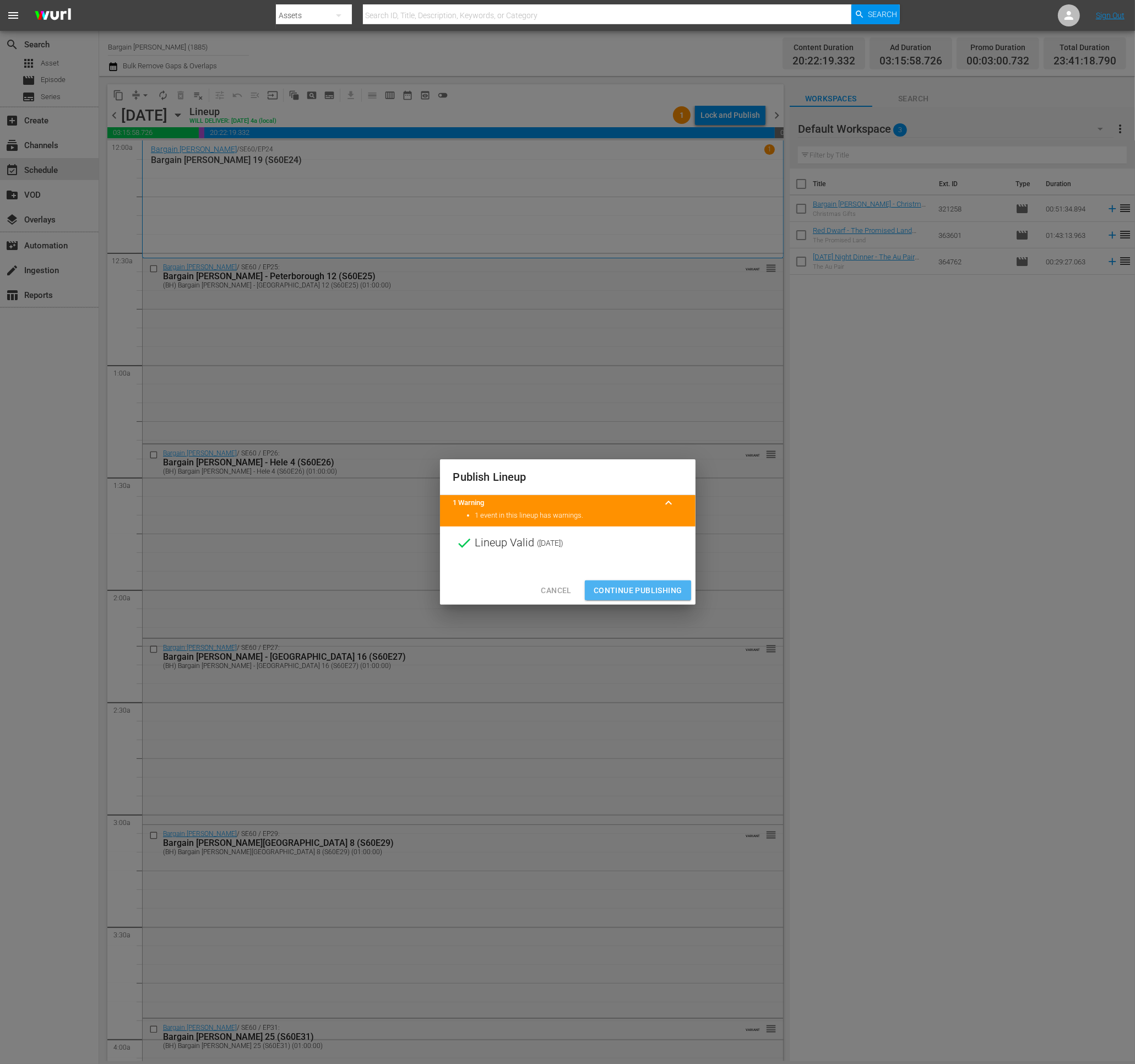
click at [632, 586] on span "Continue Publishing" at bounding box center [638, 591] width 89 height 14
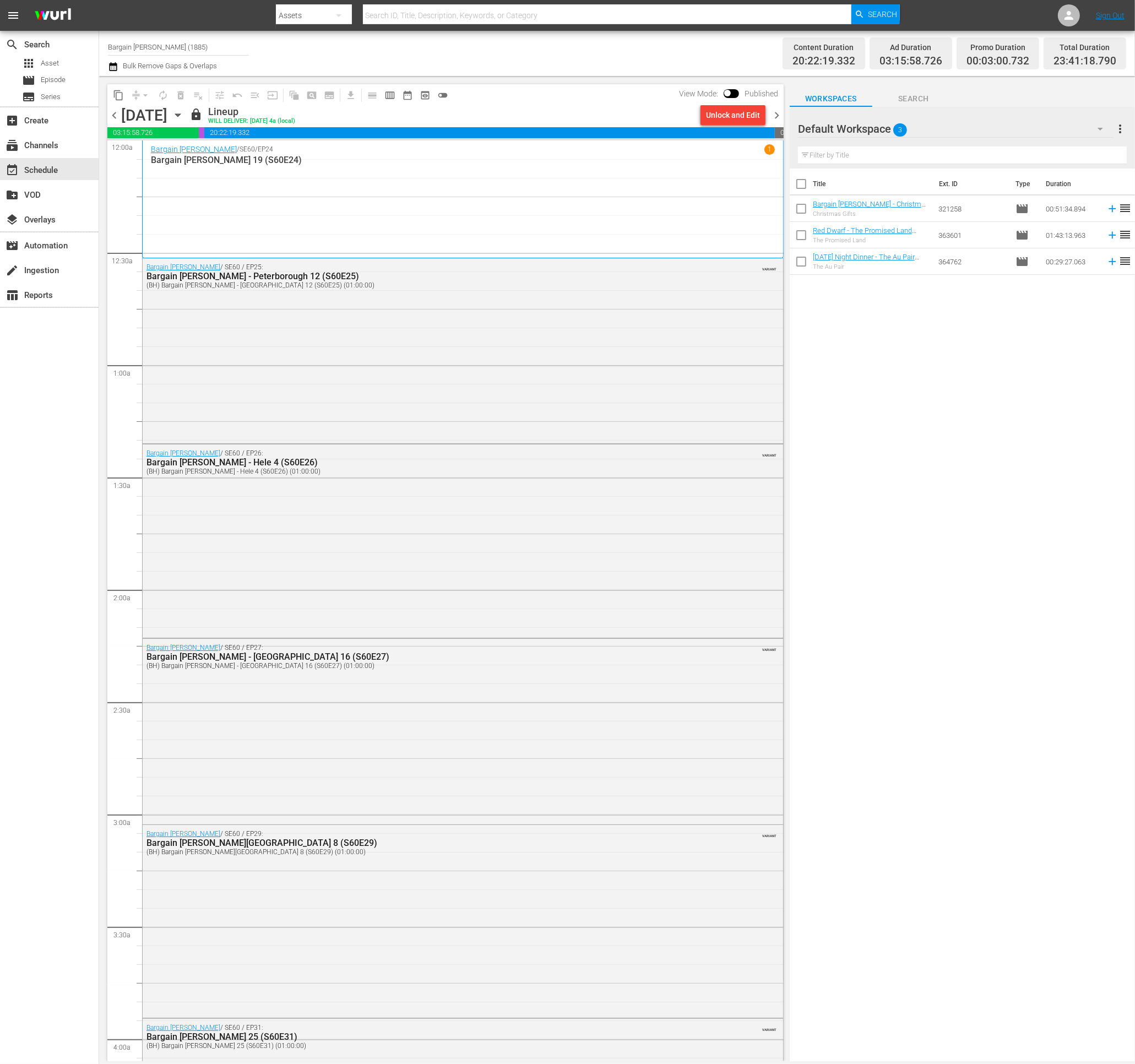
click at [777, 114] on span "chevron_right" at bounding box center [777, 115] width 14 height 14
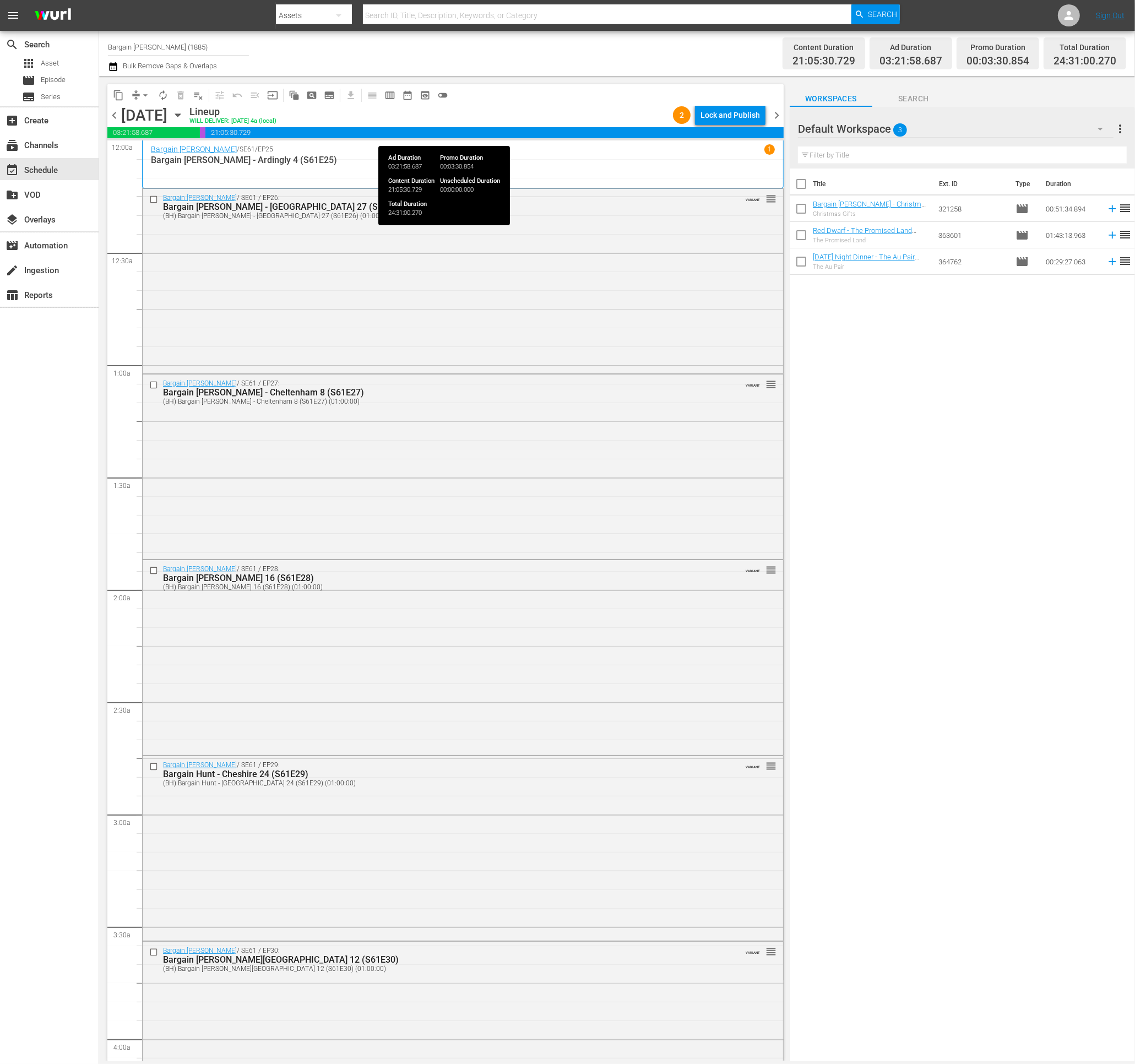
click at [718, 118] on div "Lock and Publish" at bounding box center [730, 115] width 59 height 20
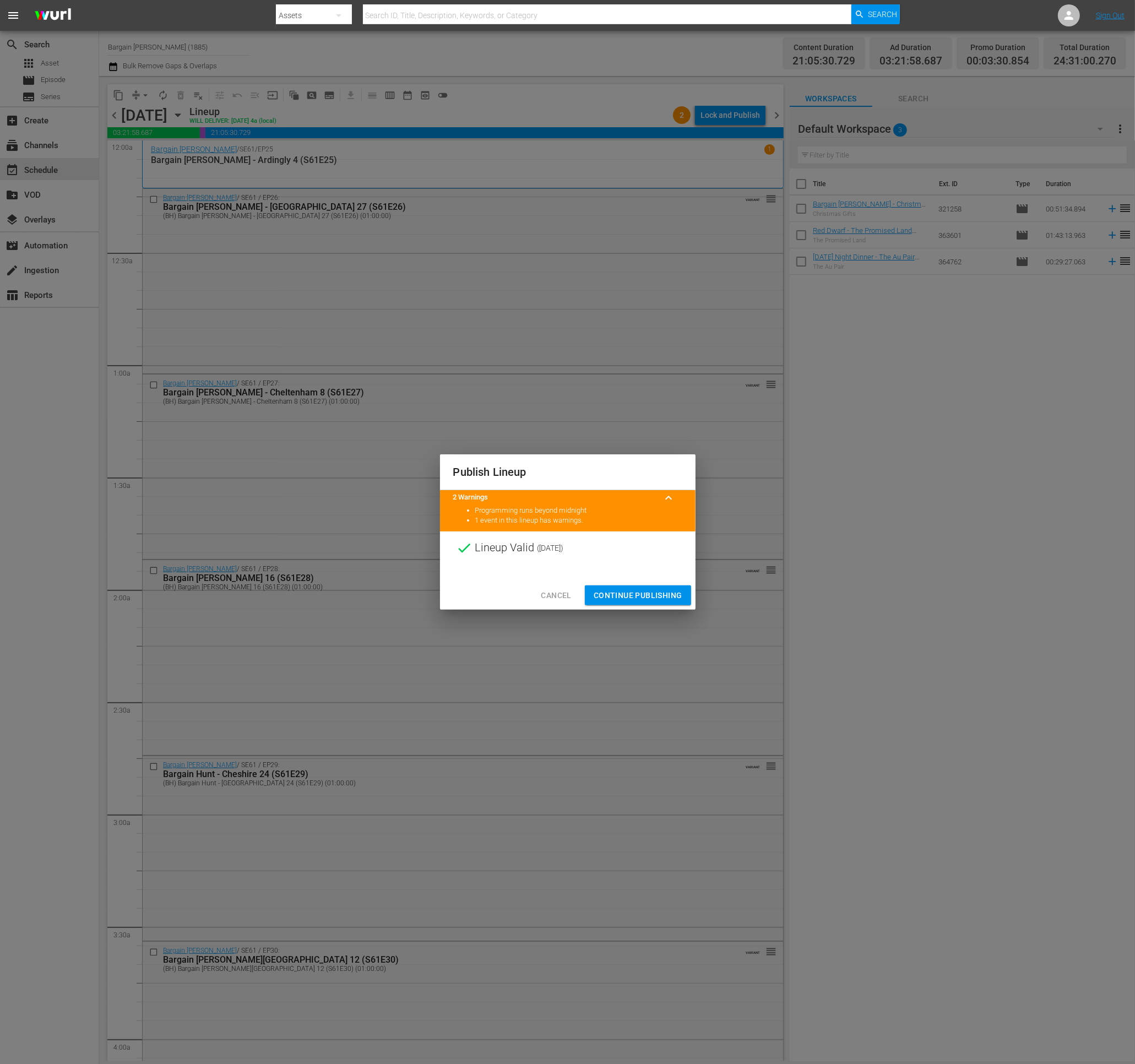
click at [603, 594] on span "Continue Publishing" at bounding box center [638, 596] width 89 height 14
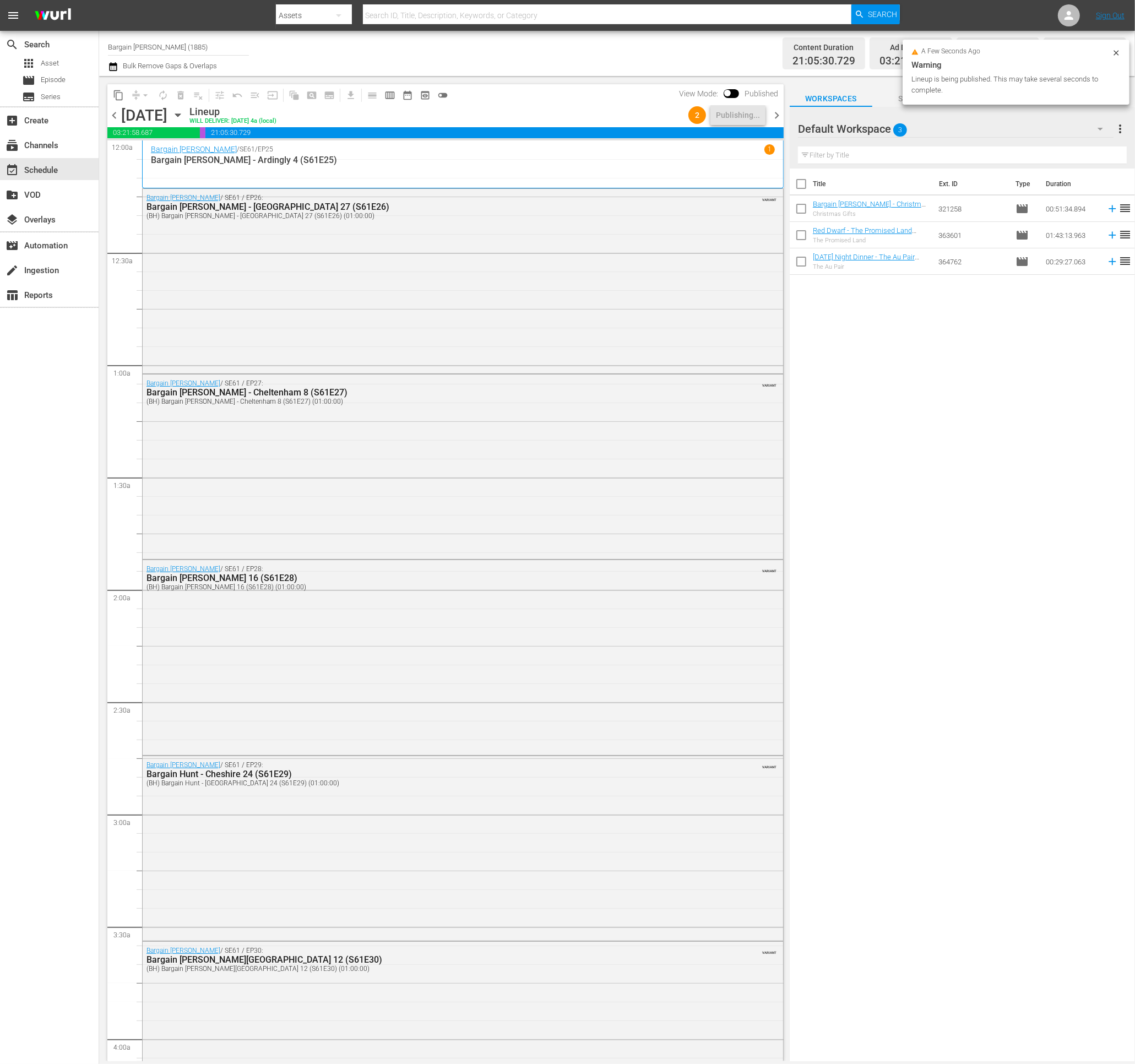
click at [779, 115] on span "chevron_right" at bounding box center [777, 115] width 14 height 14
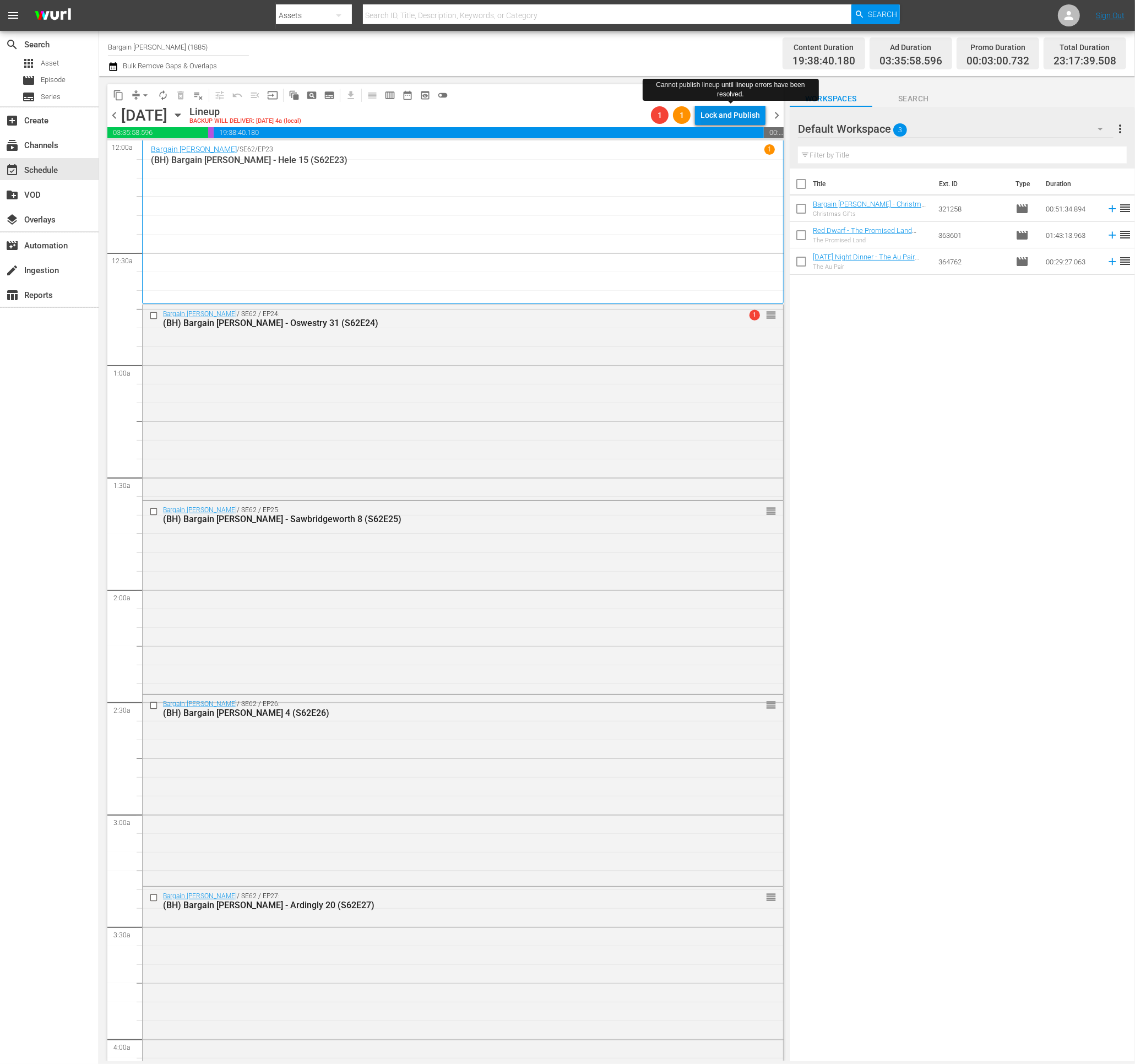
click at [727, 122] on div "Lock and Publish" at bounding box center [730, 115] width 59 height 20
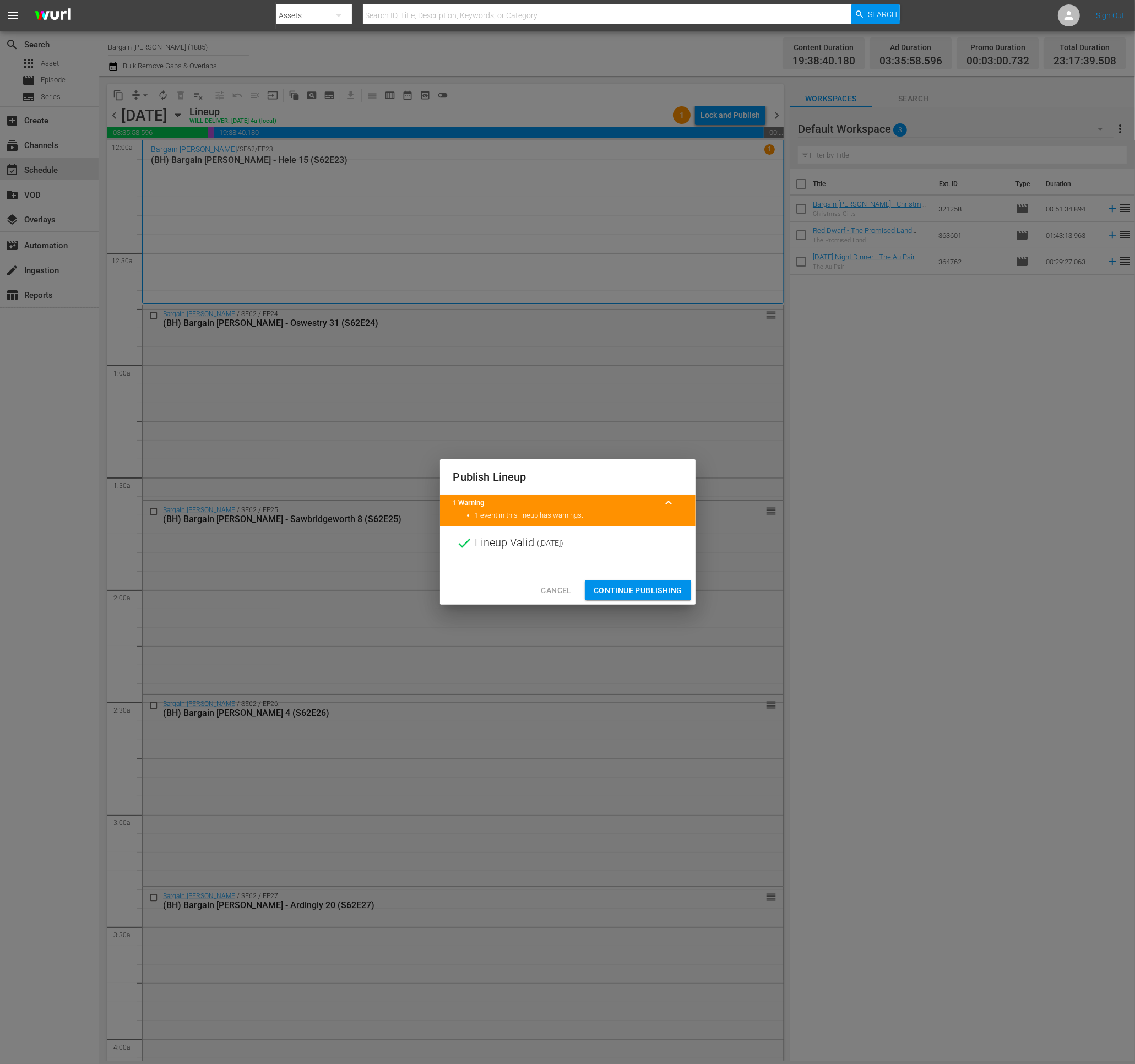
click at [609, 588] on span "Continue Publishing" at bounding box center [638, 591] width 89 height 14
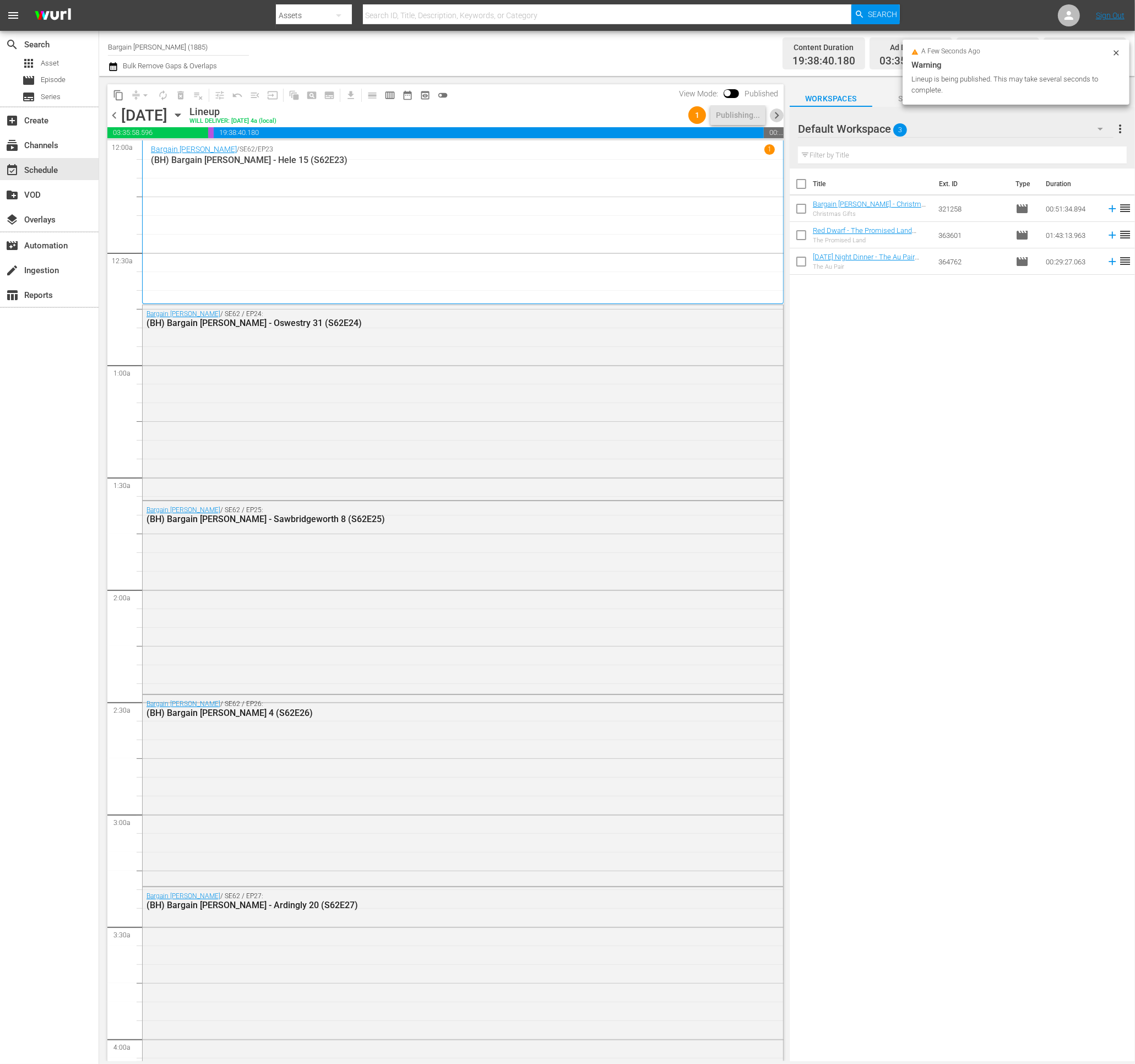
click at [778, 115] on span "chevron_right" at bounding box center [777, 115] width 14 height 14
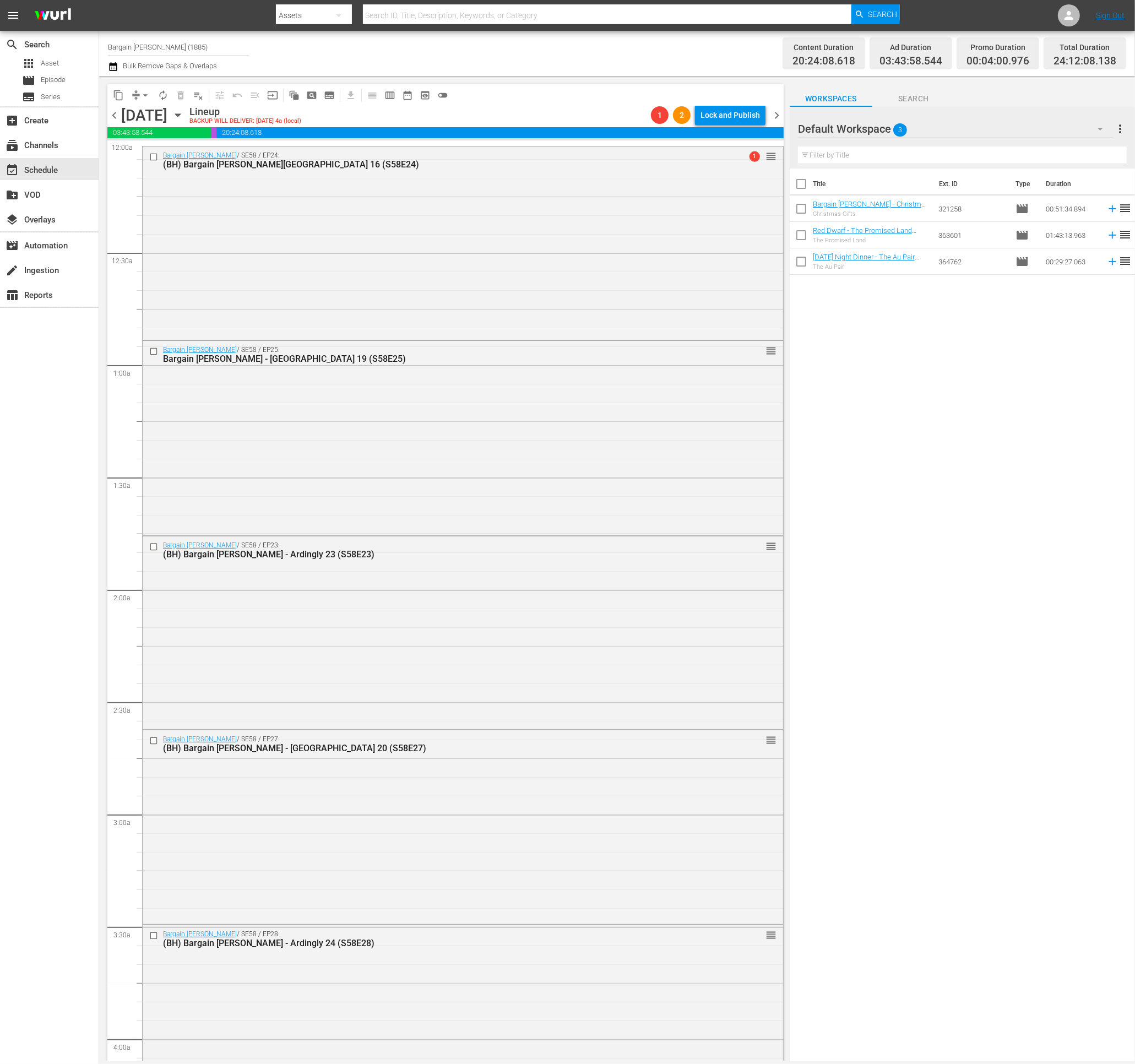
click at [725, 116] on div "Lock and Publish" at bounding box center [730, 115] width 59 height 20
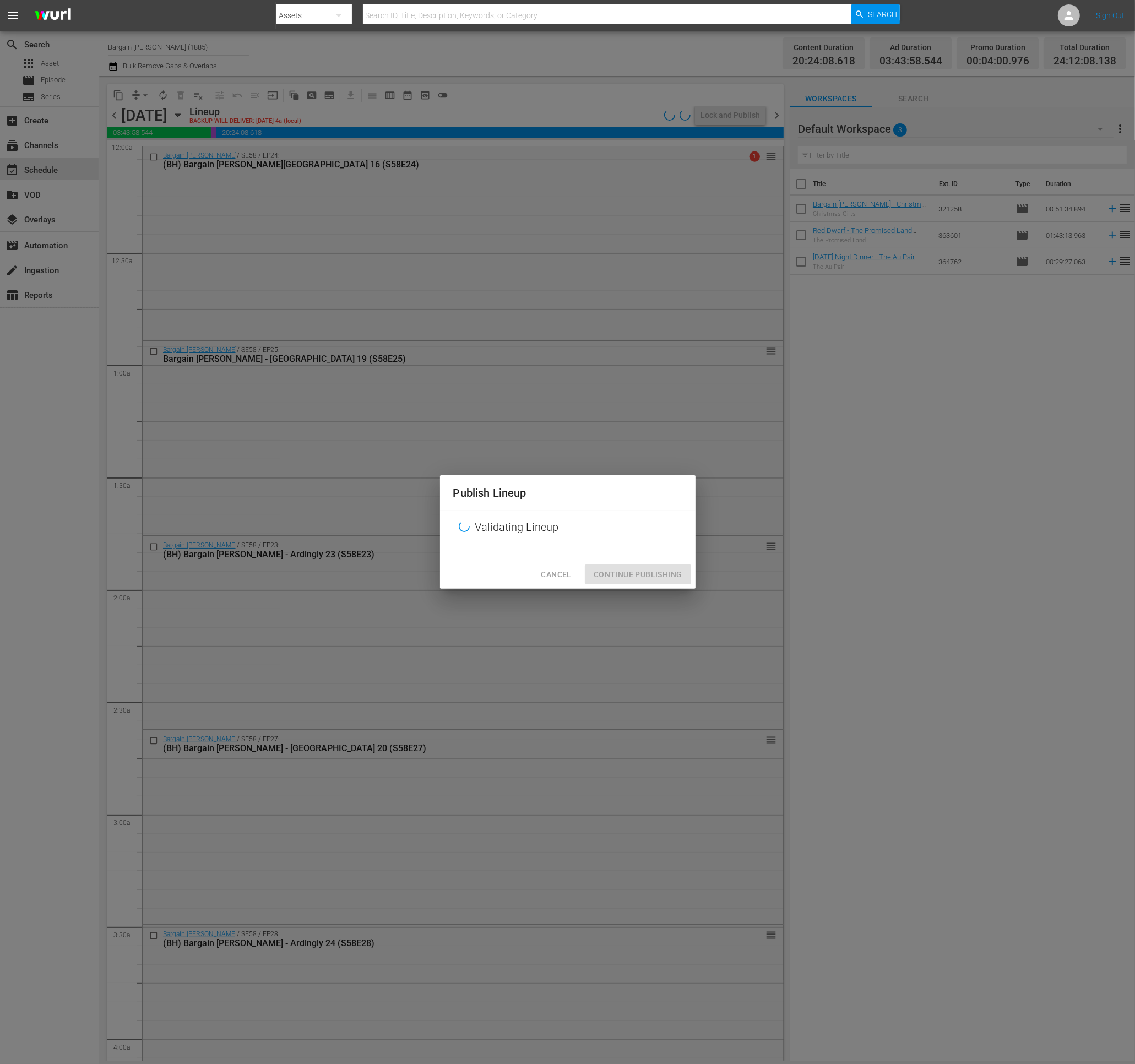
click at [725, 116] on div "Publish Lineup Validating Lineup Cancel Continue Publishing" at bounding box center [568, 532] width 1135 height 1064
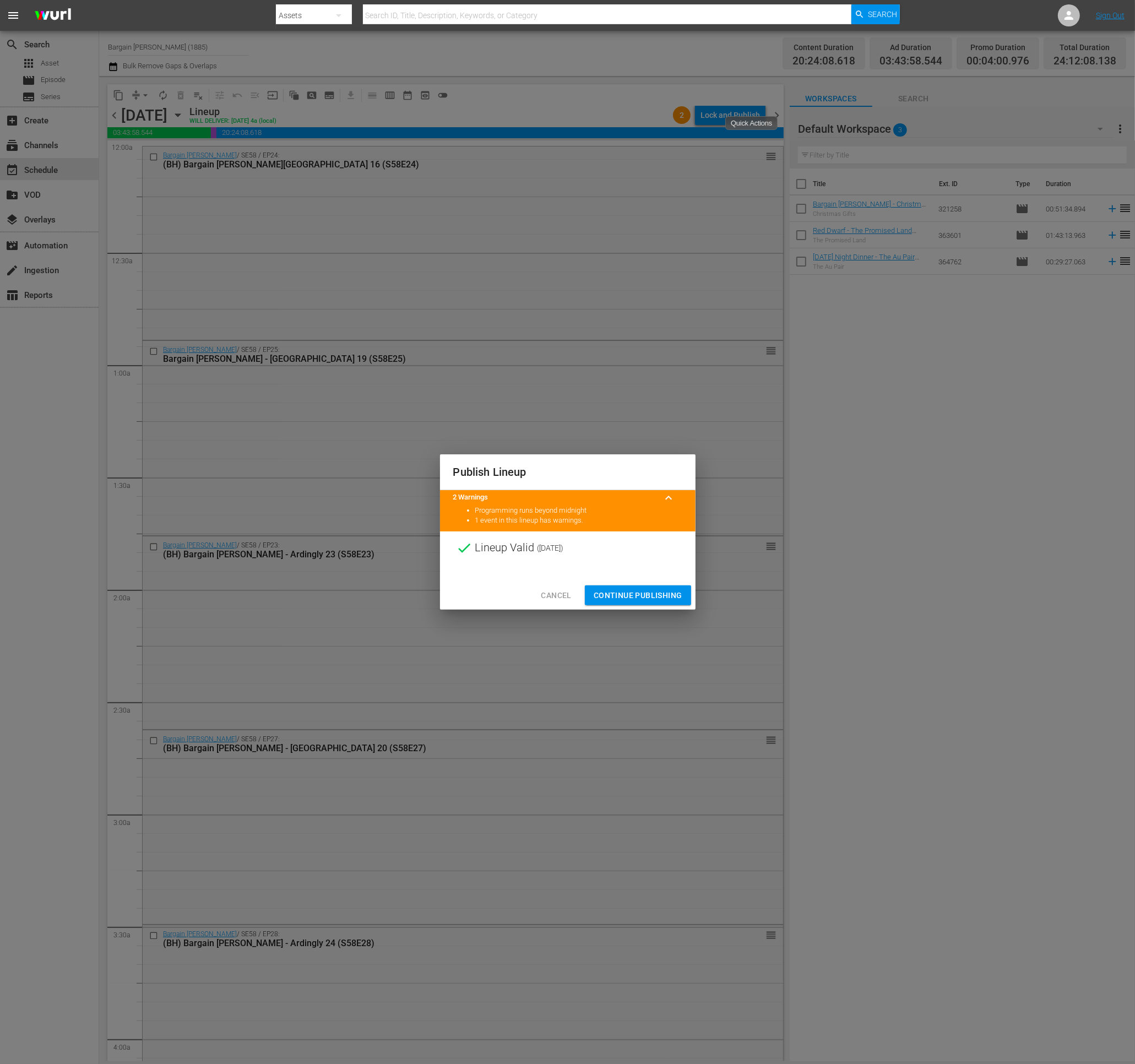
click at [614, 600] on span "Continue Publishing" at bounding box center [638, 596] width 89 height 14
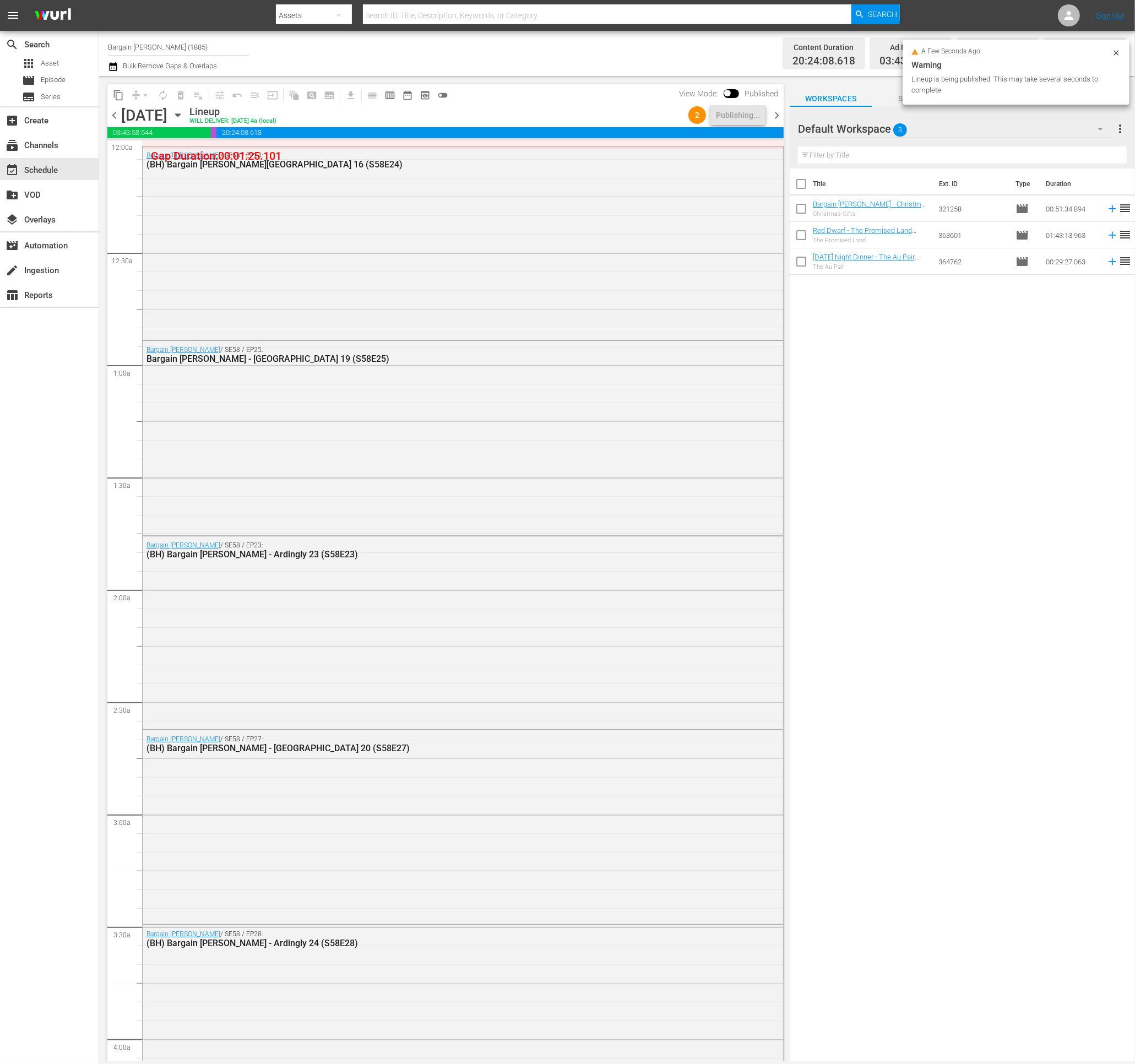
click at [776, 116] on span "chevron_right" at bounding box center [777, 115] width 14 height 14
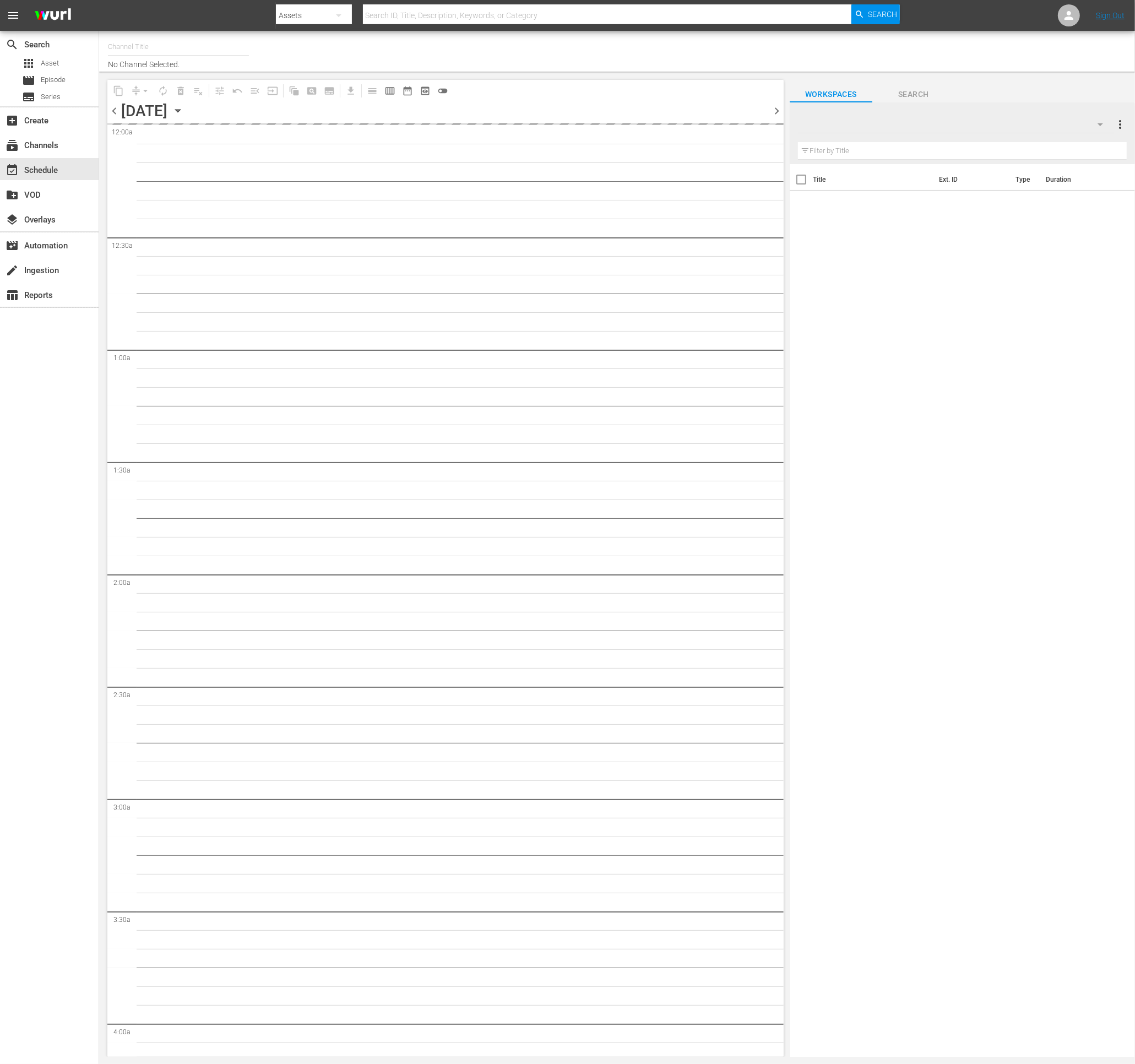
type input "Bargain [PERSON_NAME] (1885)"
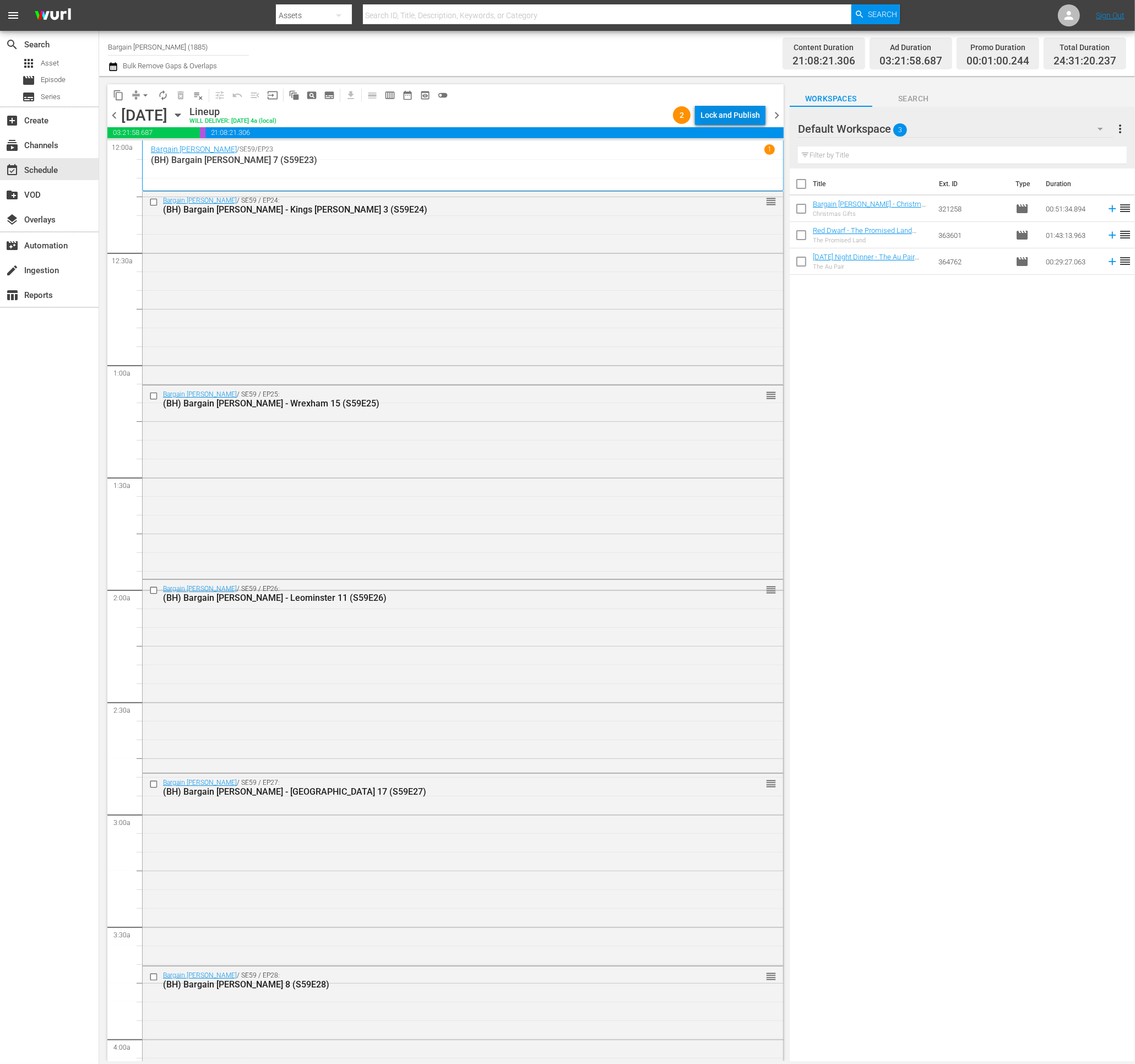
click at [709, 110] on div "Lock and Publish" at bounding box center [730, 115] width 59 height 20
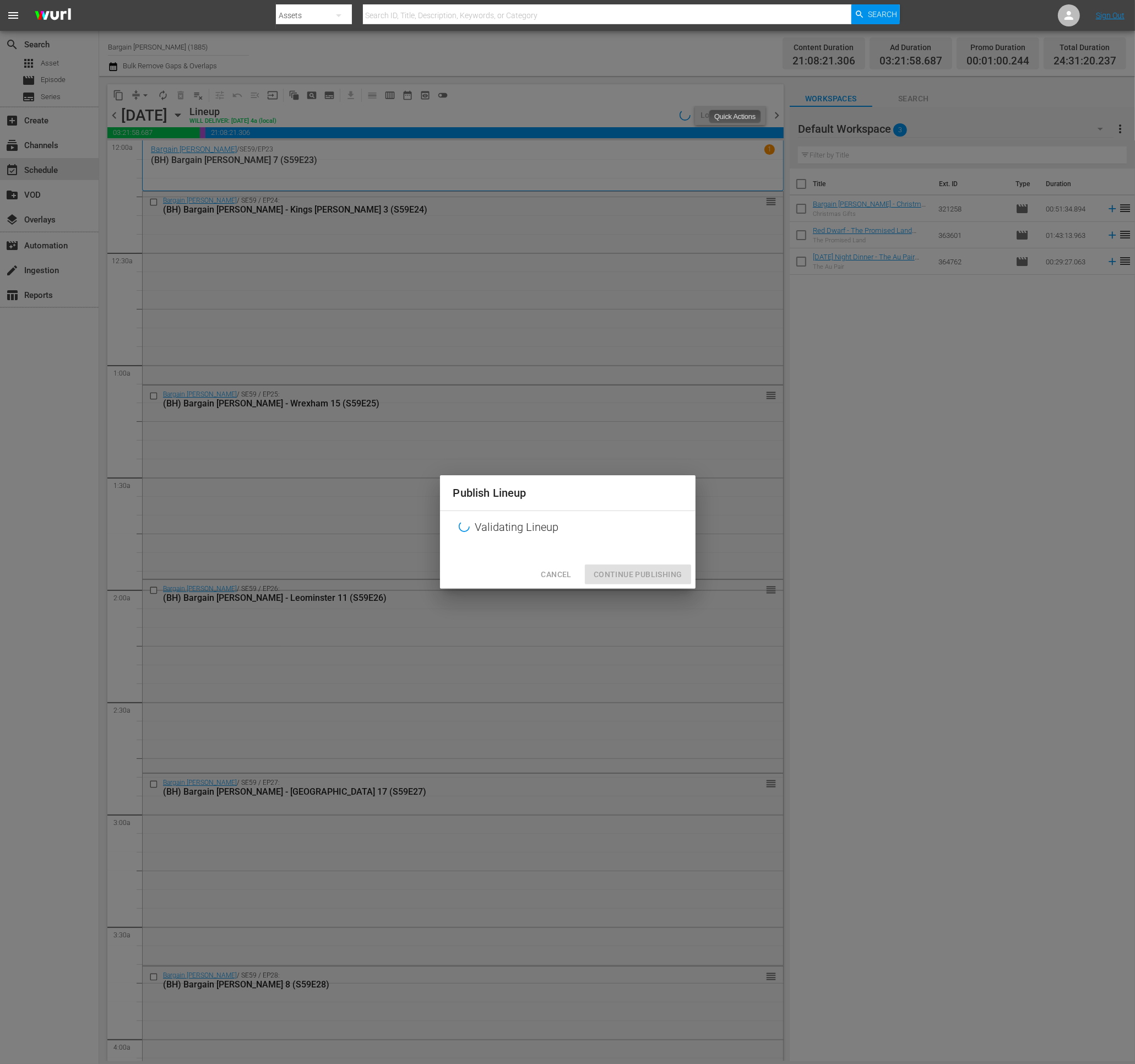
click at [519, 535] on div "Validating Lineup" at bounding box center [568, 527] width 255 height 33
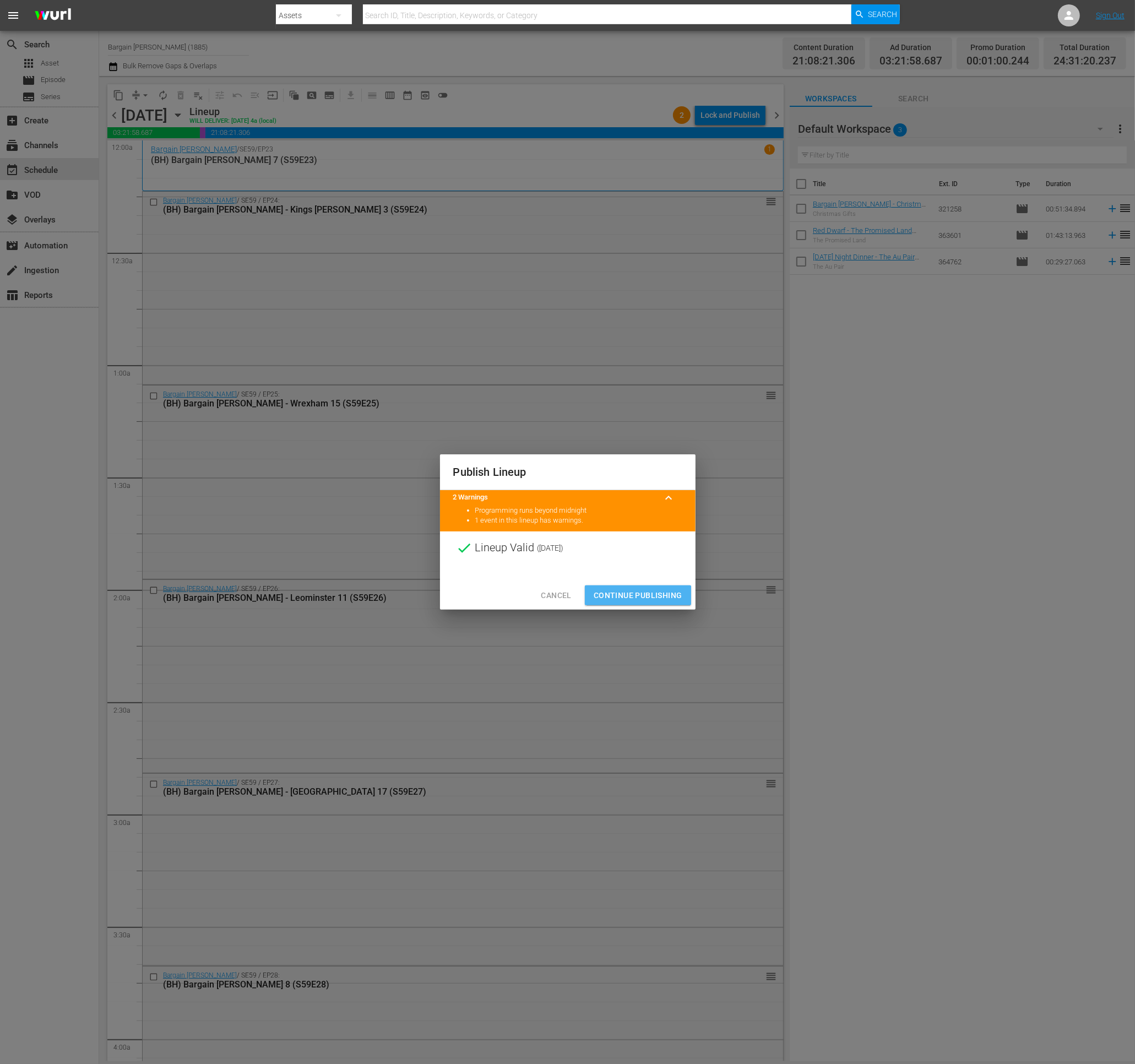
click at [615, 603] on button "Continue Publishing" at bounding box center [638, 596] width 106 height 20
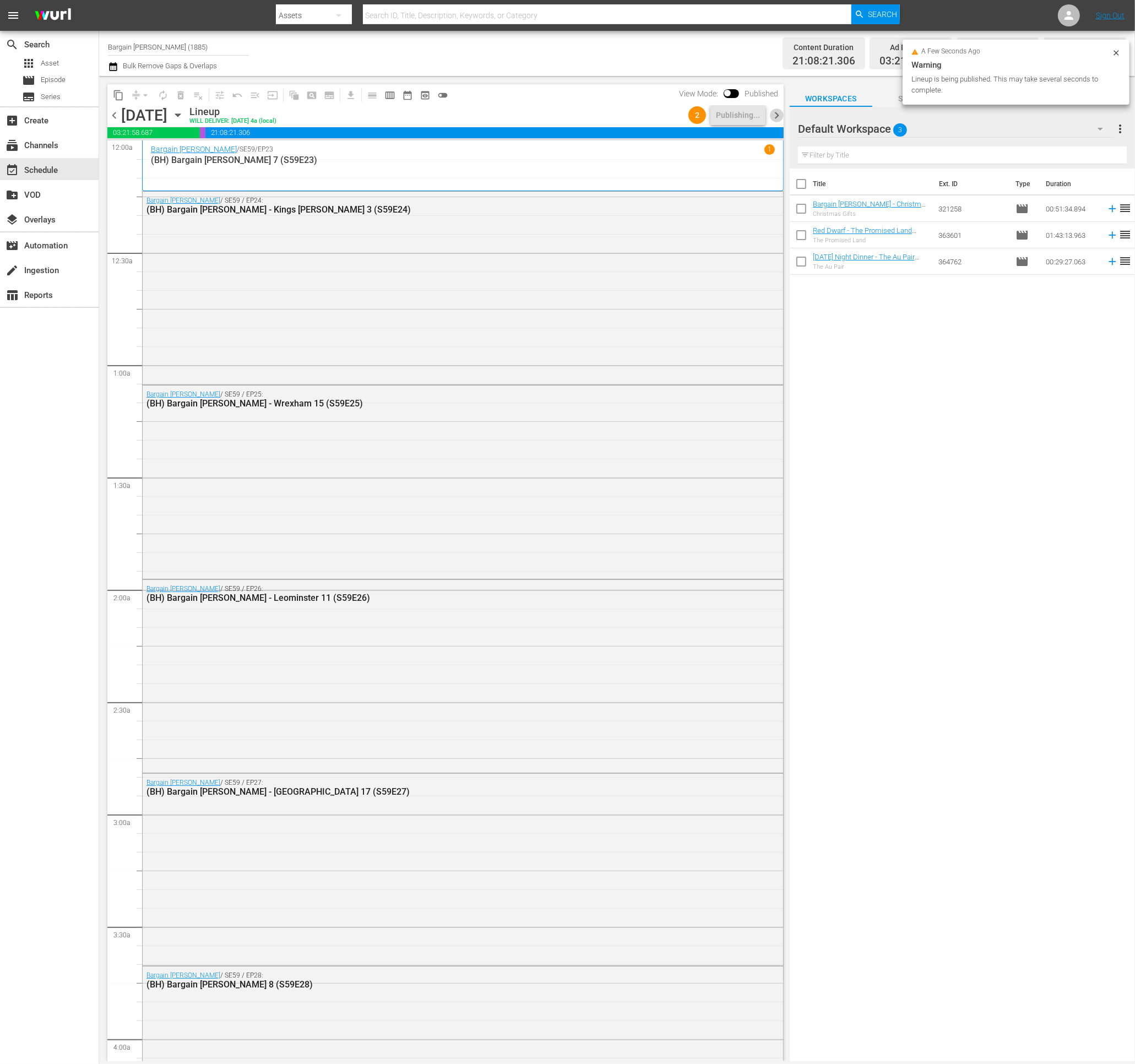
click at [774, 116] on span "chevron_right" at bounding box center [777, 115] width 14 height 14
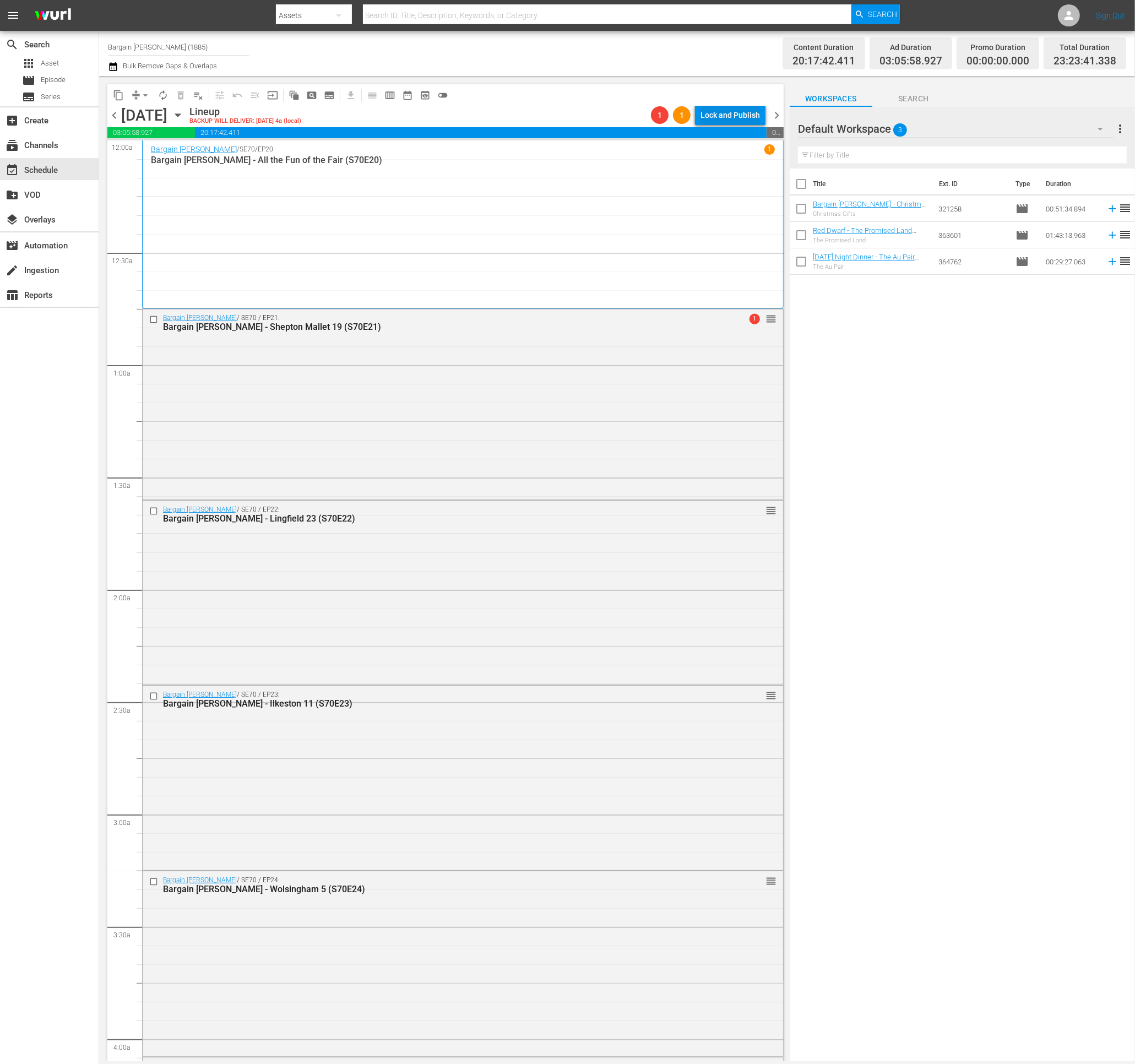
click at [720, 115] on div "Lock and Publish" at bounding box center [730, 115] width 59 height 20
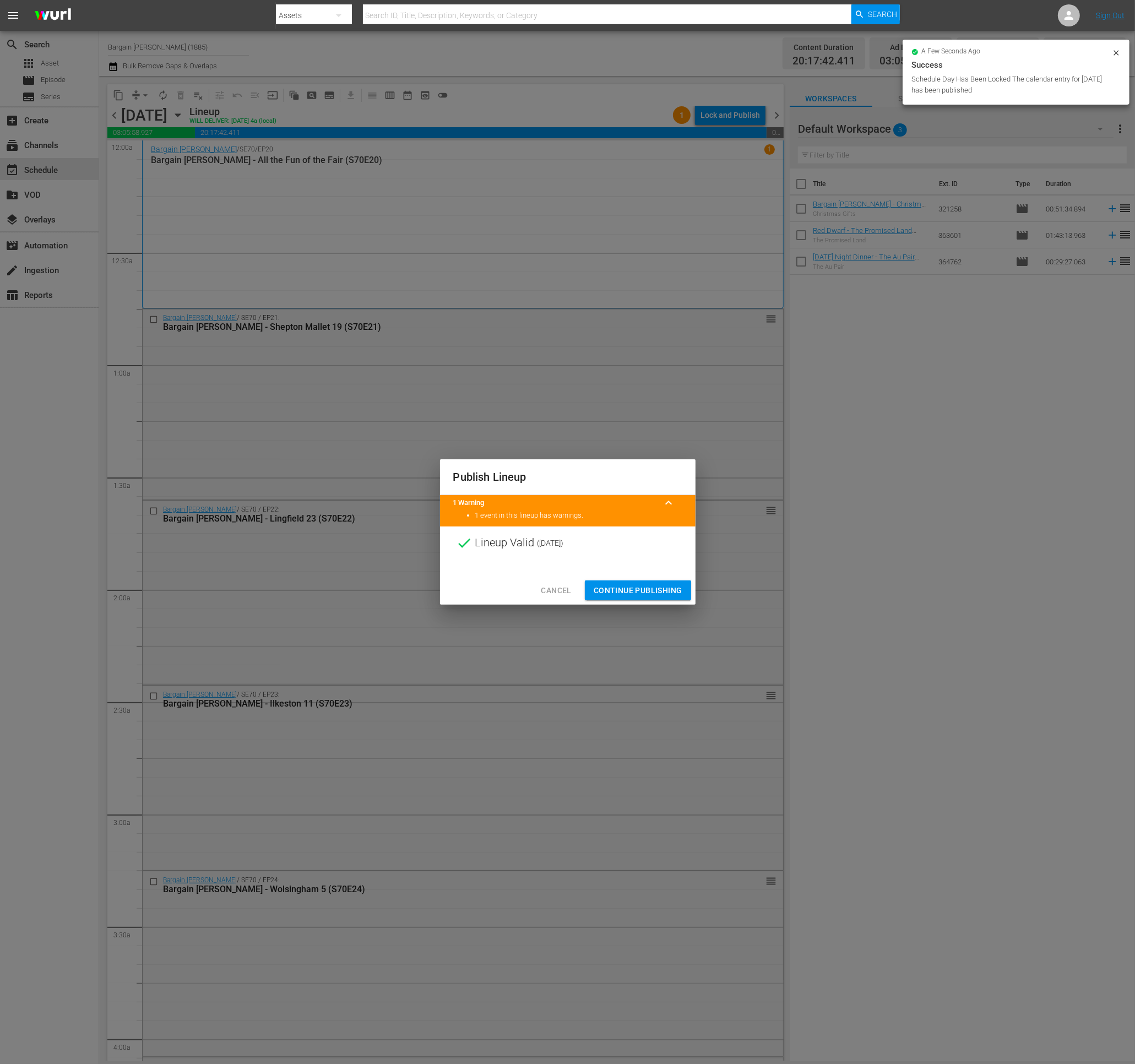
click at [641, 596] on span "Continue Publishing" at bounding box center [638, 591] width 89 height 14
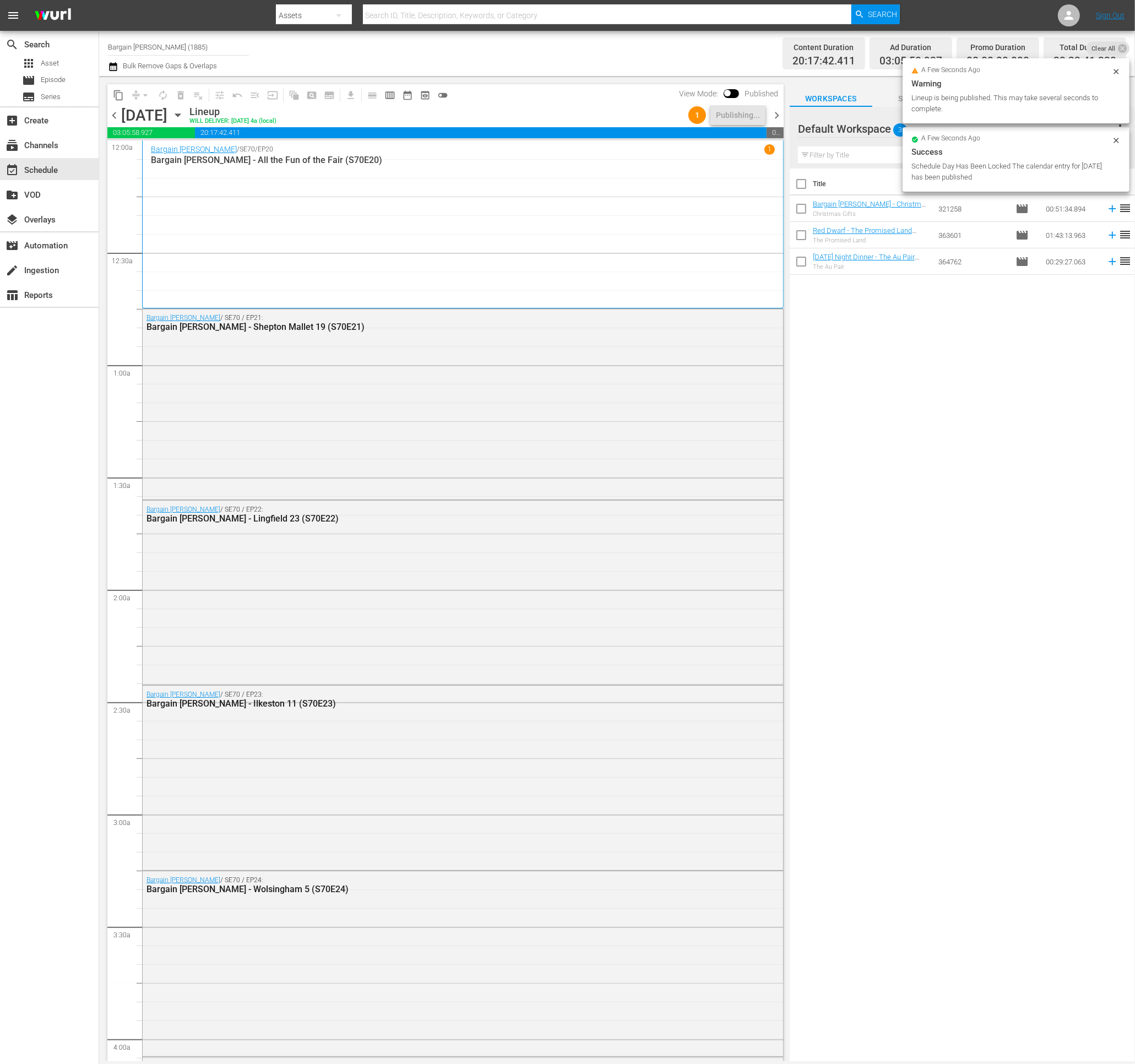
click at [776, 118] on span "chevron_right" at bounding box center [777, 115] width 14 height 14
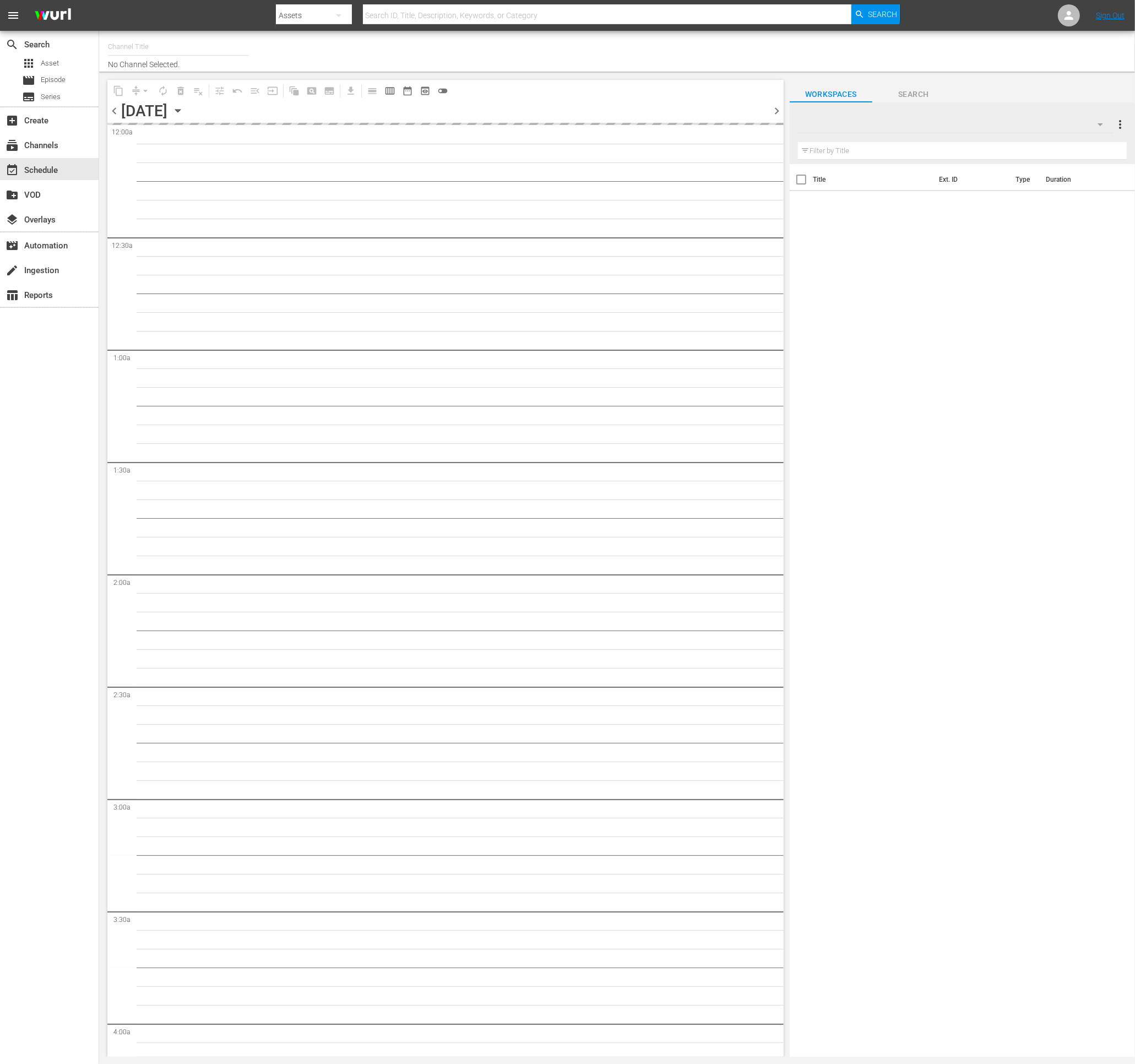
click at [666, 82] on div "content_copy compress arrow_drop_down autorenew_outlined delete_forever_outline…" at bounding box center [445, 90] width 676 height 22
type input "Bargain [PERSON_NAME] (1885)"
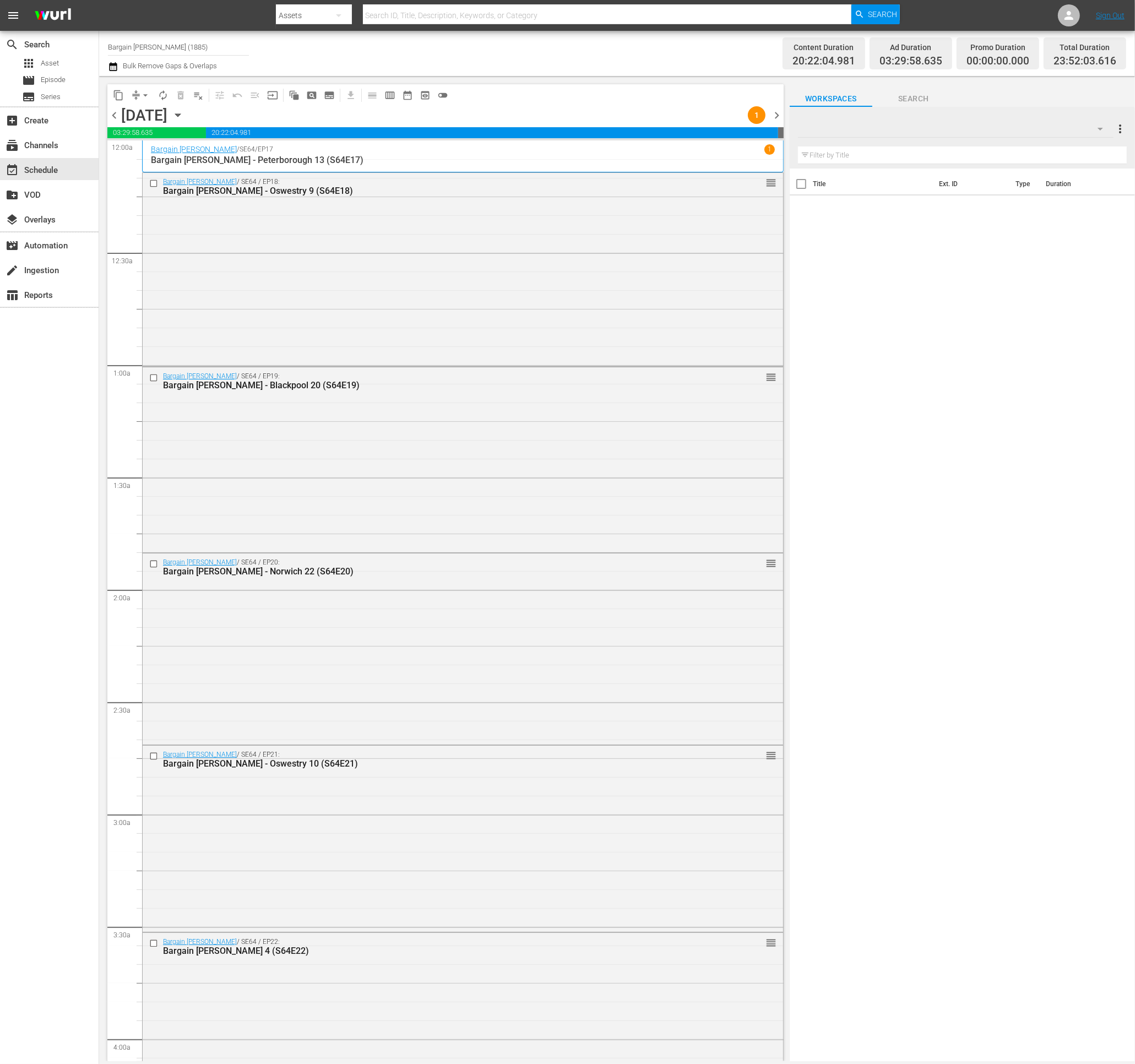
click at [698, 101] on div "content_copy compress arrow_drop_down autorenew_outlined delete_forever_outline…" at bounding box center [445, 95] width 676 height 22
click at [741, 116] on div "Lock and Publish" at bounding box center [730, 115] width 59 height 20
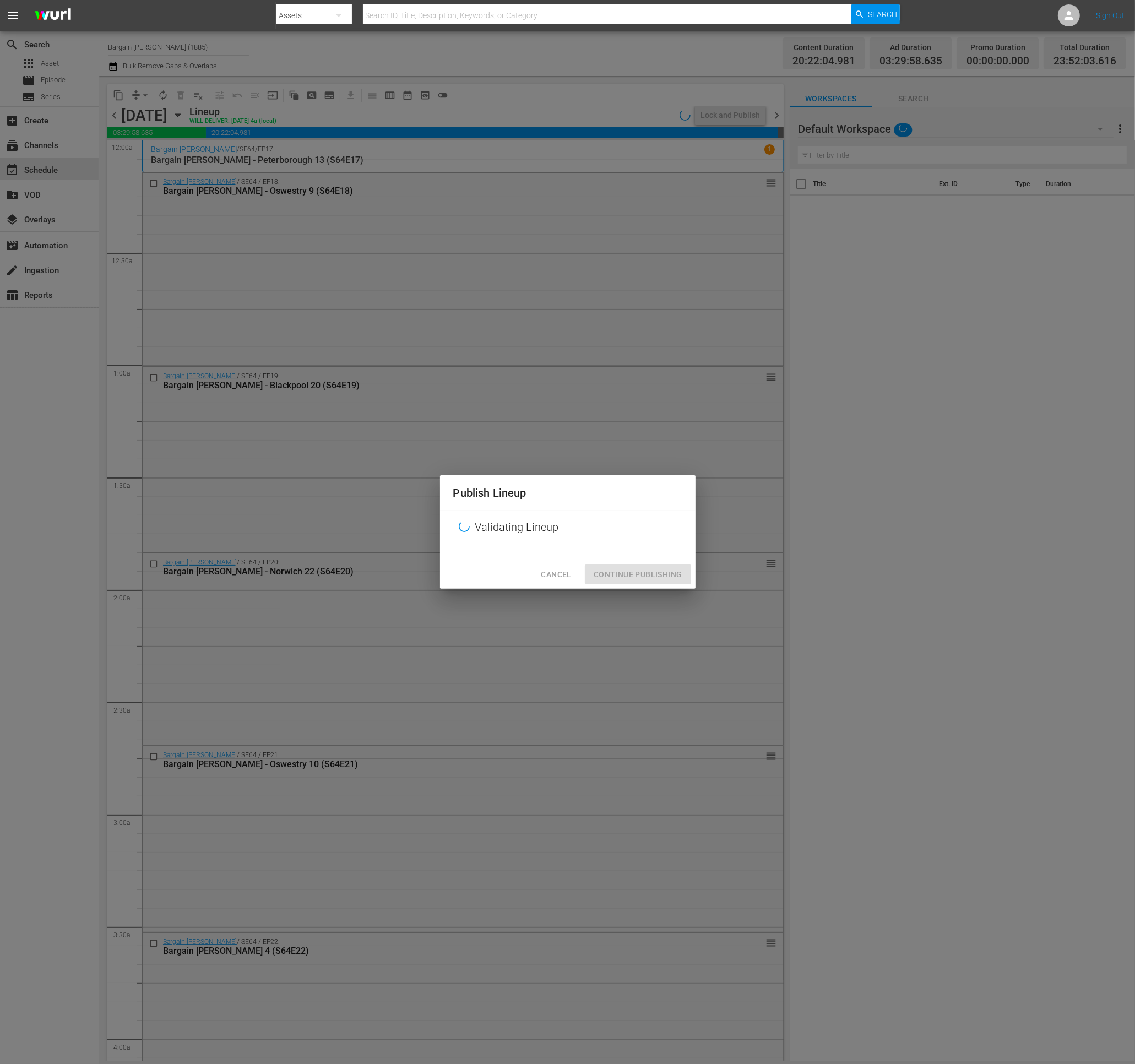
click at [596, 577] on div "Cancel Continue Publishing" at bounding box center [568, 575] width 255 height 29
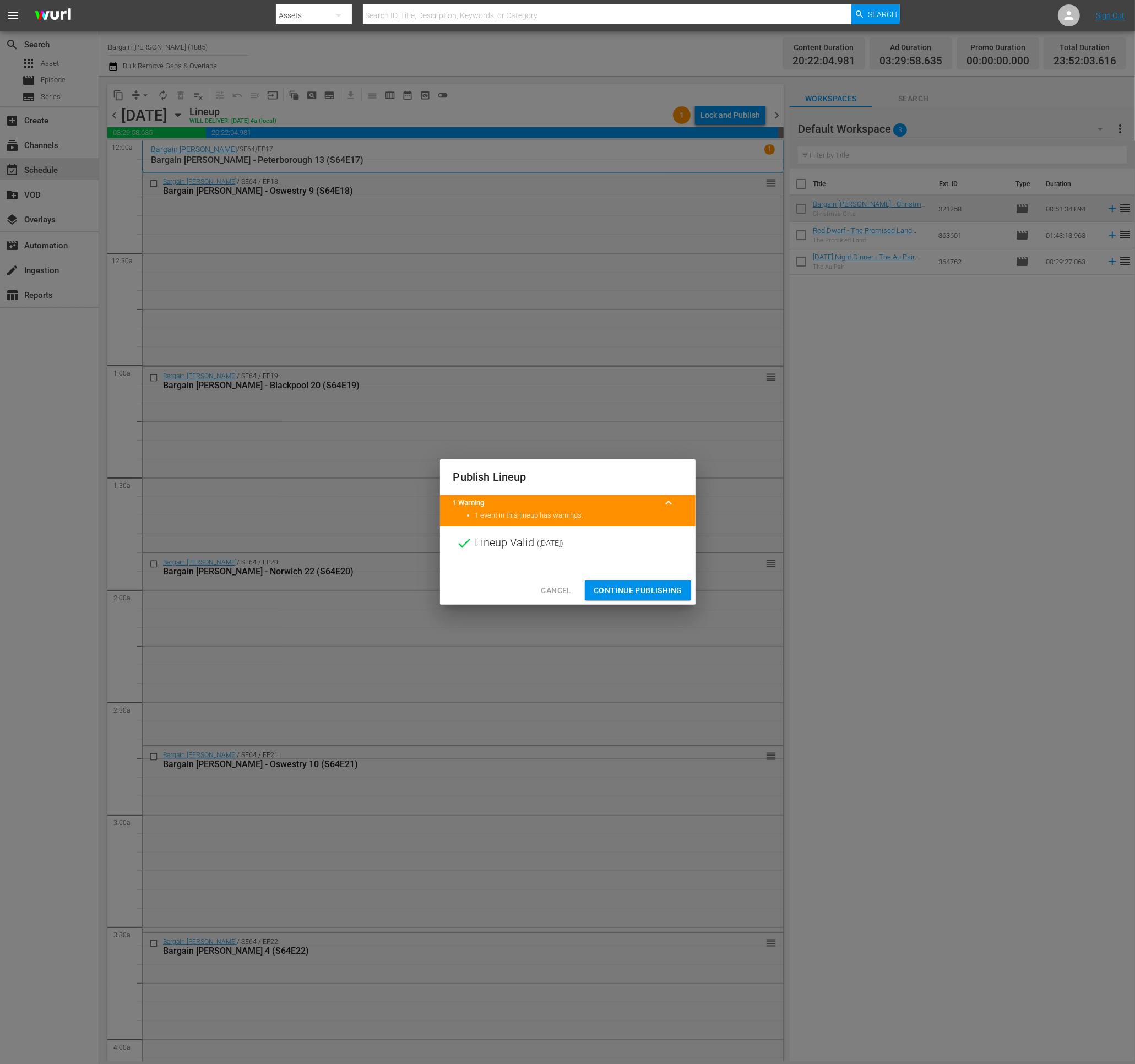
click at [602, 595] on span "Continue Publishing" at bounding box center [638, 591] width 89 height 14
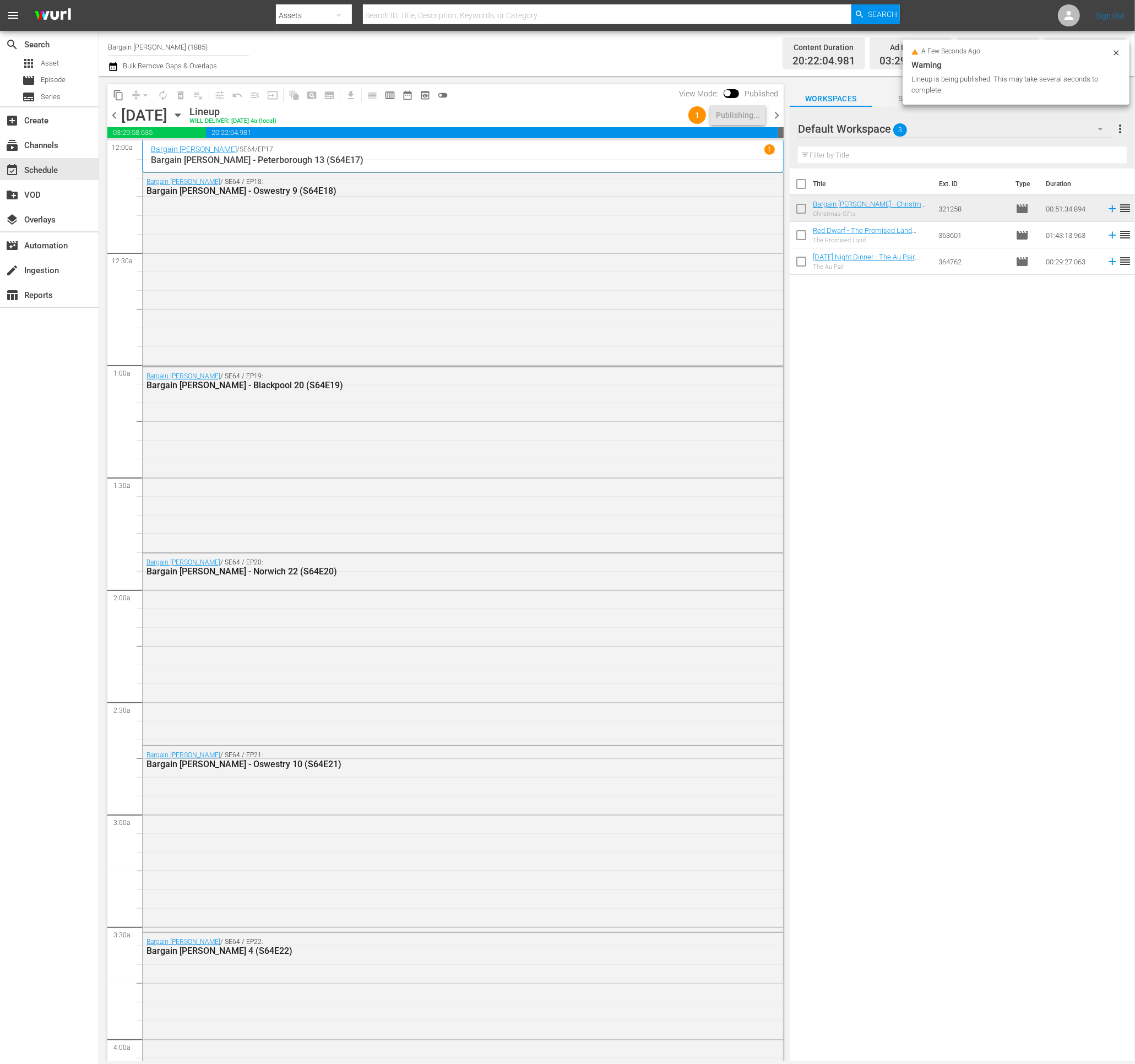
click at [776, 115] on span "chevron_right" at bounding box center [777, 115] width 14 height 14
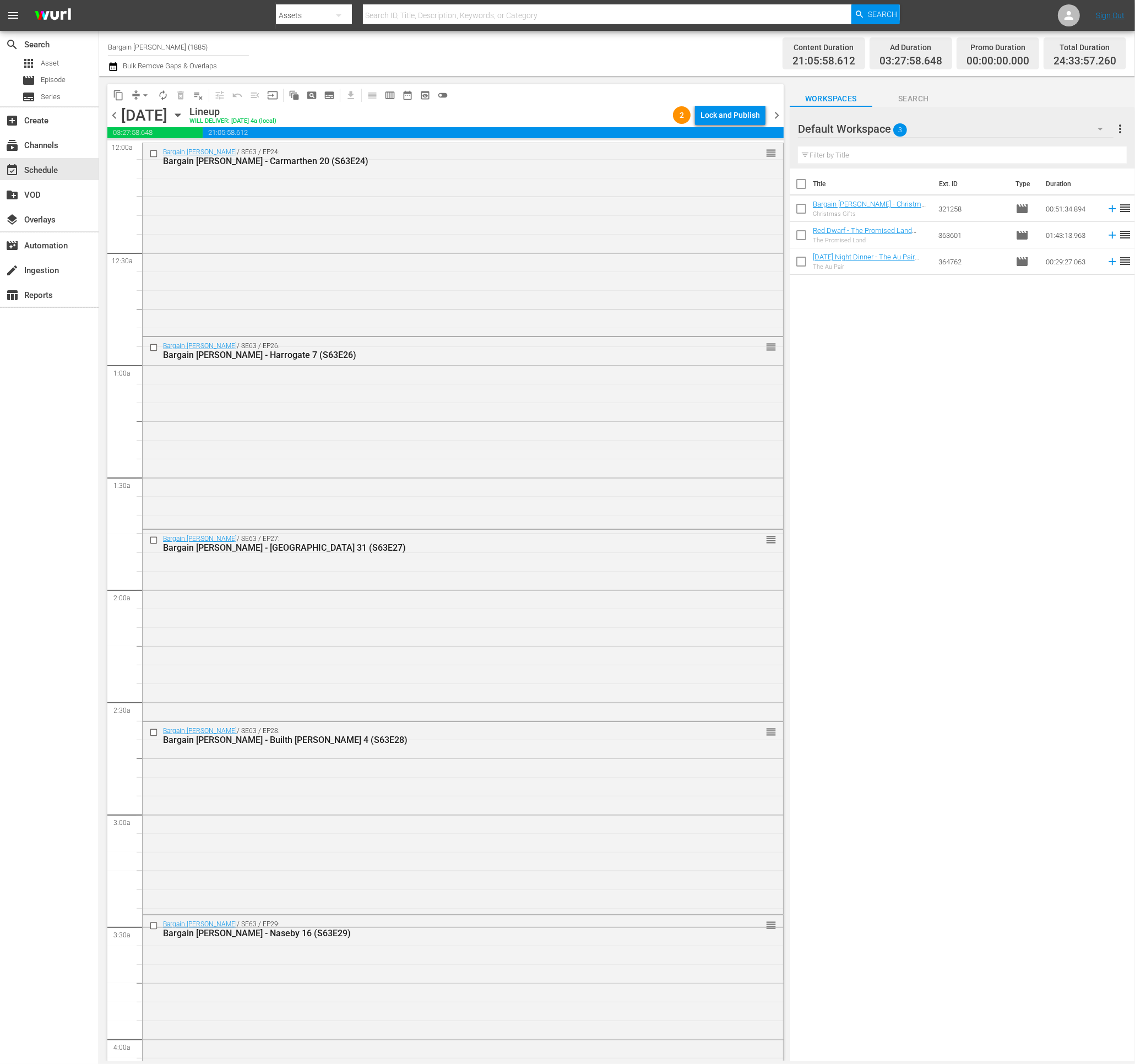
click at [749, 114] on div "Lock and Publish" at bounding box center [730, 115] width 59 height 20
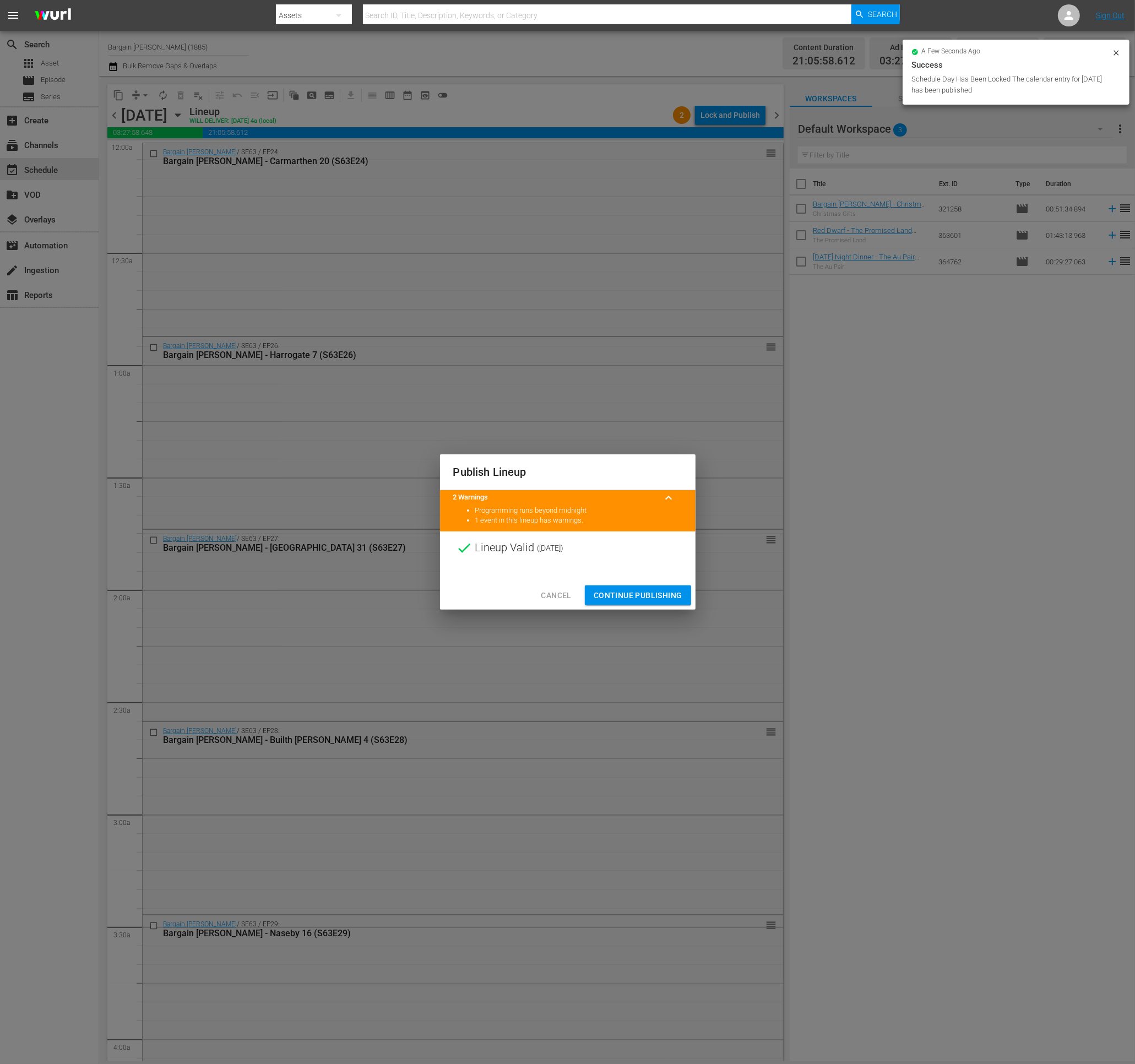
click at [605, 583] on div "Cancel Continue Publishing" at bounding box center [568, 596] width 255 height 29
click at [606, 591] on span "Continue Publishing" at bounding box center [638, 596] width 89 height 14
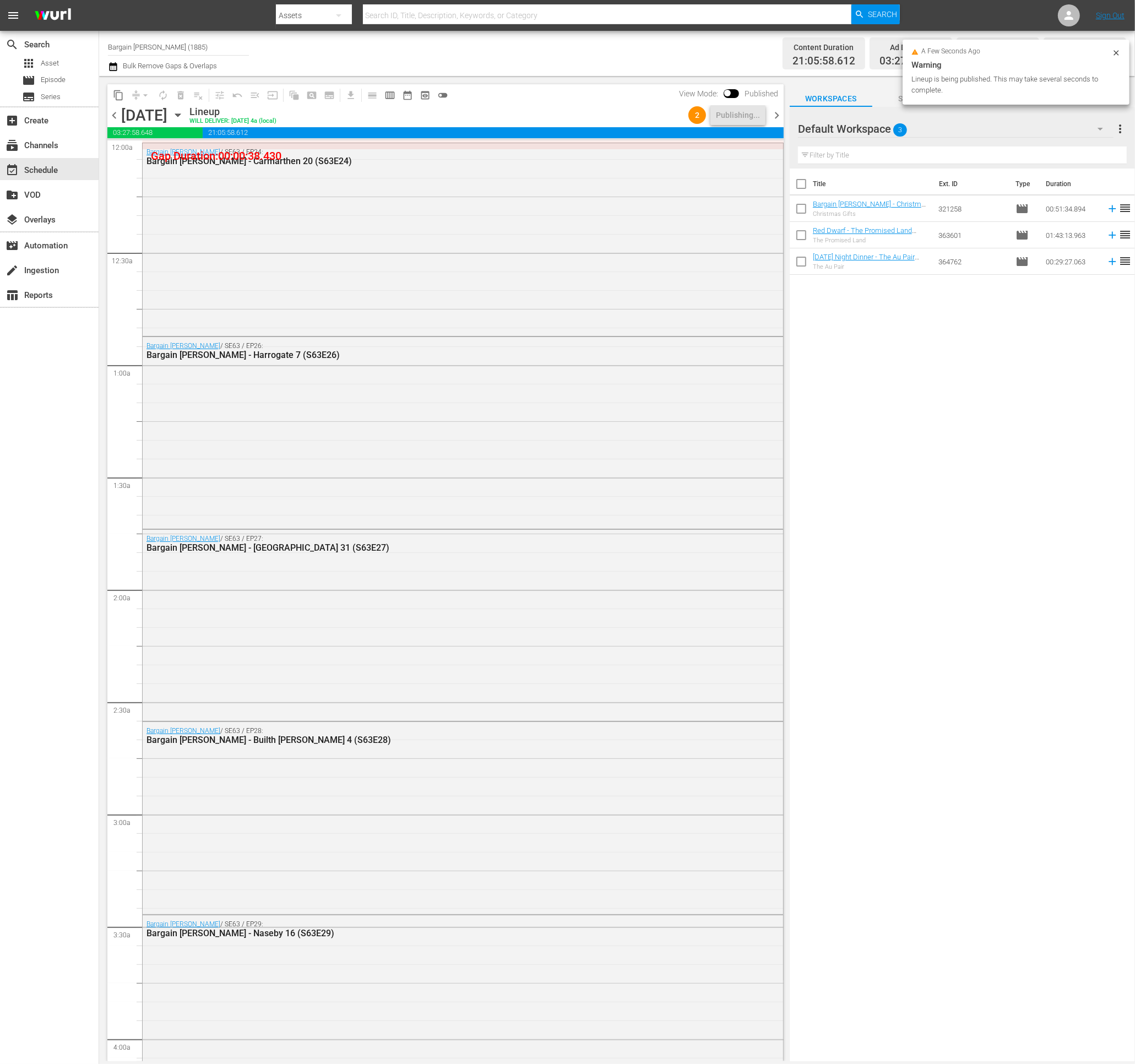
click at [777, 111] on span "chevron_right" at bounding box center [777, 115] width 14 height 14
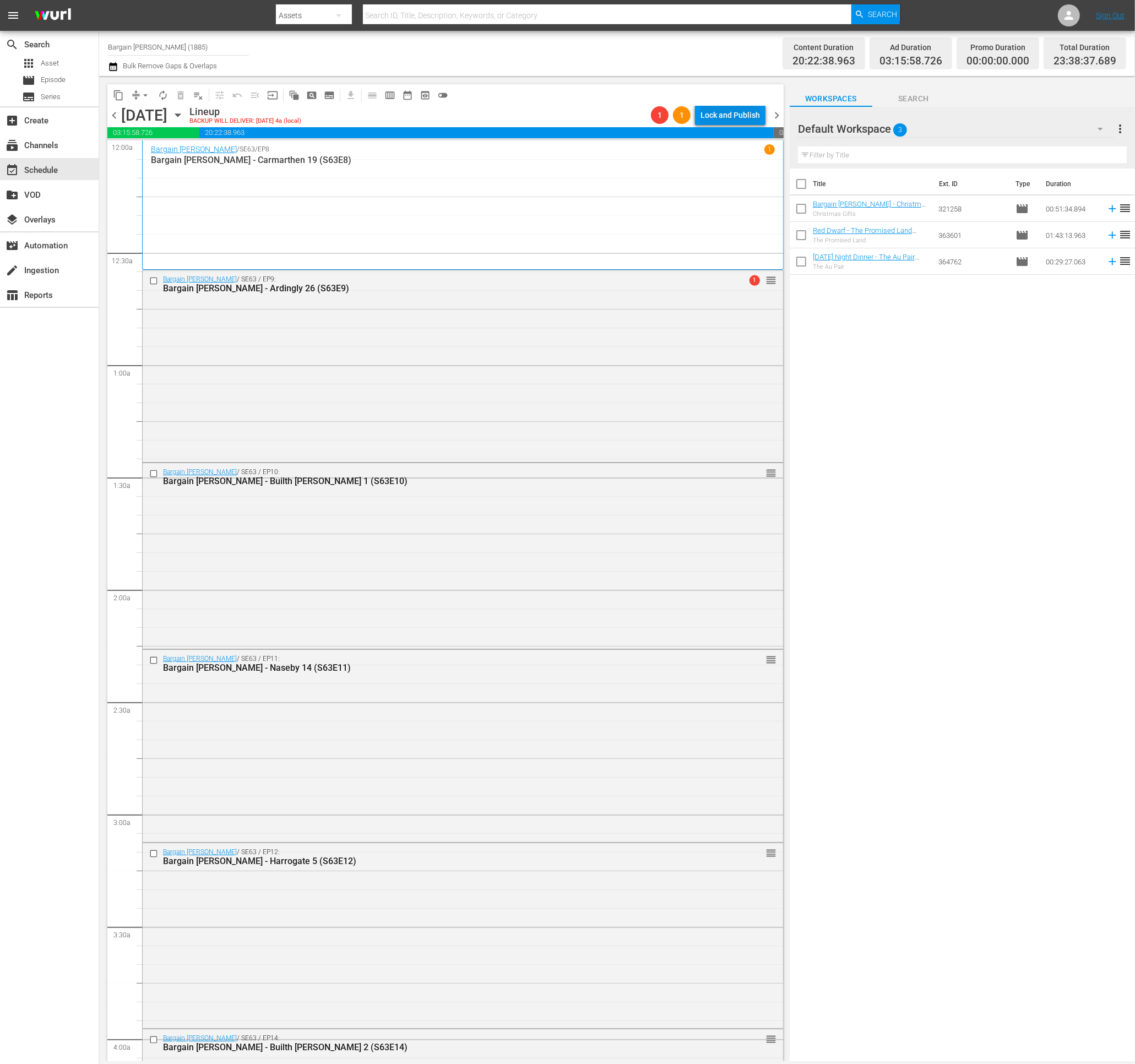
click at [706, 112] on div "Lock and Publish" at bounding box center [730, 115] width 59 height 20
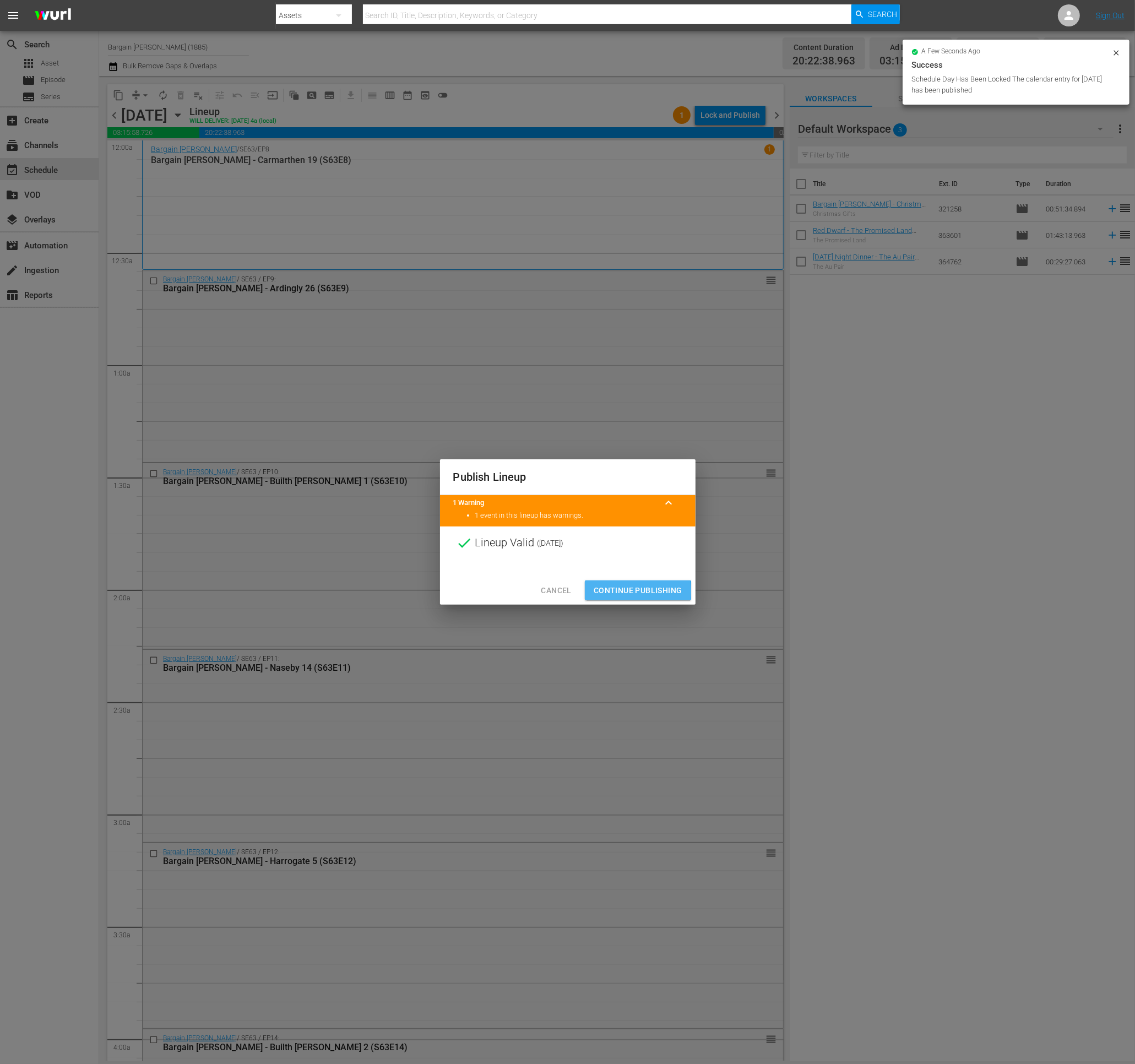
click at [609, 591] on span "Continue Publishing" at bounding box center [638, 591] width 89 height 14
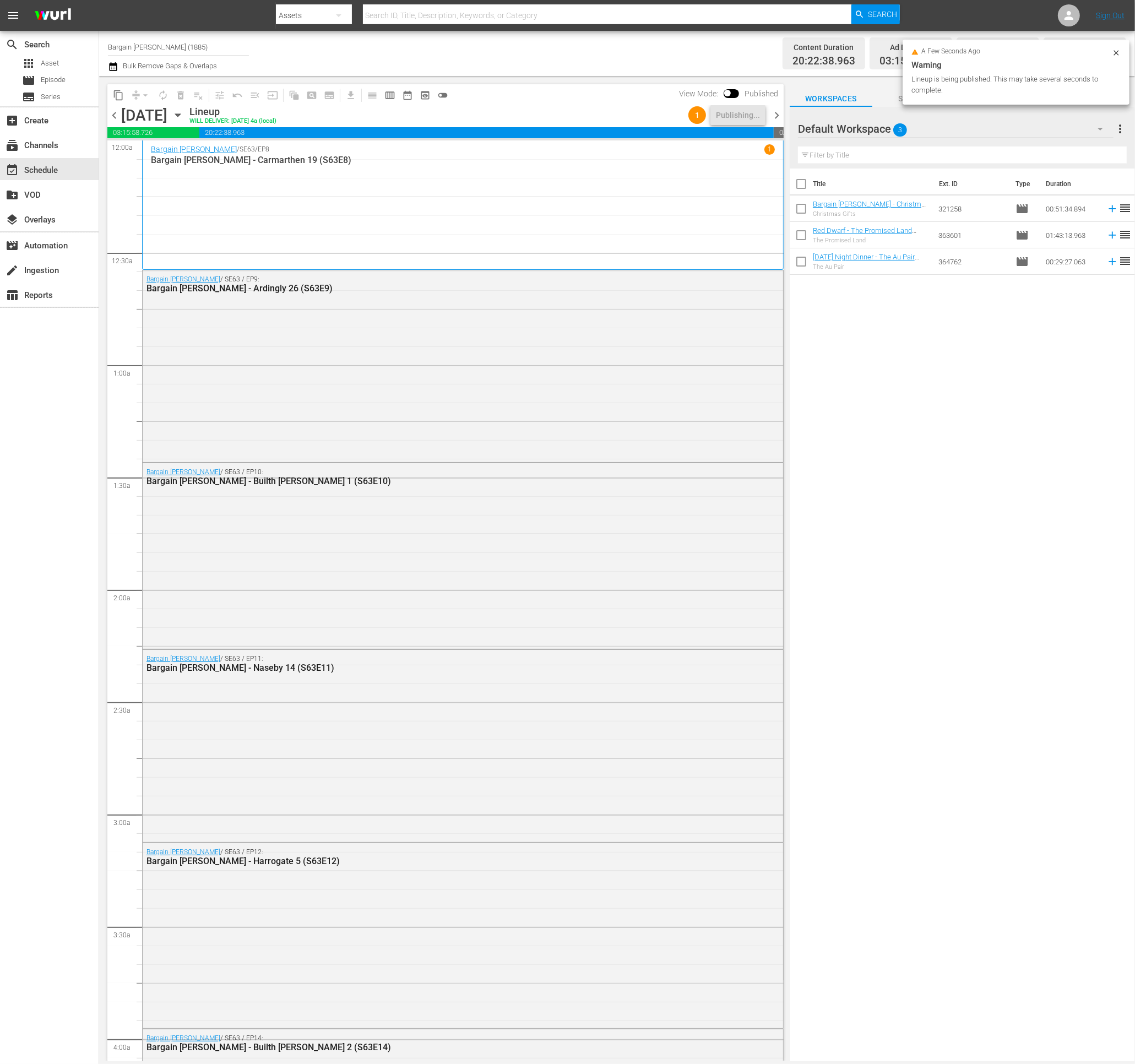
click at [776, 115] on span "chevron_right" at bounding box center [777, 115] width 14 height 14
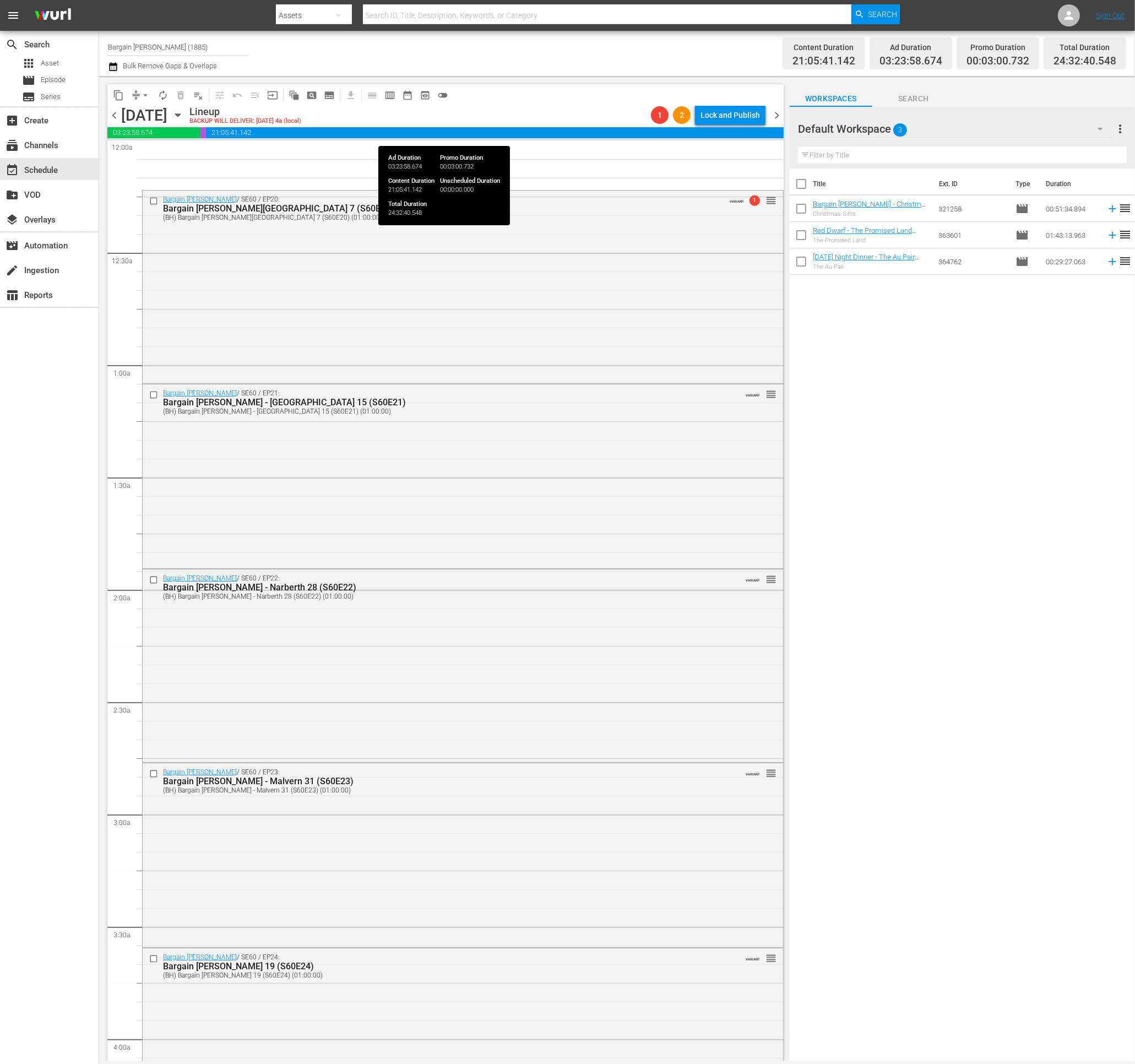
click at [724, 125] on div "chevron_left Wednesday, October 15th October 15th Lineup BACKUP WILL DELIVER: 1…" at bounding box center [445, 116] width 676 height 22
click at [726, 114] on div "Lock and Publish" at bounding box center [730, 115] width 59 height 20
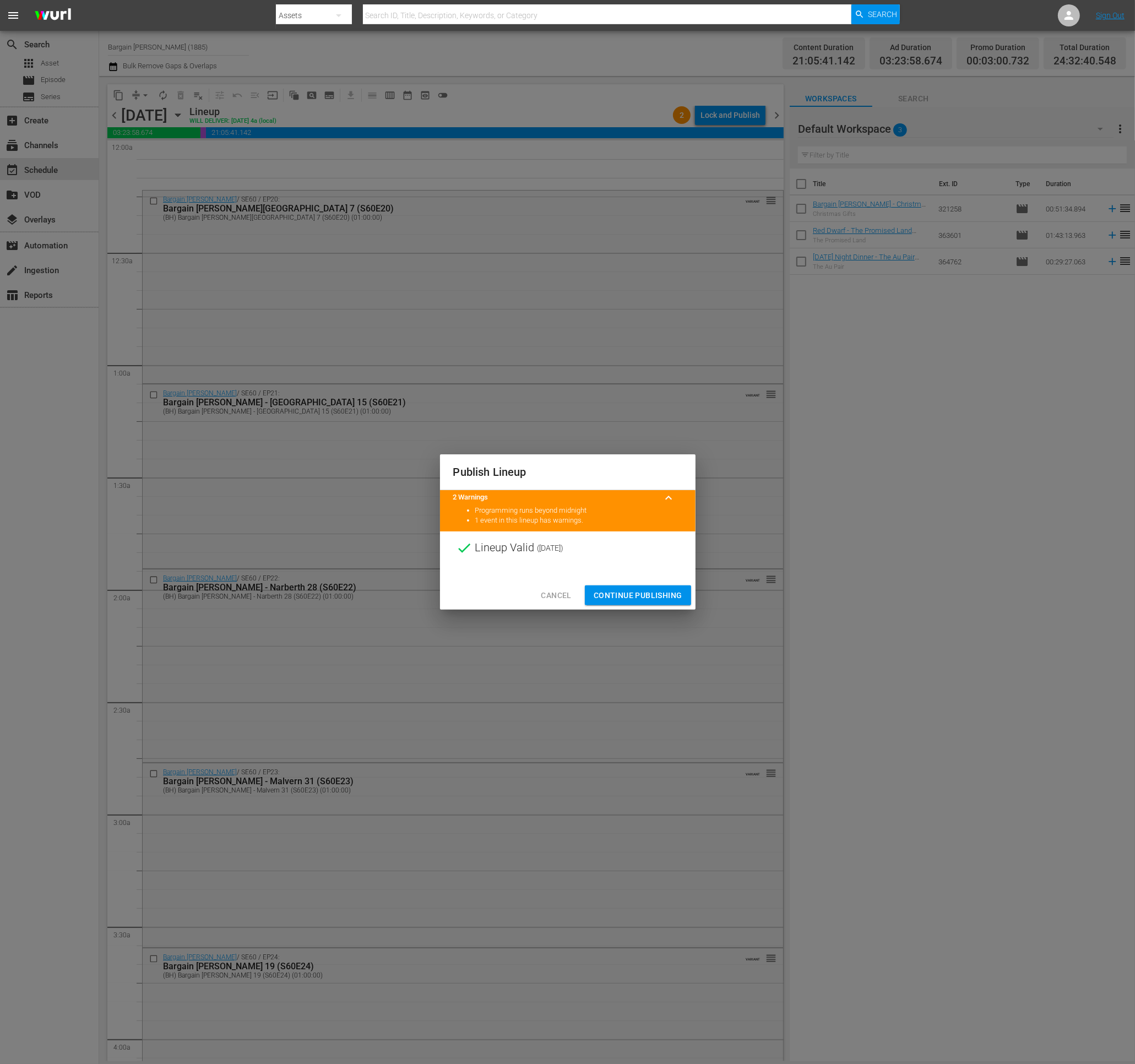
click at [596, 594] on span "Continue Publishing" at bounding box center [638, 596] width 89 height 14
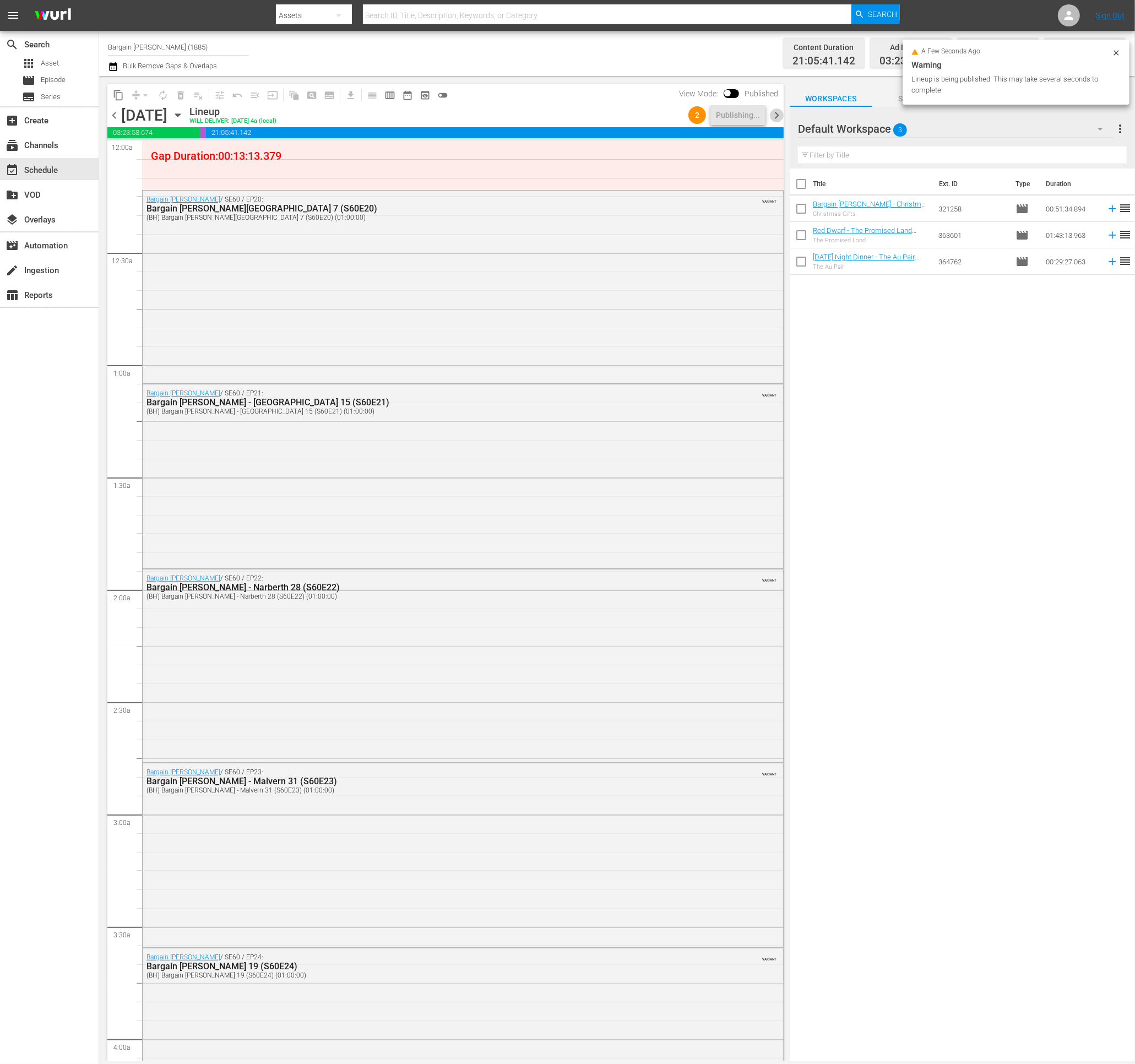
click at [772, 112] on span "chevron_right" at bounding box center [777, 115] width 14 height 14
